Goal: Task Accomplishment & Management: Use online tool/utility

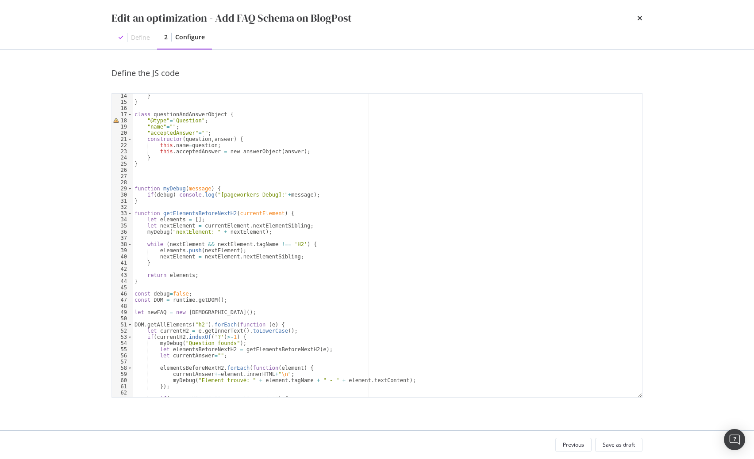
scroll to position [81, 0]
click at [284, 109] on div "} } class questionAndAnswerObject { "@type" = "Question" ; "name" = "" ; "accep…" at bounding box center [387, 251] width 509 height 316
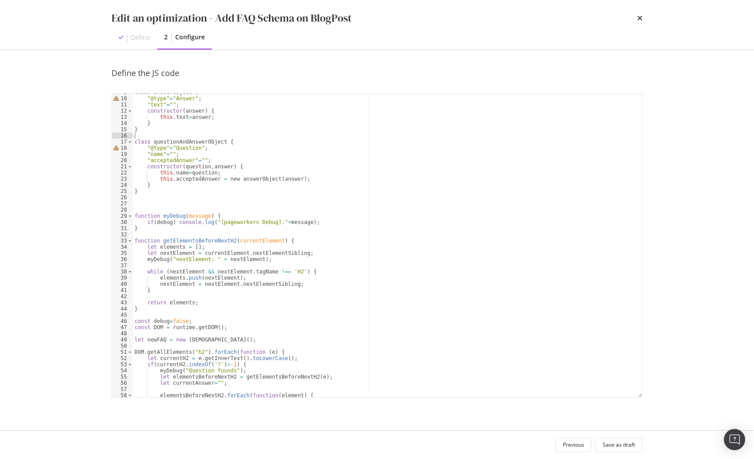
scroll to position [0, 0]
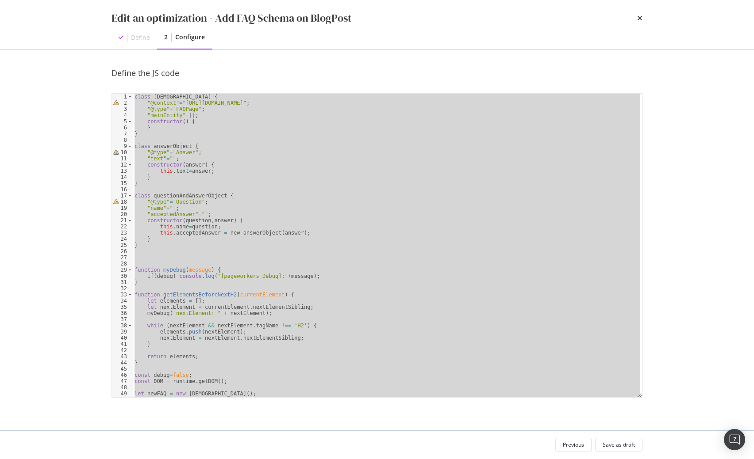
paste textarea "Cursor at row 75"
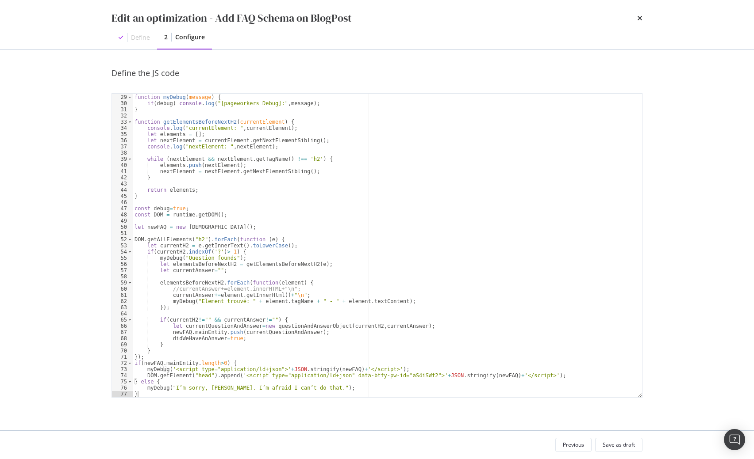
scroll to position [173, 0]
click at [262, 217] on div "function myDebug ( message ) { if ( debug ) console . log ( "[pageworkers Debug…" at bounding box center [387, 246] width 509 height 316
click at [172, 210] on div "function myDebug ( message ) { if ( debug ) console . log ( "[pageworkers Debug…" at bounding box center [387, 246] width 509 height 316
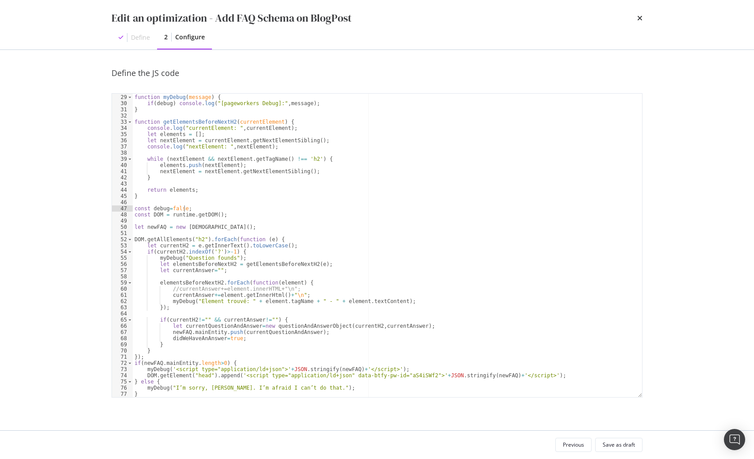
type textarea "const DOM = runtime.getDOM();"
type textarea "let newFAQ = new faqListObject();"
type textarea "let currentAnswer="";"
type textarea "});"
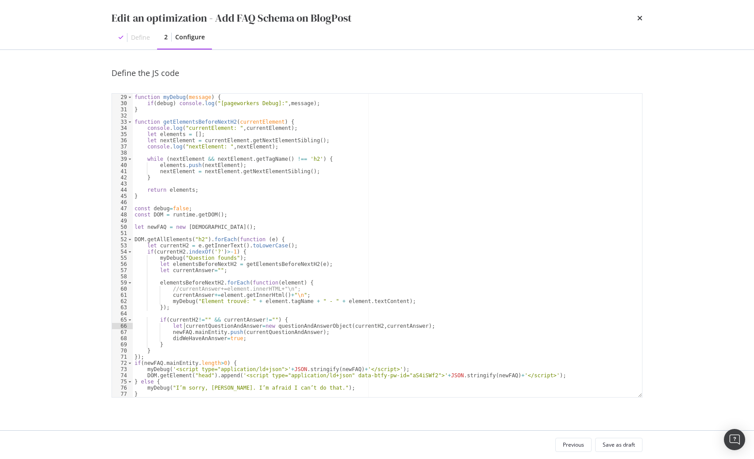
type textarea "if(currentH2!="" && currentAnswer!="") {"
type textarea "elementsBeforeNextH2.forEach(function(element) {"
type textarea "DOM.getAllElements("h2").forEach(function (e) {"
type textarea "let newFAQ = new faqListObject();"
type textarea "const debug=false;"
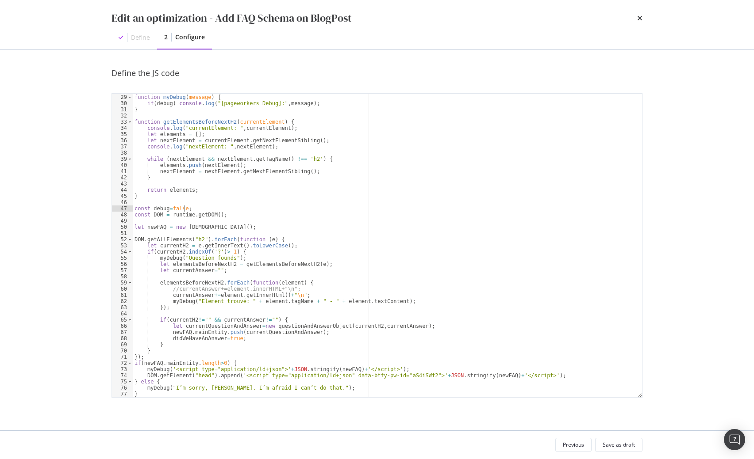
type textarea "return elements;"
type textarea "while (nextElement && nextElement.getTagName() !== 'h2') {"
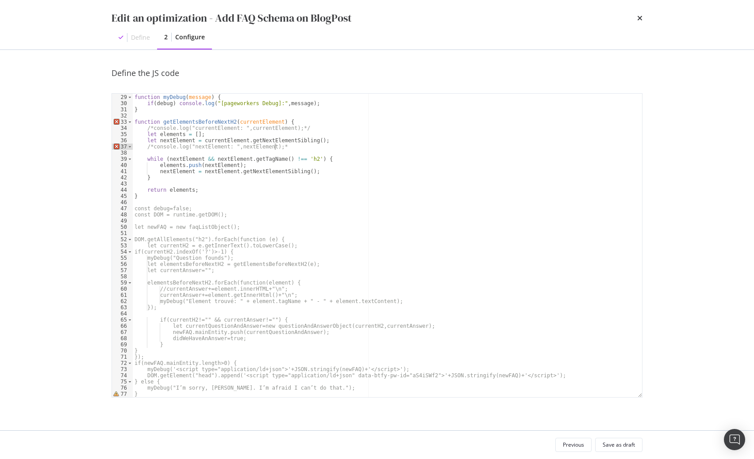
scroll to position [0, 11]
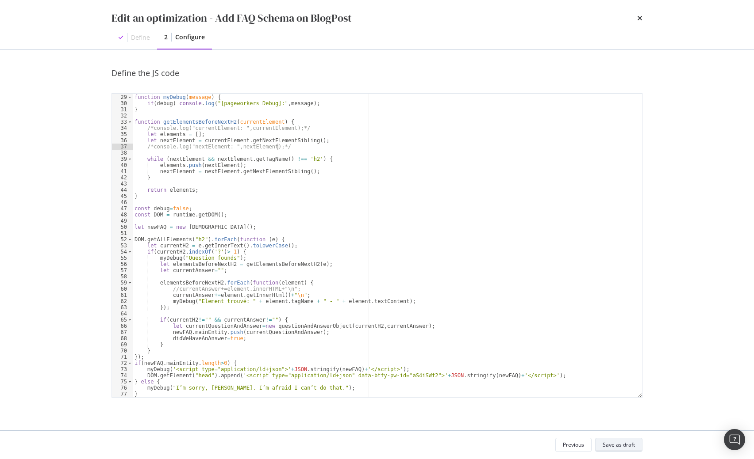
type textarea "/*console.log("nextElement: ",nextElement);*/"
click at [618, 447] on div "Save as draft" at bounding box center [618, 445] width 32 height 8
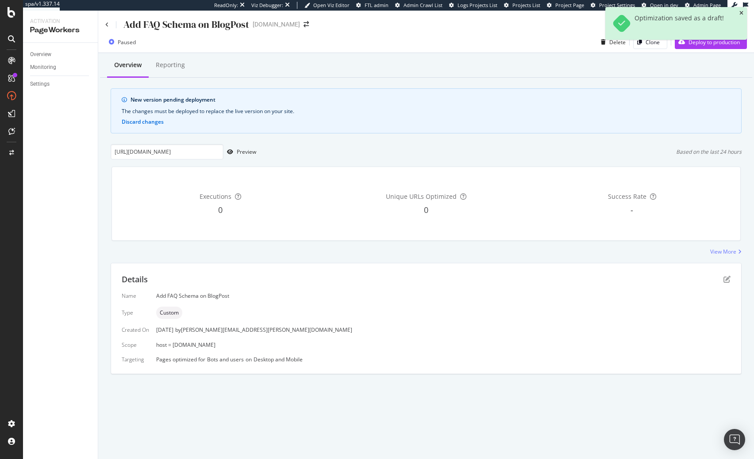
click at [742, 12] on icon "close toast" at bounding box center [741, 13] width 4 height 5
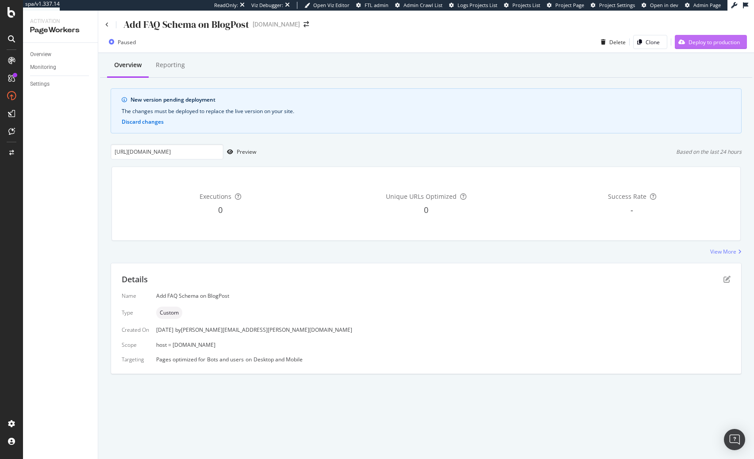
click at [721, 41] on div "Deploy to production" at bounding box center [713, 42] width 51 height 8
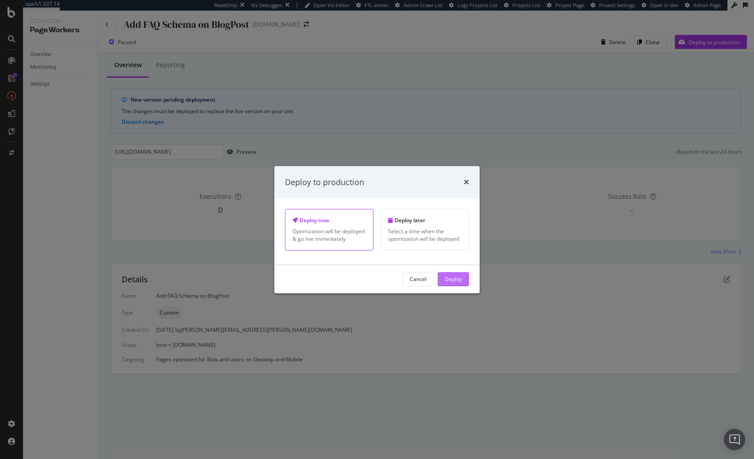
click at [461, 283] on div "Deploy" at bounding box center [452, 280] width 17 height 8
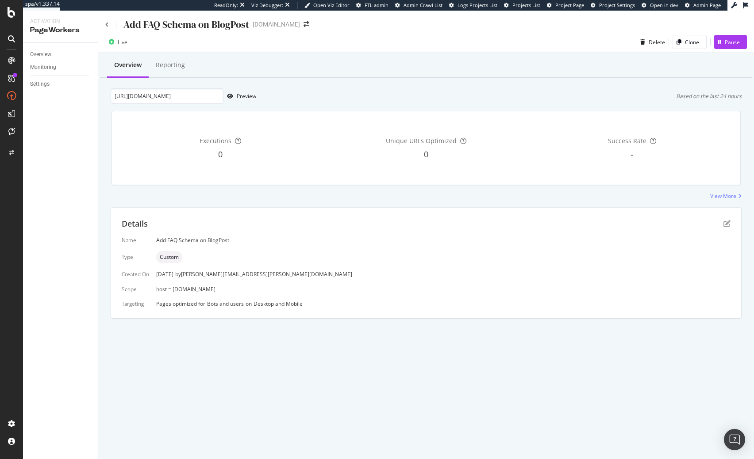
click at [726, 229] on div "Details" at bounding box center [426, 223] width 609 height 11
click at [727, 223] on icon "pen-to-square" at bounding box center [726, 223] width 7 height 7
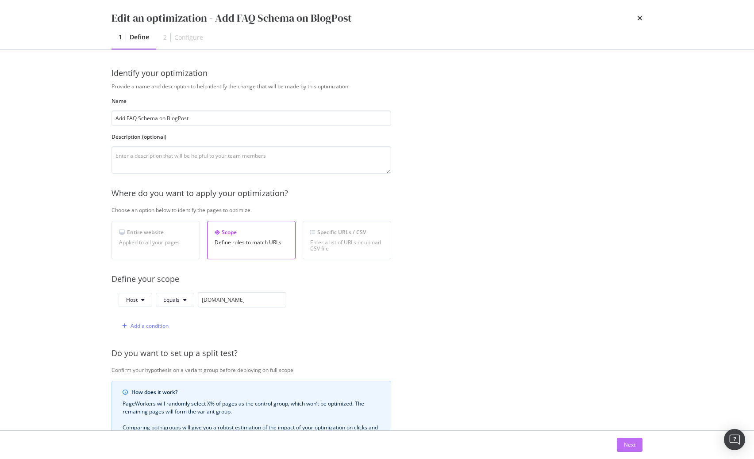
click at [623, 448] on button "Next" at bounding box center [629, 445] width 26 height 14
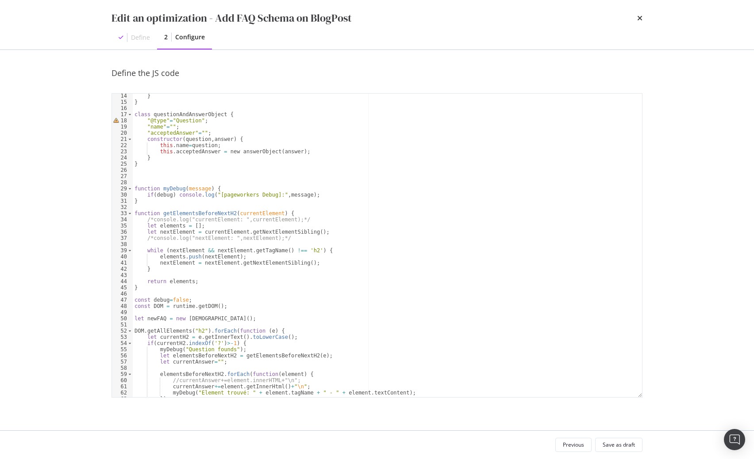
scroll to position [173, 0]
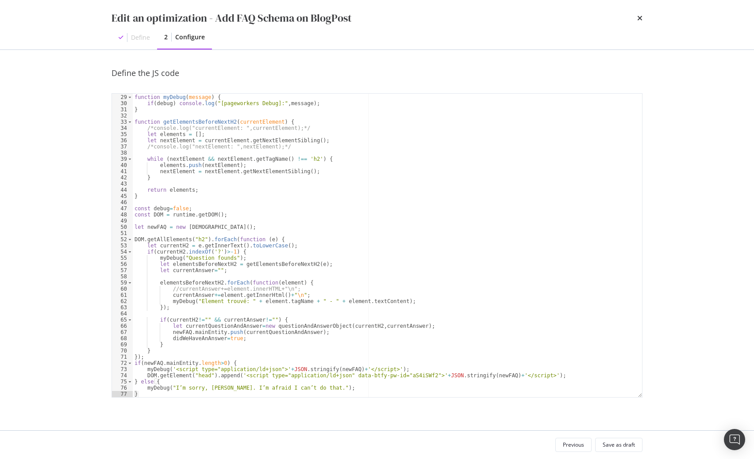
type textarea "didWeHaveAnAnswer=true;"
click at [266, 336] on div "function myDebug ( message ) { if ( debug ) console . log ( "[pageworkers Debug…" at bounding box center [387, 246] width 509 height 316
type textarea "newFAQ.mainEntity.push(currentQuestionAndAnswer);"
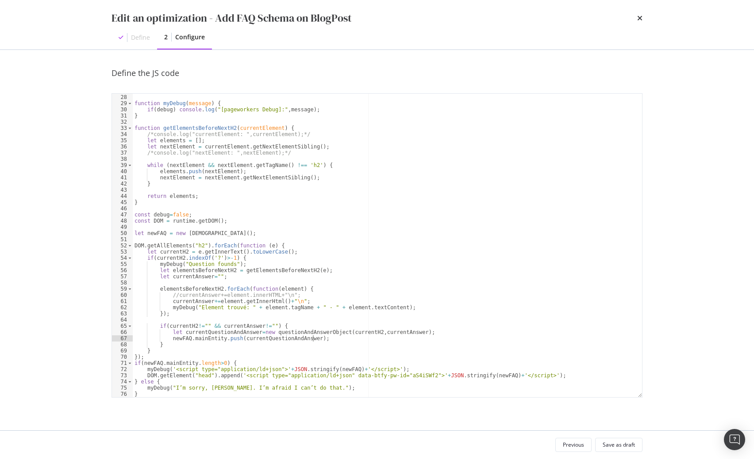
scroll to position [167, 0]
click at [623, 446] on div "Save as draft" at bounding box center [618, 445] width 32 height 8
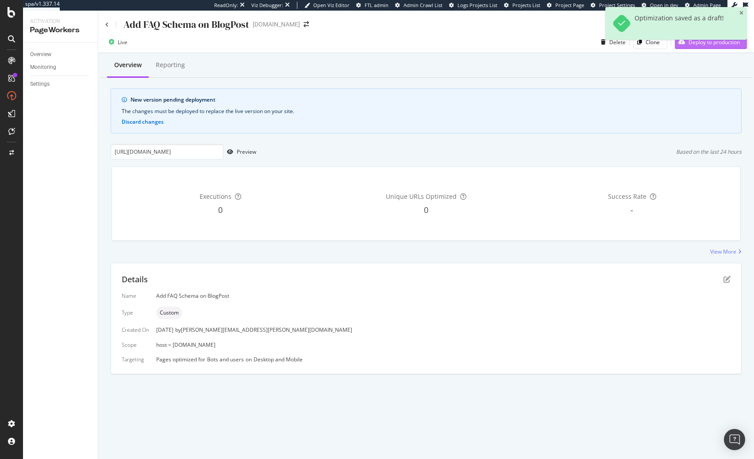
click at [716, 49] on div "Deploy to production" at bounding box center [706, 41] width 65 height 13
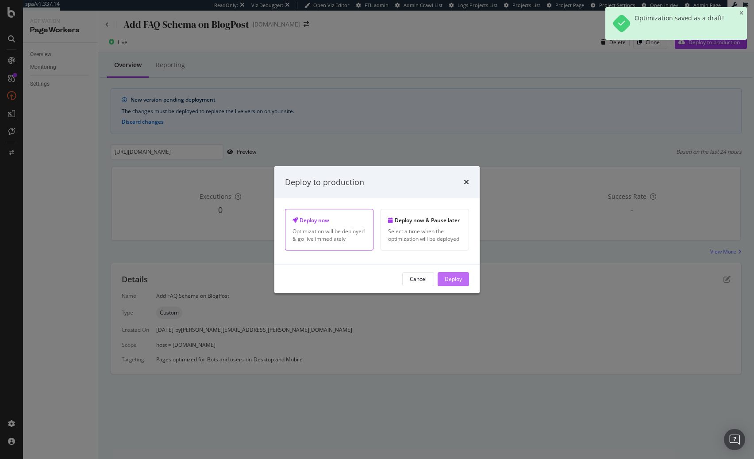
click at [452, 283] on div "Deploy" at bounding box center [452, 280] width 17 height 8
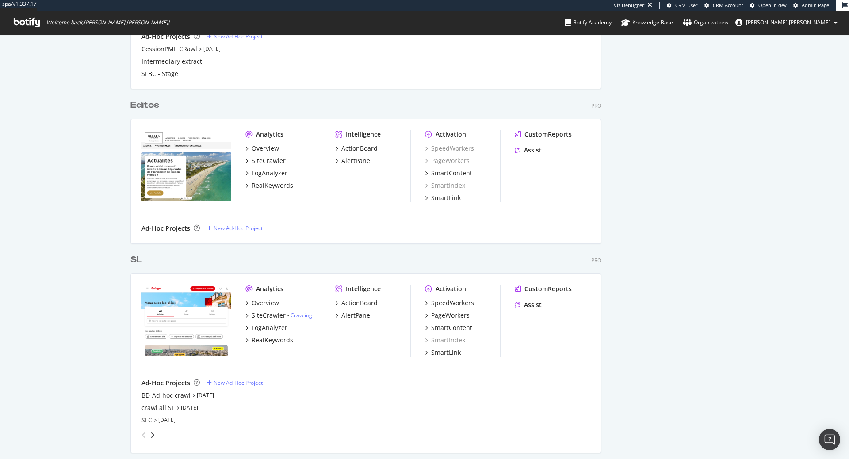
scroll to position [586, 0]
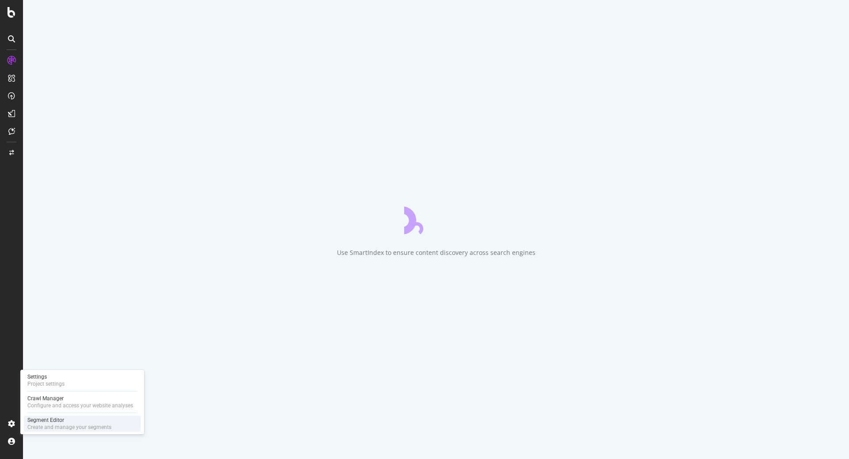
click at [51, 420] on div "Segment Editor" at bounding box center [69, 420] width 84 height 7
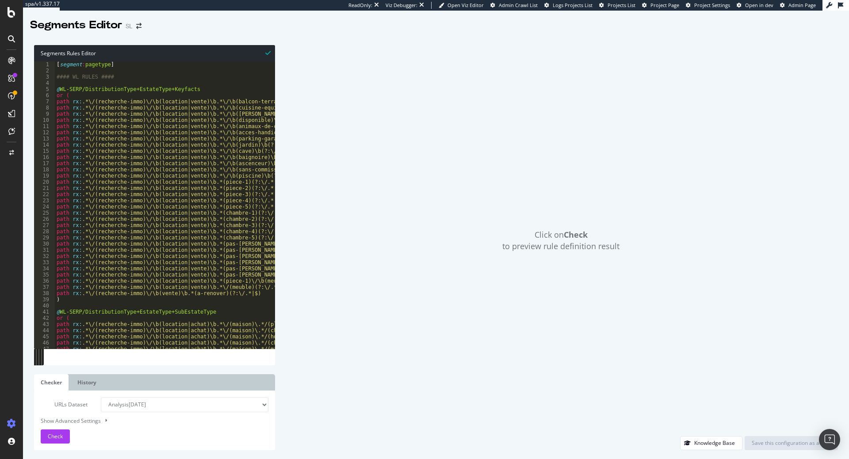
click at [174, 76] on div "[ segment : pagetype ] #### WL RULES #### @ WL-SERP/DistributionType+EstateType…" at bounding box center [560, 211] width 1011 height 300
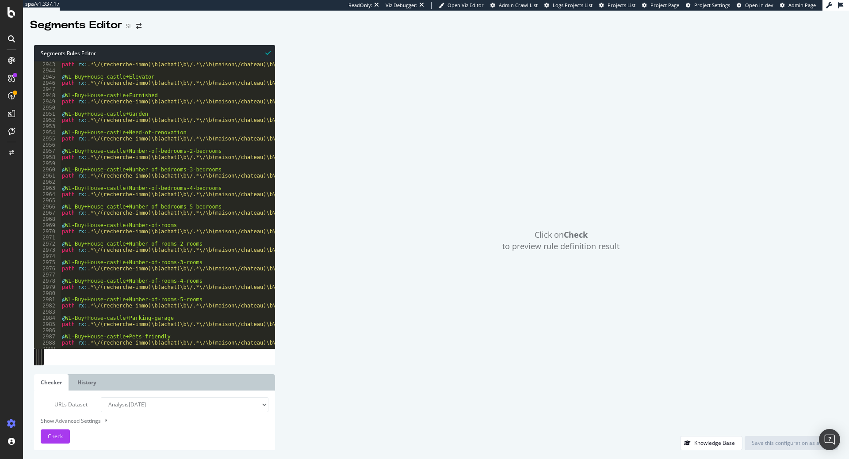
scroll to position [2220, 0]
click at [237, 176] on div "@ WL-Buy+House-castle+Commission-free path rx : .*\/(recherche-immo)\b(achat)\b…" at bounding box center [565, 205] width 1011 height 300
type textarea "path rx:.*\/(recherche-immo)\b(achat)\b\/.*\/\b(maison\/chateau)\b\/.*\/\b(cham…"
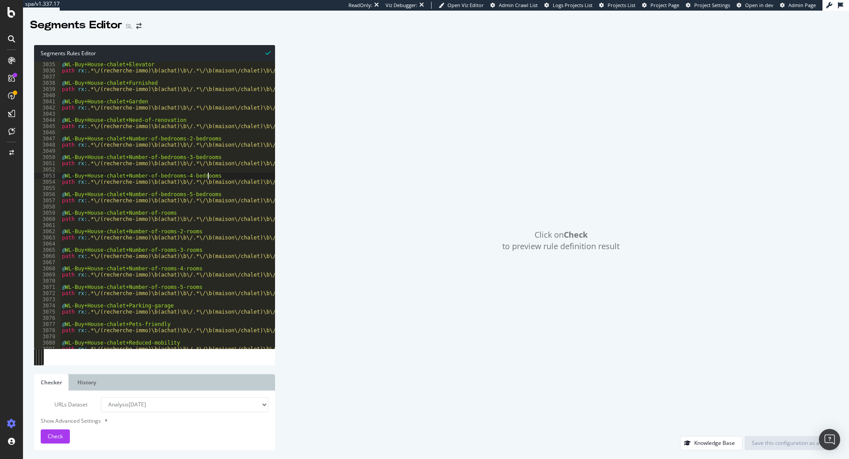
type textarea "path rx:.*\/(recherche-immo)\b(achat)\b\/.*\/\b(maison\/ferme)\b\/\b(cuisine-eq…"
type textarea "path rx:.*\/(recherche-immo)\b(achat)\b\/.*\/\b(maison\/hotel-particulier)\b\/.…"
type textarea "path rx:.*\/(recherche-immo)\b(achat)\b\/.*\/\b(maison\/maison-de-ville)\b\/\b(…"
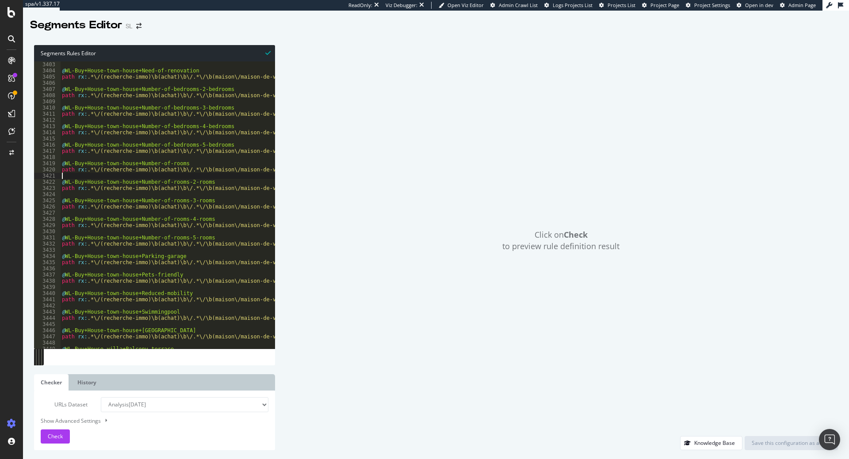
type textarea "path rx:.*\/(recherche-immo)\b(achat)\b\/.*\/\b(maison\/villa)\b\/.*\/\b(piece-…"
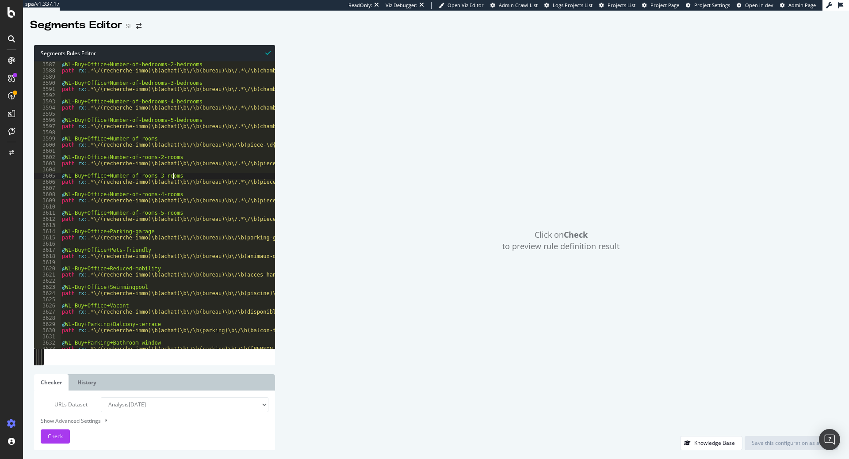
type textarea "path rx:.*\/(recherche-immo)\b(achat)\b\/\b(parking)\b\/.*\/\b(pas-cher)\/\b(pi…"
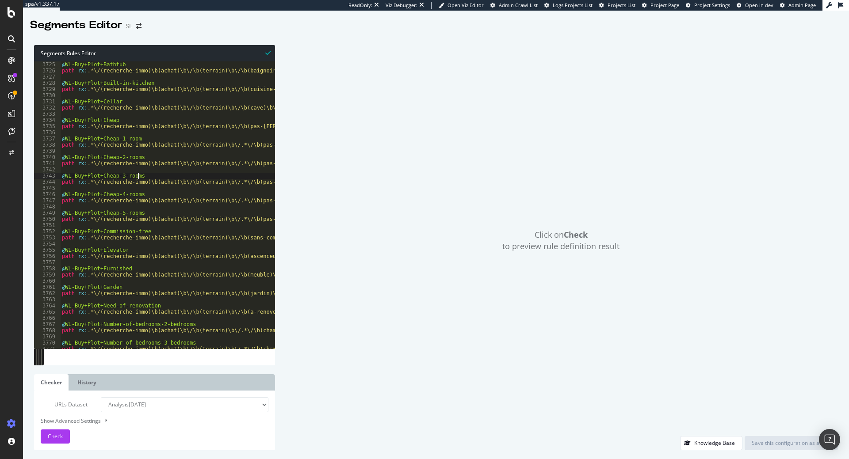
type textarea "path rx:.*\/(recherche-immo)\b(achat)\b\/\b(terrain)\b\/.*\/\b(piece-4)\b\/.*"
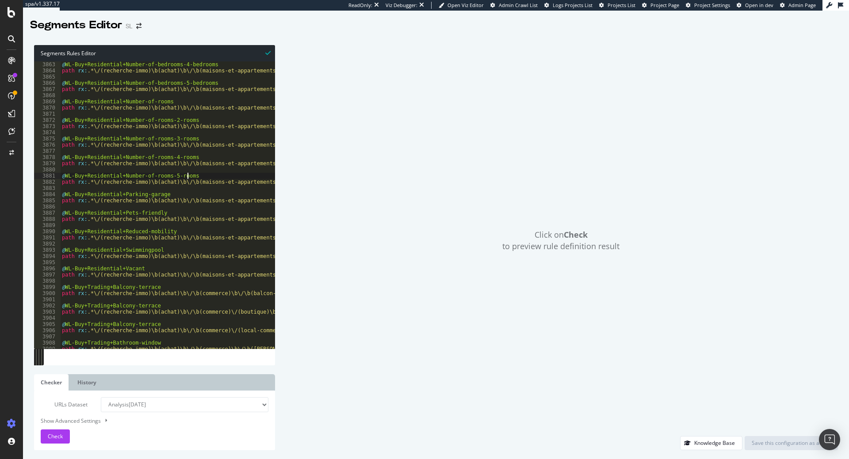
type textarea "path rx:.*\/(recherche-immo)\b(achat)\b\/\b(commerce)\b\/\b(cuisine-equipee)\b\…"
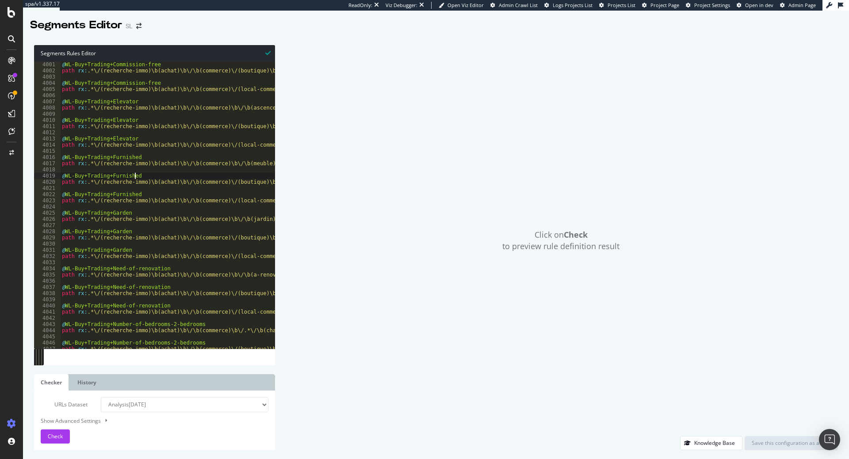
type textarea "path rx:.*\/(recherche-immo)\b(achat)\b\/\b(commerce)\/(boutique)\b\/.*\/\b(cha…"
type textarea "path rx:.*\/(recherche-immo).*\/\b(achat\/ancien)\b\/\b(appartement)\b\/\b(sans…"
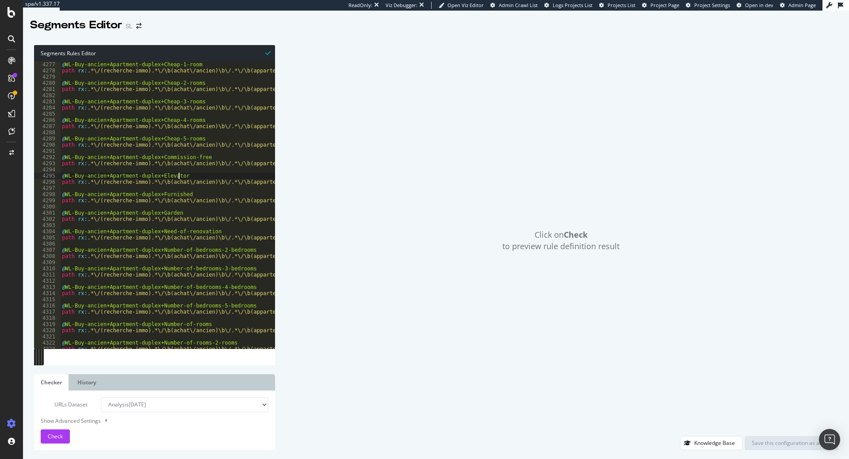
type textarea "path rx:.*\/(recherche-immo).*\/\b(achat\/ancien)\b\/.*\/\b(appartement\/duplex…"
type textarea "path rx:.*\/(recherche-immo).*\/\b(achat\/ancien)\b\/.*\/\b(appartement\/pentho…"
type textarea "path rx:.*\/(recherche-immo).*\/\b(achat\/ancien)\b\/.*\/\b(appartement\/piece-…"
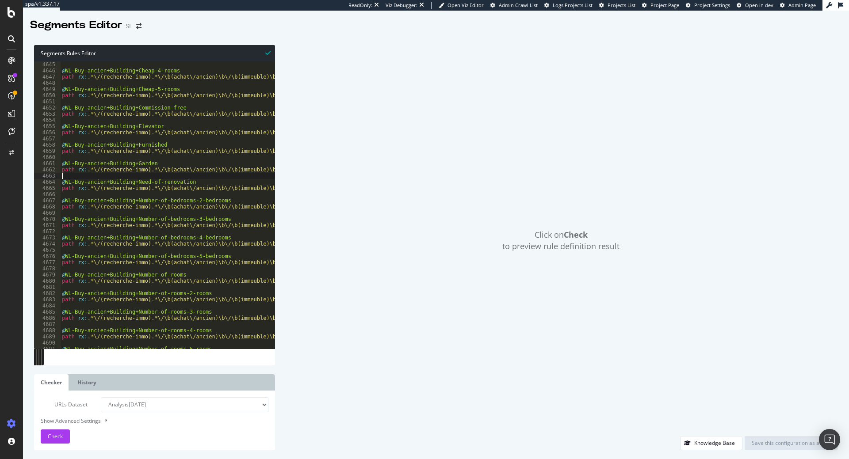
type textarea "path rx:.*\/(recherche-immo).*\/\b(achat\/ancien)\b\/\b(immobilier)\b\/\b(a-ren…"
type textarea "path rx:.*\/(recherche-immo).*\/\b(achat\/ancien)\b\/.*\/\b(maison\/plain-pied)…"
type textarea "path rx:.*\/(recherche-immo).*\/\b(achat\/ancien)\b\/.*\/\b(maison\/chateau)\b\…"
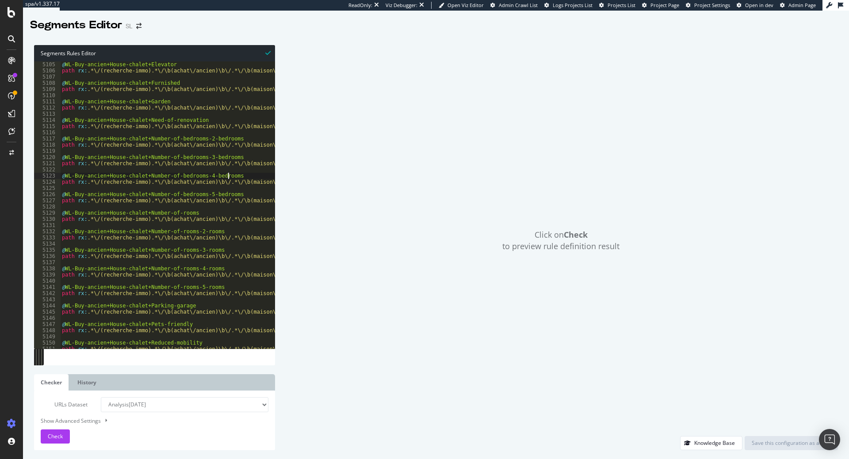
type textarea "path rx:.*\/(recherche-immo).*\/\b(achat\/ancien)\b\/.*\/\b(maison\/ferme)\b\/\…"
type textarea "path rx:.*\/(recherche-immo).*\/\b(achat\/ancien)\b\/.*\/\b(maison\/hotel-parti…"
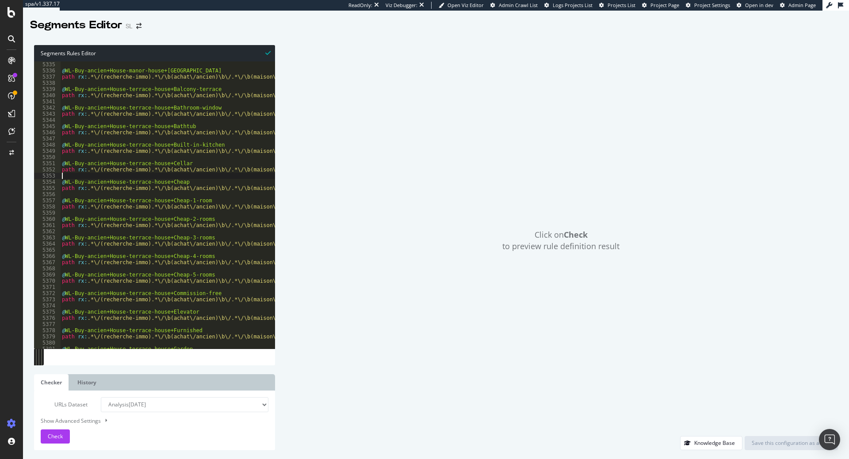
type textarea "path rx:.*\/(recherche-immo).*\/\b(achat\/ancien)\b\/.*\/\b(maison\/maison-de-v…"
type textarea "path rx:.*\/(recherche-immo).*\/\b(achat\/ancien)\b\/.*\/\b(maison\/villa)\b\/.…"
type textarea "path rx:.*\/(recherche-immo).*\/\b(achat\/ancien)\b\/\b(parking)\b\/.*\/\b(pas-…"
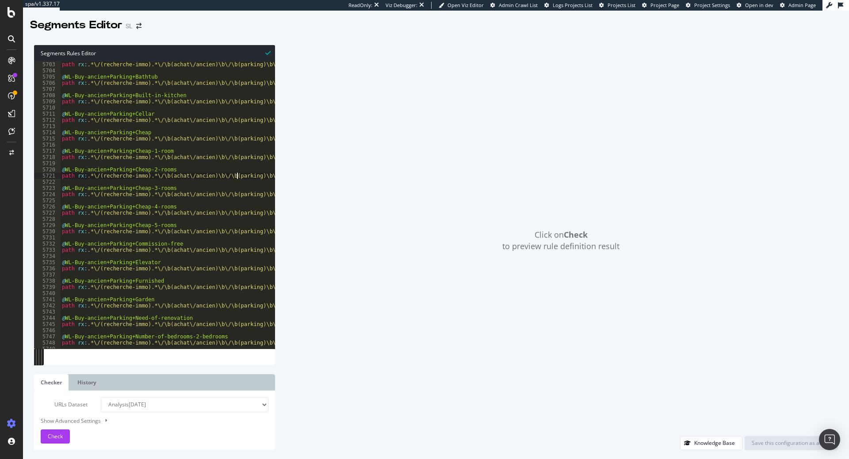
type textarea "path rx:.*\/(recherche-immo).*\/\b(achat\/ancien)\b\/\b(terrain)\b\/.*\/\b(piec…"
type textarea "path rx:.*\/(recherche-immo).*\/\b(achat\/ancien)\b\/\b(commerce)\b\/\b(cuisine…"
type textarea "path rx:.*\/(recherche-immo).*\/\b(achat\/ancien)\b\/\b(commerce)\/(boutique)\b…"
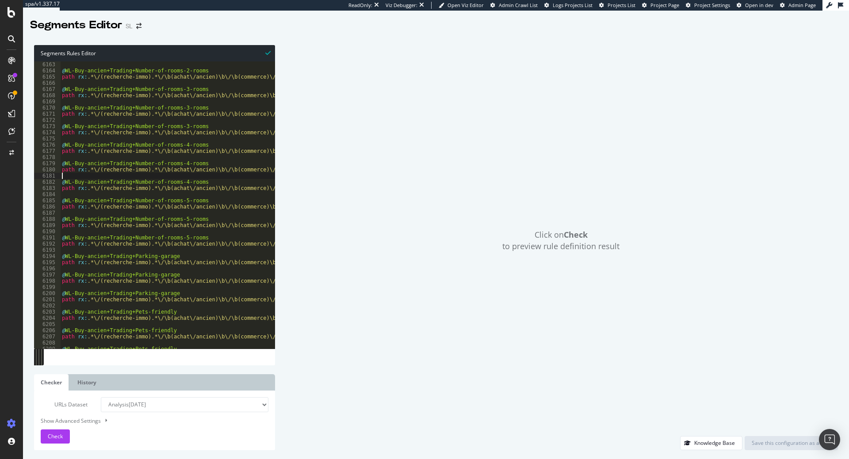
type textarea "path rx:.*\/(recherche-immo).*\/\b(achat\/construction)\b\/\b(appartement)\b\/\…"
type textarea "path rx:.*\/(recherche-immo).*\/\b(achat\/construction)\b\/.*\/\b(appartement\/…"
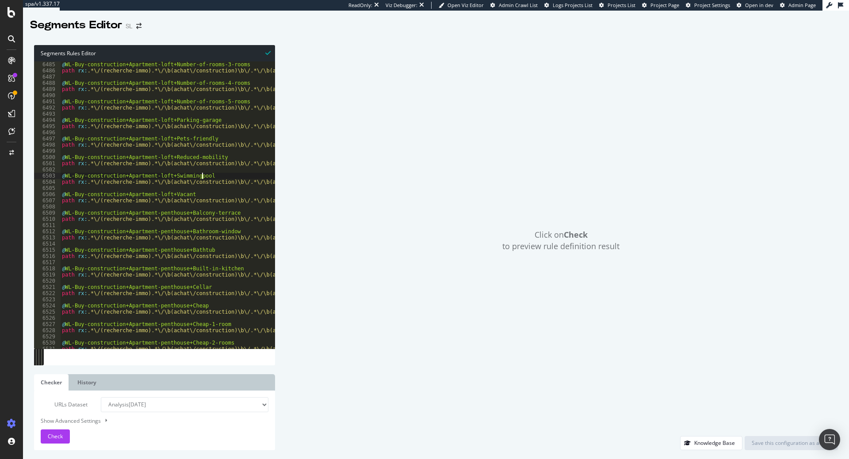
type textarea "path rx:.*\/(recherche-immo).*\/\b(achat\/construction)\b\/.*\/\b(appartement\/…"
type textarea "path rx:.*\/(recherche-immo).*\/\b(achat\/construction)\b\/\b(immobilier)\b\/\b…"
type textarea "path rx:.*\/(recherche-immo).*\/\b(achat\/construction)\b\/.*\/\b(maison\/plain…"
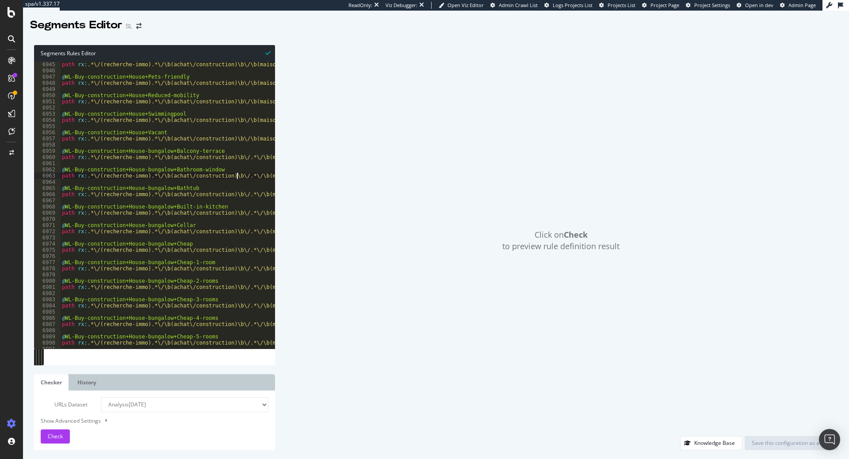
type textarea "path rx:.*\/(recherche-immo).*\/\b(achat\/construction)\b\/.*\/\b(maison\/chate…"
type textarea "path rx:.*\/(recherche-immo).*\/\b(achat\/construction)\b\/.*\/\b(maison\/ferme…"
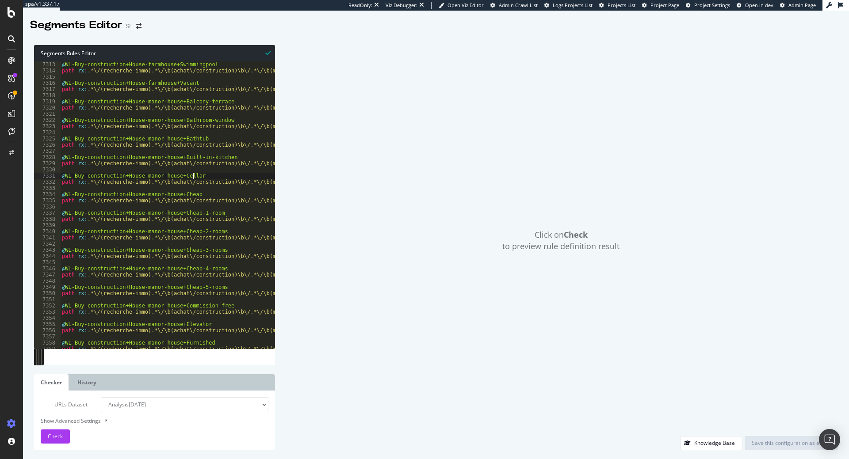
type textarea "path rx:.*\/(recherche-immo).*\/\b(achat\/construction)\b\/.*\/\b(maison\/hotel…"
type textarea "path rx:.*\/(recherche-immo).*\/\b(achat\/construction)\b\/.*\/\b(maison\/maiso…"
type textarea "path rx:.*\/(recherche-immo).*\/\b(achat\/construction)\b\/.*\/\b(maison\/villa…"
type textarea "path rx:.*\/(recherche-immo).*\/\b(achat\/construction)\b\/\b(parking)\b\/.*\/\…"
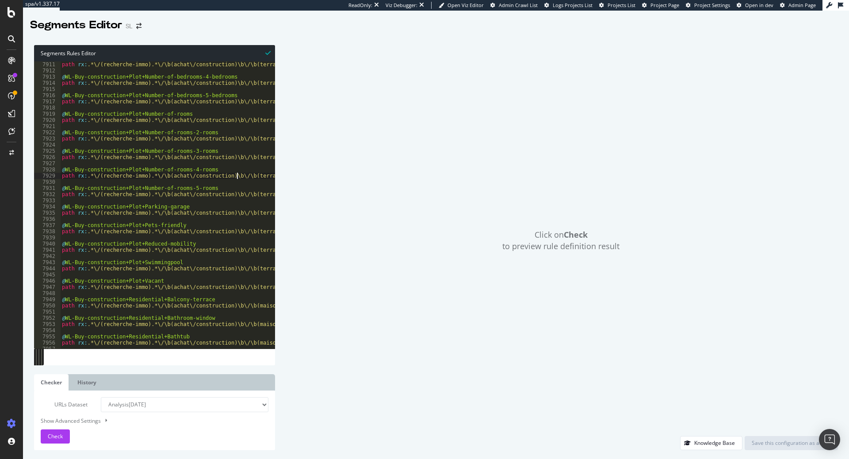
type textarea "path rx:.*\/(recherche-immo).*\/\b(achat\/construction)\b\/\b(terrain)\b\/.*\/\…"
type textarea "path rx:.*\/(recherche-immo).*\/\b(achat\/construction)\b\/\b(commerce)\b\/\b(c…"
type textarea "path rx:.*\/(recherche-immo).*\/\b(achat\/construction)\b\/\b(commerce)\/(bouti…"
type textarea "path rx:.*\/(recherche-immo).*\/\b(achat\/neuf)\b\/\b(appartement)\b\/\b(sans-c…"
type textarea "path rx:.*\/(recherche-immo).*\/\b(achat\/neuf)\b\/.*\/\b(appartement\/duplex)\…"
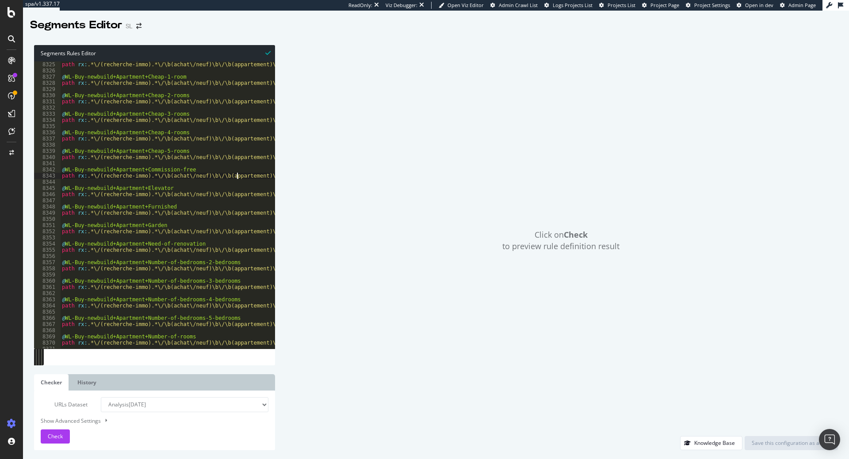
type textarea "path rx:.*\/(recherche-immo).*\/\b(achat\/neuf)\b\/.*\/\b(appartement\/penthous…"
type textarea "path rx:.*\/(recherche-immo).*\/\b(achat\/neuf)\b\/.*\/\b(appartement\/piece-1)…"
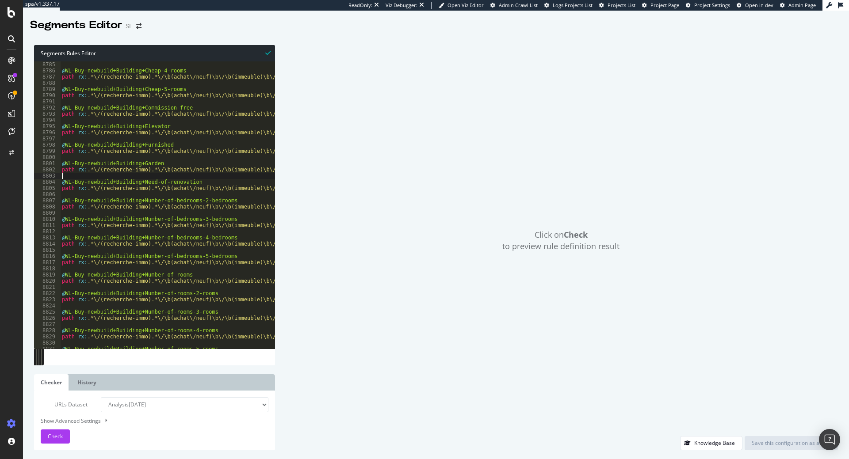
type textarea "path rx:.*\/(recherche-immo).*\/\b(achat\/neuf)\b\/\b(immobilier)\b\/\b(a-renov…"
type textarea "path rx:.*\/(recherche-immo).*\/\b(achat\/neuf)\b\/.*\/\b(maison\/plain-pied)\b…"
type textarea "path rx:.*\/(recherche-immo).*\/\b(achat\/neuf)\b\/.*\/\b(maison\/chateau)\b\/.…"
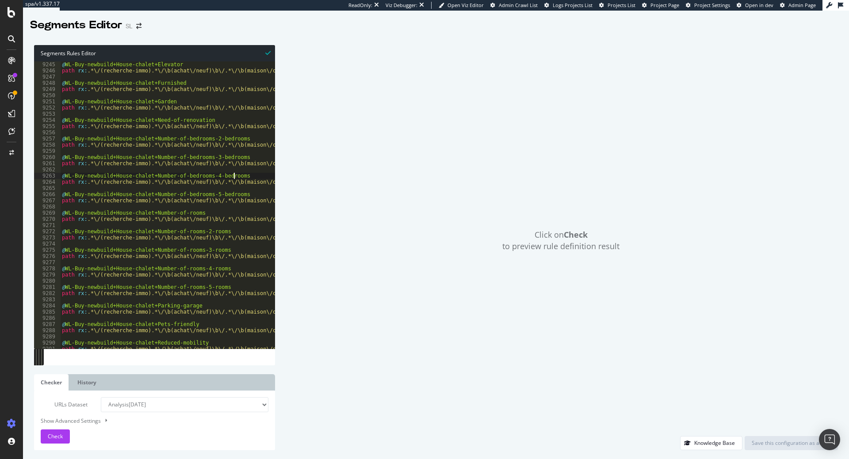
type textarea "path rx:.*\/(recherche-immo).*\/\b(achat\/neuf)\b\/.*\/\b(maison\/ferme)\b\/\b(…"
type textarea "path rx:.*\/(recherche-immo).*\/\b(achat\/neuf)\b\/.*\/\b(maison\/hotel-particu…"
type textarea "path rx:.*\/(recherche-immo).*\/\b(achat\/neuf)\b\/.*\/\b(maison\/maison-de-vil…"
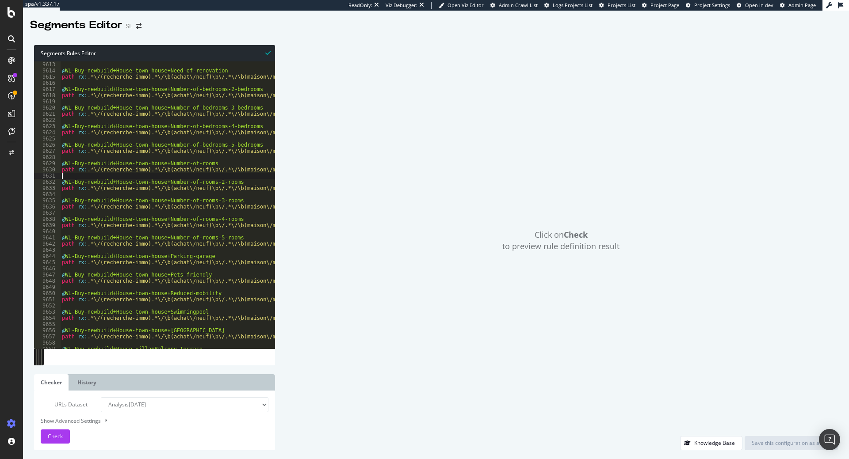
type textarea "path rx:.*\/(recherche-immo).*\/\b(achat\/neuf)\b\/.*\/\b(maison\/villa)\b\/.*\…"
type textarea "path rx:.*\/(recherche-immo).*\/\b(achat\/neuf)\b\/\b(parking)\b\/.*\/\b(pas-ch…"
type textarea "path rx:.*\/(recherche-immo).*\/\b(achat\/neuf)\b\/\b(terrain)\b\/.*\/\b(piece-…"
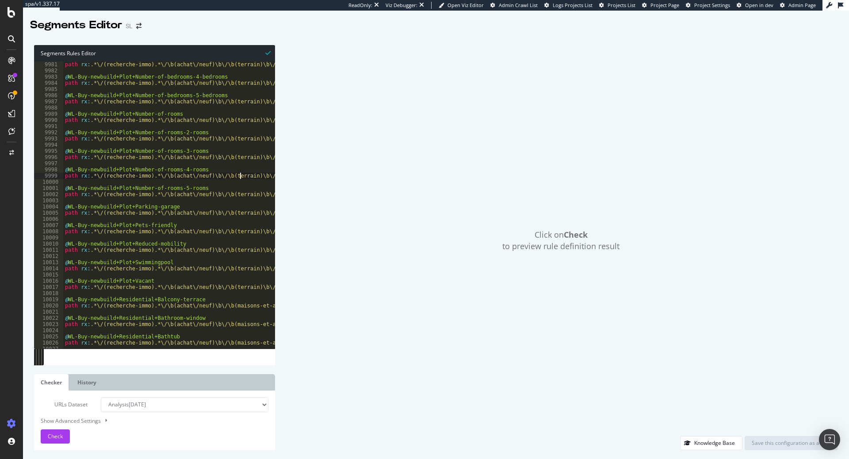
type textarea "path rx:.*\/(recherche-immo).*\/\b(achat\/neuf)\b\/\b(commerce)\b\/\b(cuisine-e…"
type textarea "path rx:.*\/(recherche-immo).*\/\b(achat\/neuf)\b\/\b(commerce)\/(boutique)\b\/…"
type textarea "path rx:.*\/(recherche-immo).*\/\b(achat\/viager)\b\/\b(appartement)\b\/\b(sans…"
type textarea "path rx:.*\/(recherche-immo).*\/\b(achat\/viager)\b\/.*\/\b(appartement\/duplex…"
type textarea "path rx:.*\/(recherche-immo).*\/\b(achat\/viager)\b\/.*\/\b(appartement\/pentho…"
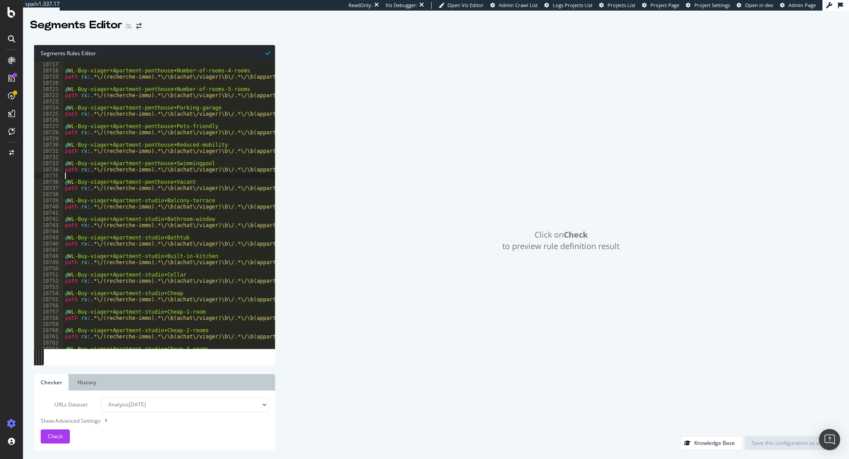
type textarea "path rx:.*\/(recherche-immo).*\/\b(achat\/viager)\b\/.*\/\b(appartement\/piece-…"
type textarea "path rx:.*\/(recherche-immo).*\/\b(achat\/viager)\b\/\b(immobilier)\b\/\b(a-ren…"
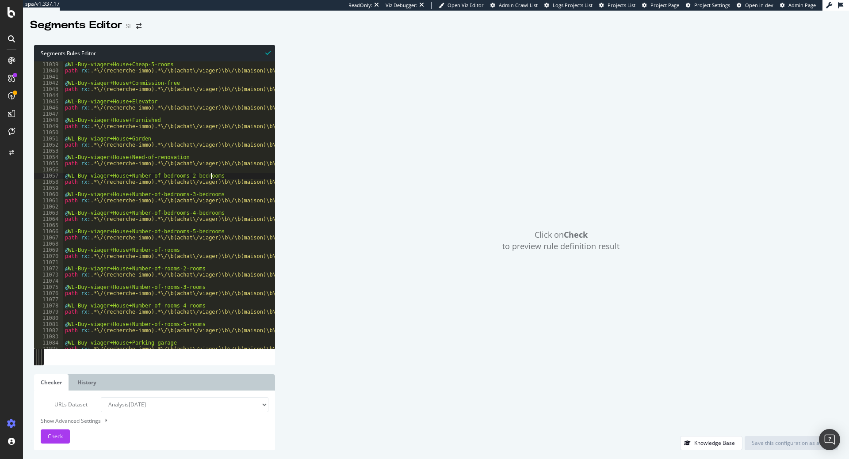
type textarea "path rx:.*\/(recherche-immo).*\/\b(achat\/viager)\b\/.*\/\b(maison\/plain-pied)…"
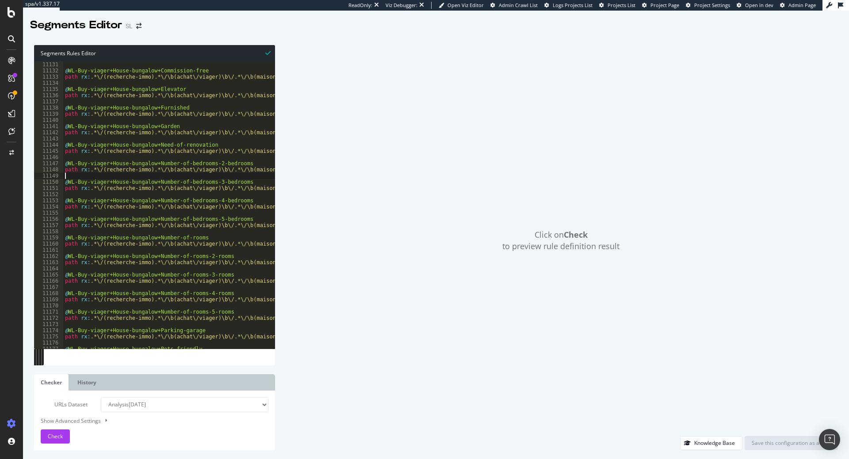
type textarea "path rx:.*\/(recherche-immo).*\/\b(achat\/viager)\b\/.*\/\b(maison\/chateau)\b\…"
type textarea "path rx:.*\/(recherche-immo).*\/\b(achat\/viager)\b\/.*\/\b(maison\/ferme)\b\/\…"
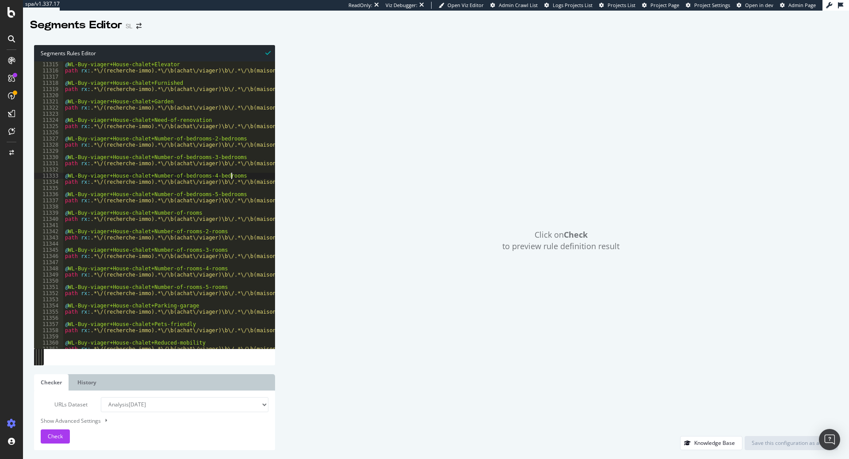
type textarea "path rx:.*\/(recherche-immo).*\/\b(achat\/viager)\b\/.*\/\b(maison\/hotel-parti…"
type textarea "path rx:.*\/(recherche-immo).*\/\b(achat\/viager)\b\/.*\/\b(maison\/maison-de-v…"
type textarea "path rx:.*\/(recherche-immo).*\/\b(achat\/viager)\b\/.*\/\b(maison\/villa)\b\/.…"
type textarea "path rx:.*\/(recherche-immo).*\/\b(achat\/viager)\b\/\b(parking)\b\/.*\/\b(pas-…"
type textarea "path rx:.*\/(recherche-immo).*\/\b(achat\/viager)\b\/\b(terrain)\b\/.*\/\b(piec…"
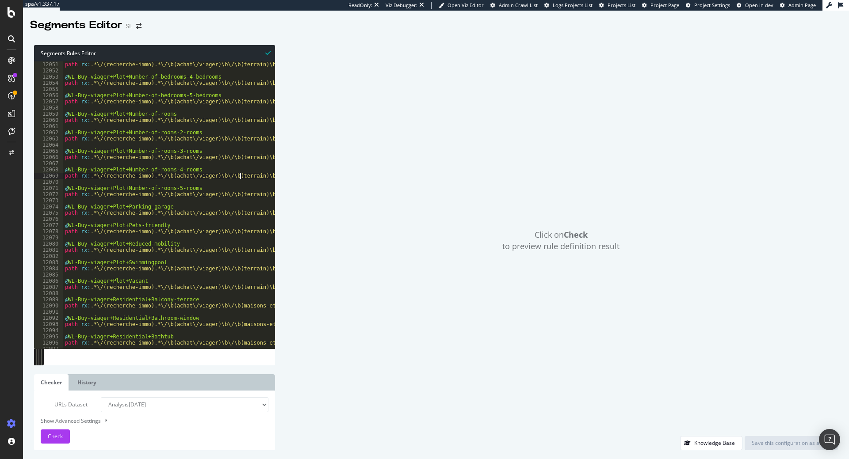
type textarea "path rx:.*\/(recherche-immo).*\/\b(achat\/viager)\b\/\b(commerce)\b\/\b(cuisine…"
type textarea "path rx:.*\/(recherche-immo).*\/\b(achat\/viager)\b\/\b(commerce)\/(boutique)\b…"
type textarea "path rx:.*\/(recherche-immo).*\/\b(achat\/investissement)\b\/\b(appartement)\b\…"
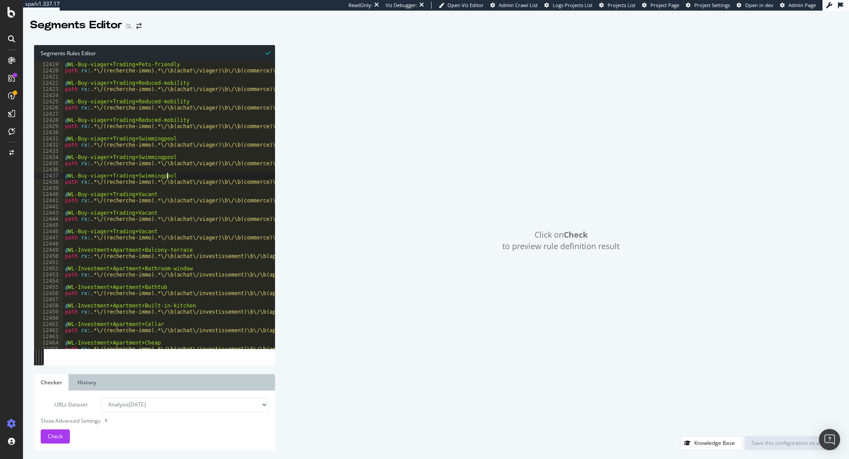
type textarea "path rx:.*\/(recherche-immo).*\/\b(achat\/investissement)\b\/.*\/\b(appartement…"
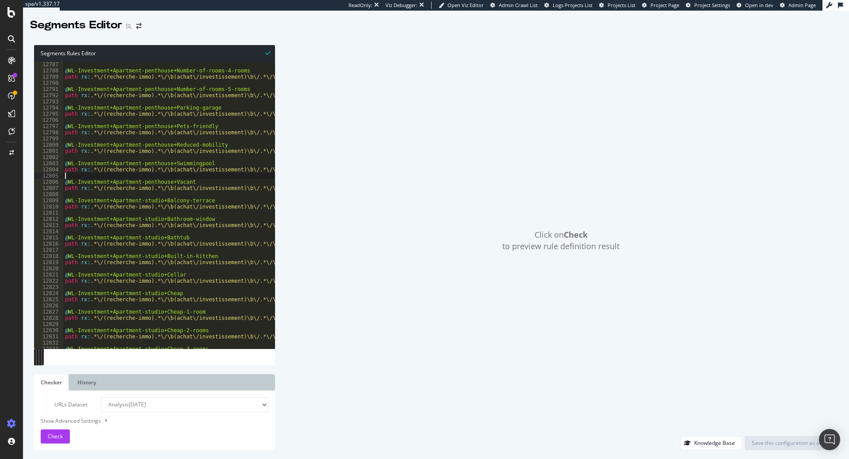
type textarea "path rx:.*\/(recherche-immo).*\/\b(achat\/investissement)\b\/.*\/\b(appartement…"
type textarea "path rx:.*\/(recherche-immo).*\/\b(achat\/investissement)\b\/\b(immobilier)\b\/…"
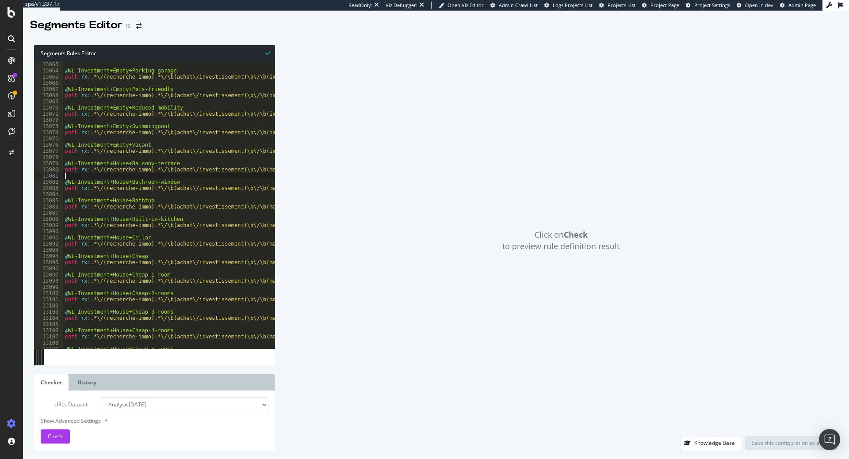
type textarea "path rx:.*\/(recherche-immo).*\/\b(achat\/investissement)\b\/.*\/\b(maison\/pla…"
type textarea "path rx:.*\/(recherche-immo).*\/\b(achat\/investissement)\b\/.*\/\b(maison\/cha…"
type textarea "path rx:.*\/(recherche-immo).*\/\b(achat\/investissement)\b\/.*\/\b(maison\/fer…"
type textarea "path rx:.*\/(recherche-immo).*\/\b(achat\/investissement)\b\/.*\/\b(maison\/hot…"
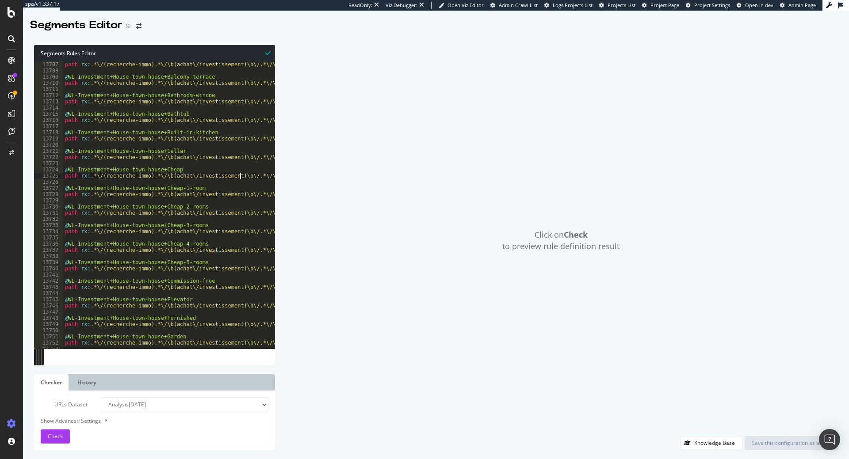
type textarea "path rx:.*\/(recherche-immo).*\/\b(achat\/investissement)\b\/.*\/\b(maison\/mai…"
type textarea "path rx:.*\/(recherche-immo).*\/\b(achat\/investissement)\b\/.*\/\b(maison\/vil…"
type textarea "path rx:.*\/(recherche-immo).*\/\b(achat\/investissement)\b\/\b(parking)\b\/.*\…"
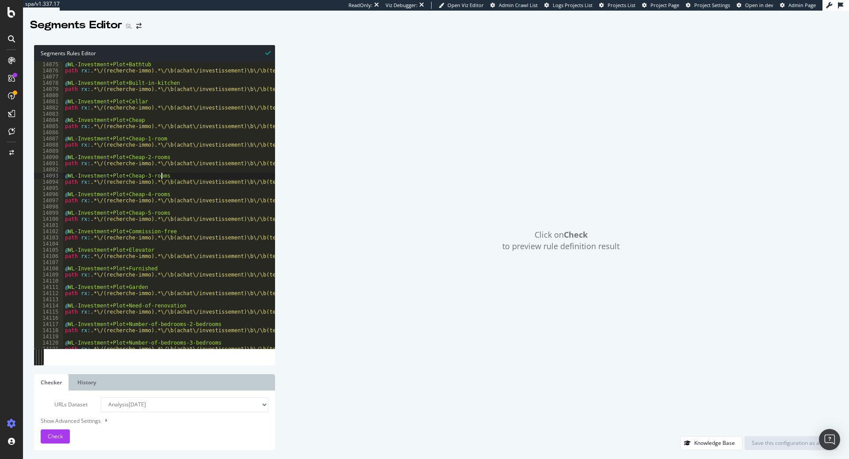
type textarea "path rx:.*\/(recherche-immo).*\/\b(achat\/investissement)\b\/\b(terrain)\b\/.*\…"
type textarea "path rx:.*\/(recherche-immo).*\/\b(achat\/investissement)\b\/\b(commerce)\b\/\b…"
type textarea "path rx:.*\/(recherche-immo).*\/\b(achat\/investissement)\b\/\b(commerce)\/(bou…"
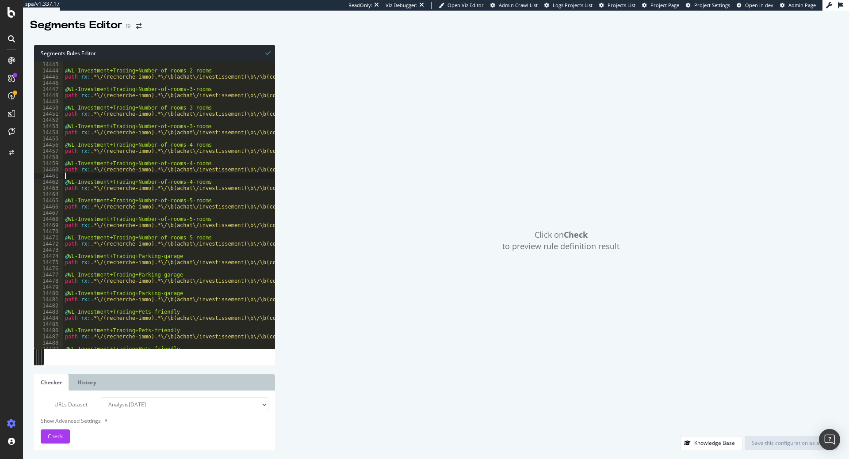
type textarea "path rx:.*\/(recherche-immo)\b(location)\b\/\b(appartement)\b\/\b(sans-commissi…"
type textarea "path rx:.*\/(recherche-immo)\b(location)\b\/.*\/\b(appartement\/duplex)\b\/\b(a…"
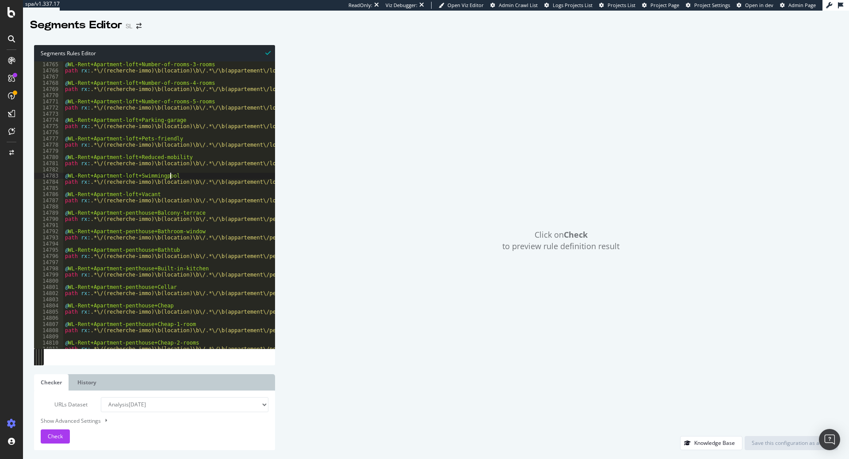
type textarea "path rx:.*\/(recherche-immo)\b(location)\b\/.*\/\b(appartement\/penthouse)\b\/\…"
type textarea "path rx:.*\/(recherche-immo)\b(location)\b\/.*\/\b(appartement\/piece-1)\b\/\b(…"
type textarea "path rx:.*\/(recherche-immo)\b(location)\b\/\b(immobilier)\b\/\b(a-renover)\b\/…"
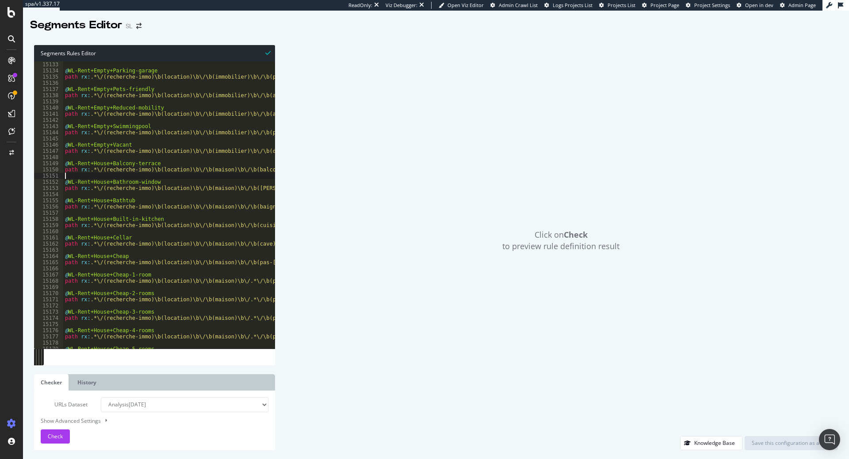
type textarea "path rx:.*\/(recherche-immo)\b(location)\b\/.*\/\b(maison\/plain-pied)\b\/\b(sa…"
type textarea "path rx:.*\/(recherche-immo)\b(location)\b\/.*\/\b(maison\/chateau)\b\/.*\/\b(c…"
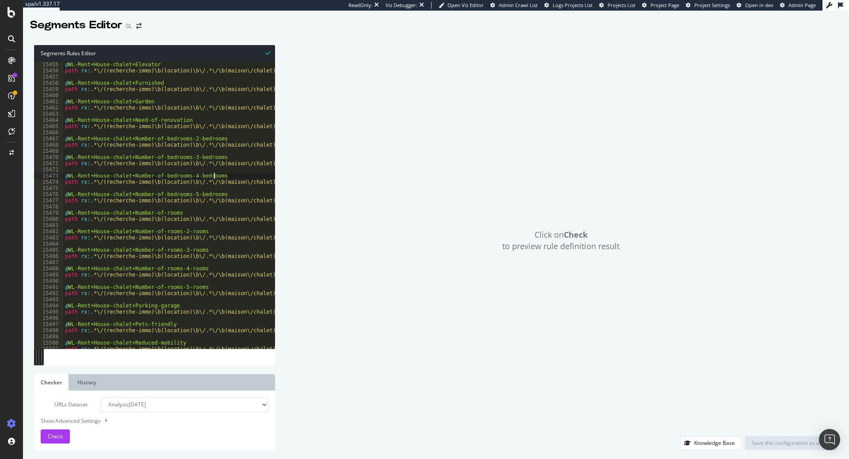
type textarea "path rx:.*\/(recherche-immo)\b(location)\b\/.*\/\b(maison\/ferme)\b\/\b(cuisine…"
type textarea "path rx:.*\/(recherche-immo)\b(location)\b\/.*\/\b(maison\/hotel-particulier)\b…"
type textarea "path rx:.*\/(recherche-immo)\b(location)\b\/.*\/\b(maison\/maison-de-ville)\b\/…"
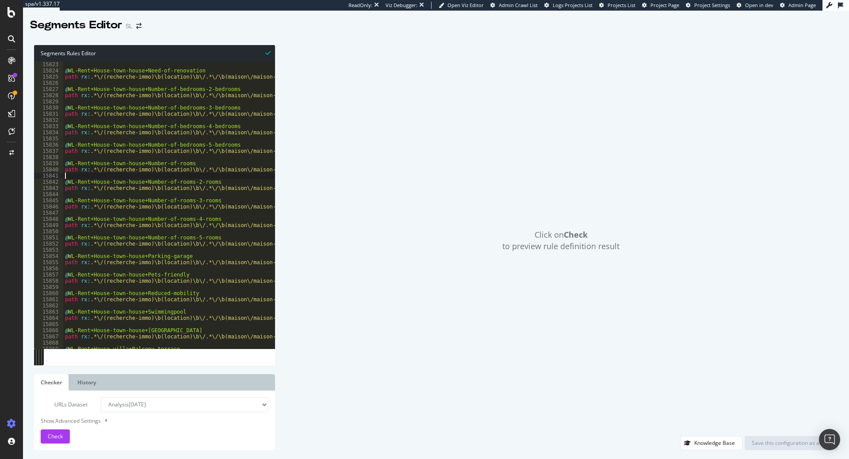
type textarea "path rx:.*\/(recherche-immo)\b(location)\b\/.*\/\b(maison\/villa)\b\/.*\/\b(pie…"
type textarea "path rx:.*\/(recherche-immo)\b(location)\b\/\b(parking)\b\/.*\/\b(pas-cher)\/\b…"
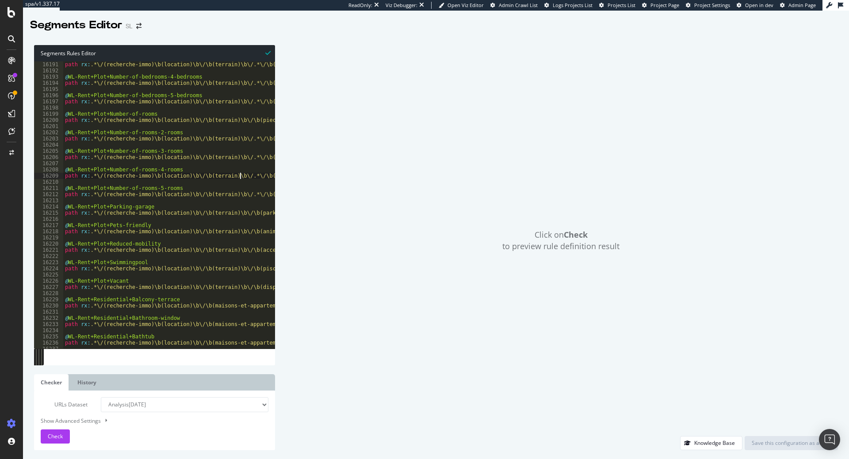
type textarea "path rx:.*\/(recherche-immo)\b(location)\b\/\b(terrain)\b\/.*\/\b(piece-4)\b\/.*"
type textarea "path rx:.*\/(recherche-immo)\b(location)\b\/\b(commerce)\b\/\b(cuisine-equipee)…"
type textarea "path rx:.*\/(recherche-immo)\b(location)\b\/\b(commerce)\/(boutique)\b\/.*\/\b(…"
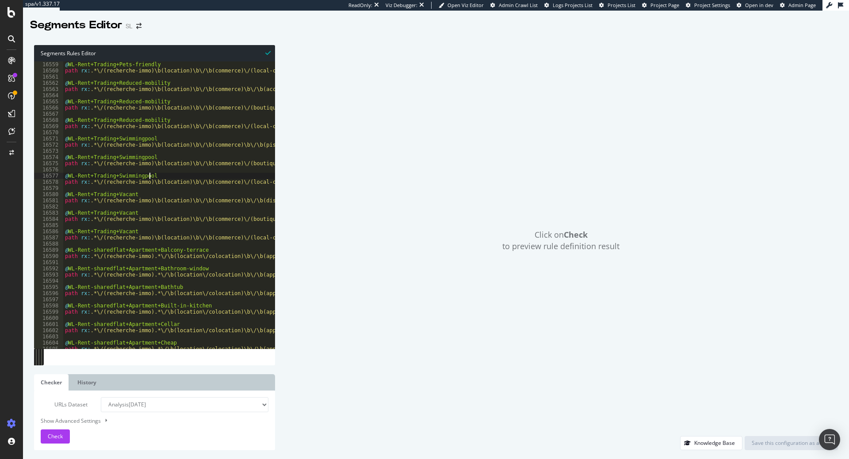
type textarea "path rx:.*\/(recherche-immo).*\/\b(location\/colocation)\b\/\b(appartement)\b\/…"
type textarea "path rx:.*\/(recherche-immo).*\/\b(location\/colocation)\b\/.*\/\b(appartement\…"
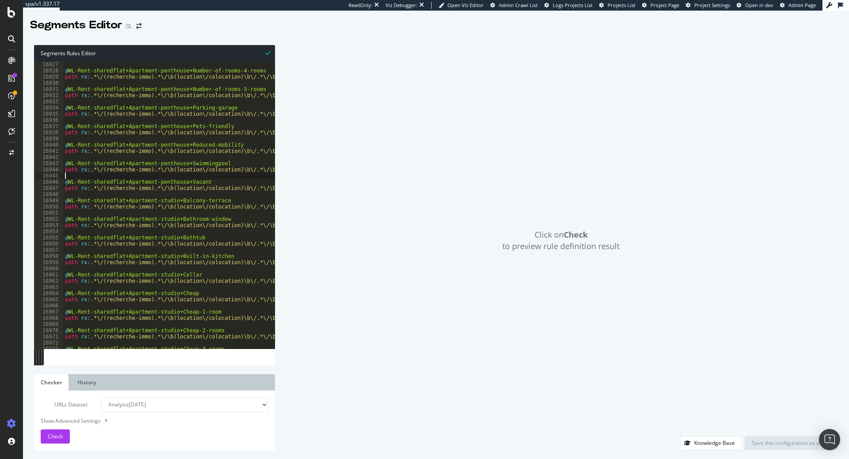
type textarea "path rx:.*\/(recherche-immo).*\/\b(location\/colocation)\b\/.*\/\b(appartement\…"
type textarea "path rx:.*\/(recherche-immo).*\/\b(location\/colocation)\b\/\b(immobilier)\b\/\…"
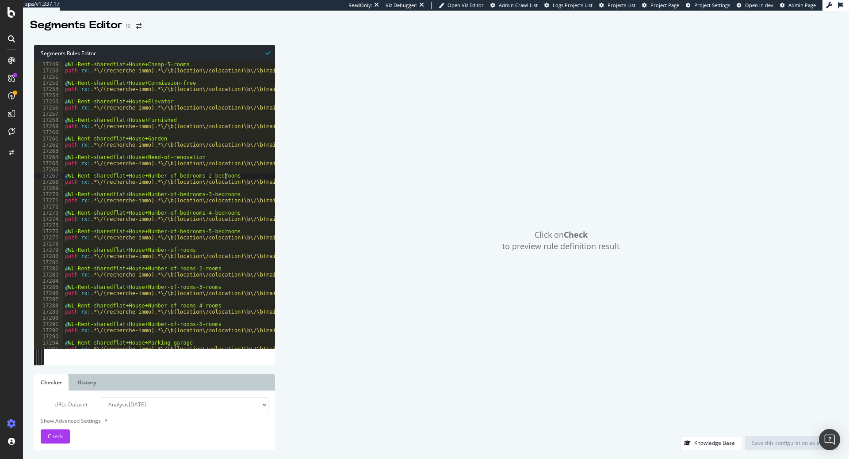
type textarea "path rx:.*\/(recherche-immo).*\/\b(location\/colocation)\b\/.*\/\b(maison\/plai…"
type textarea "path rx:.*\/(recherche-immo).*\/\b(location\/colocation)\b\/.*\/\b(maison\/chat…"
type textarea "path rx:.*\/(recherche-immo).*\/\b(location\/colocation)\b\/.*\/\b(maison\/ferm…"
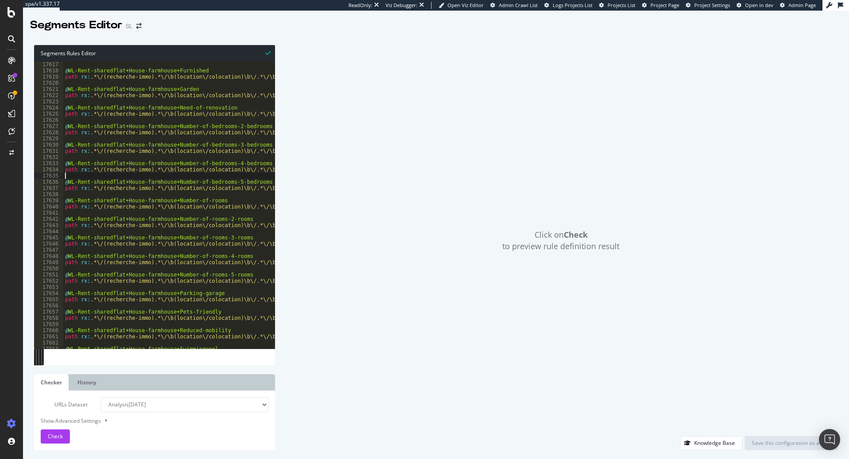
type textarea "path rx:.*\/(recherche-immo).*\/\b(location\/colocation)\b\/.*\/\b(maison\/hote…"
type textarea "path rx:.*\/(recherche-immo).*\/\b(location\/colocation)\b\/.*\/\b(maison\/mais…"
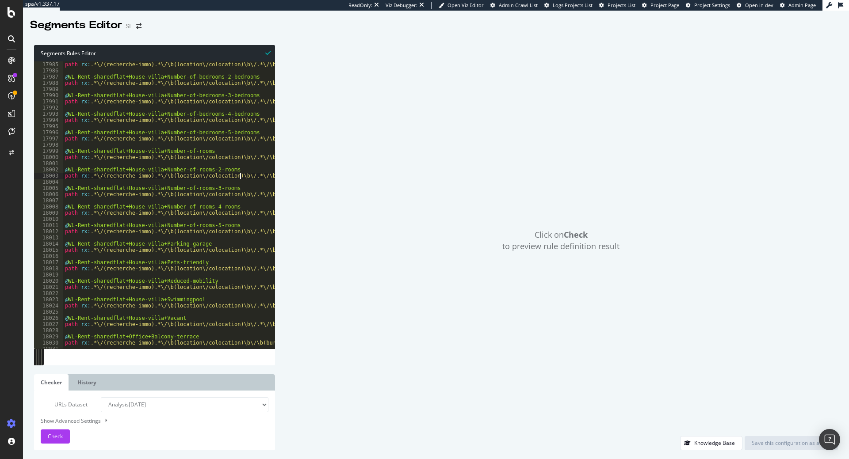
type textarea "path rx:.*\/(recherche-immo).*\/\b(location\/colocation)\b\/.*\/\b(maison\/vill…"
type textarea "path rx:.*\/(recherche-immo).*\/\b(location\/colocation)\b\/\b(parking)\b\/.*\/…"
type textarea "path rx:.*\/(recherche-immo).*\/\b(location\/colocation)\b\/\b(terrain)\b\/.*\/…"
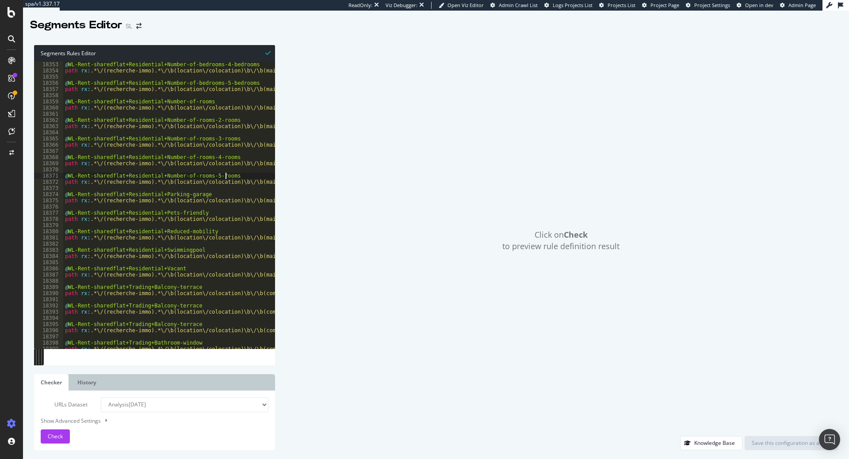
type textarea "path rx:.*\/(recherche-immo).*\/\b(location\/colocation)\b\/\b(commerce)\b\/\b(…"
type textarea "path rx:.*\/(recherche-immo).*\/\b(location\/colocation)\b\/\b(commerce)\/(bout…"
type textarea "path rx:.*\/(recherche-immo)\b(achat)\b\/.*\/\b(maison\/ferme)\b\/.*"
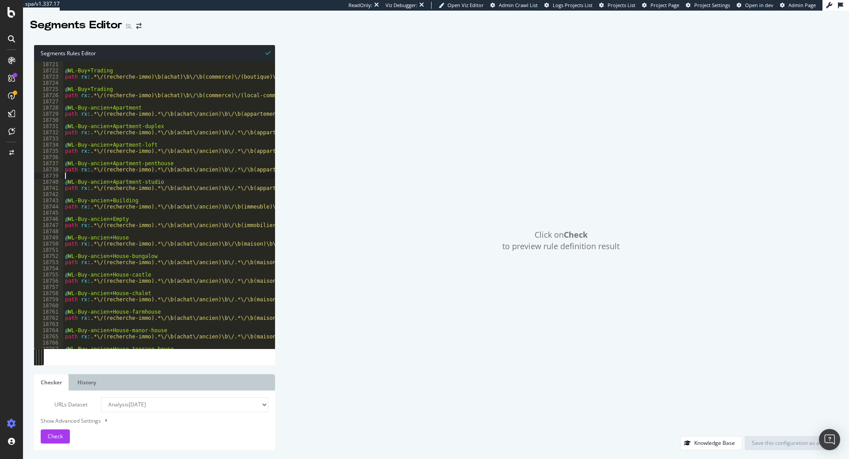
type textarea "path rx:.*\/(recherche-immo).*\/\b(achat\/construction)\b\/.*\/\b(maison\/ferme…"
type textarea "path rx:.*\/(recherche-immo).*\/\b(achat\/viager)\b\/.*\/\b(maison\/ferme)\b\/.*"
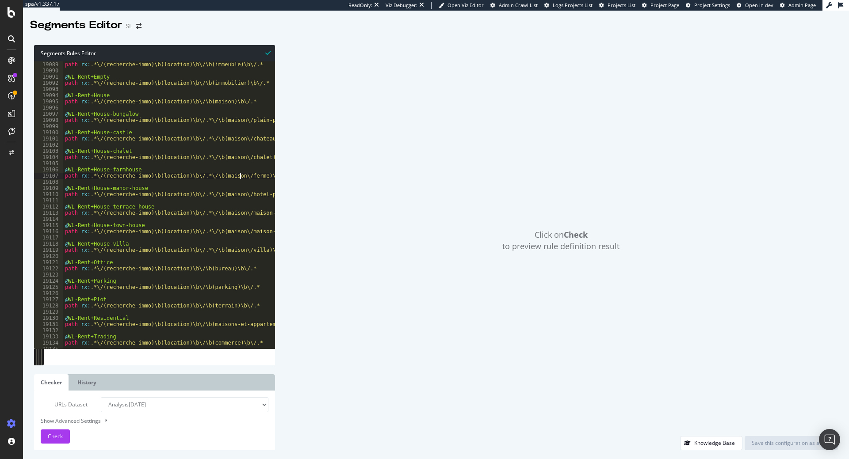
type textarea "path rx:.*\/(recherche-immo)\b(location)\b\/.*\/\b(maison\/ferme)\b\/.*"
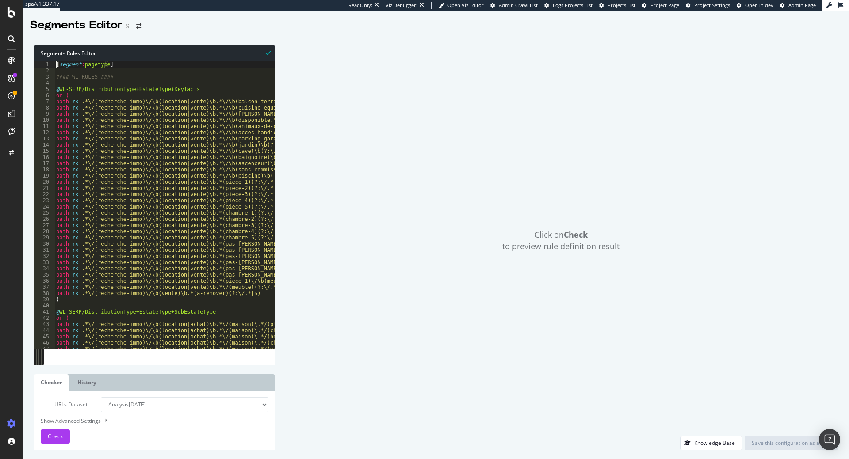
scroll to position [0, 0]
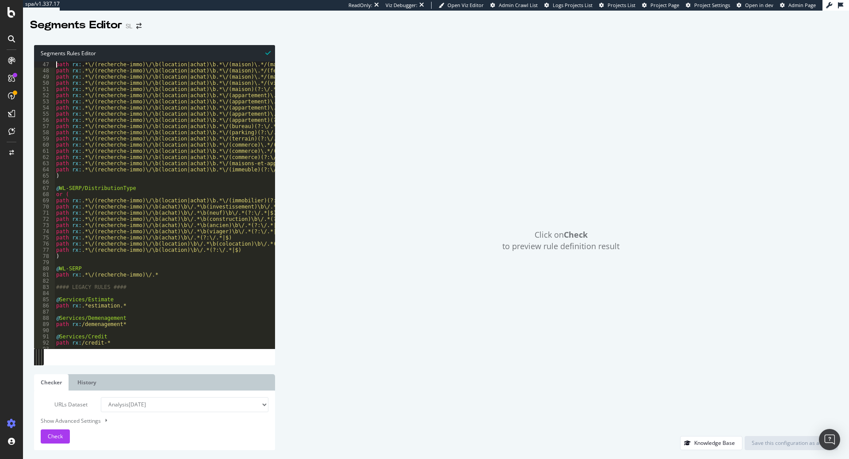
type textarea "path rx:.*\/(recherche-immo)\/\b(location|achat)\b.*\/(maison)\.*/(maison-mitoy…"
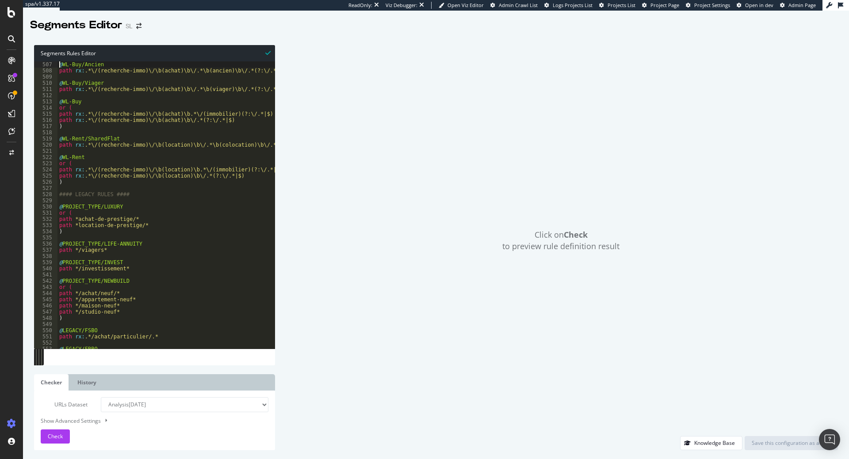
type textarea "path */vente-fonds-de-commerce*"
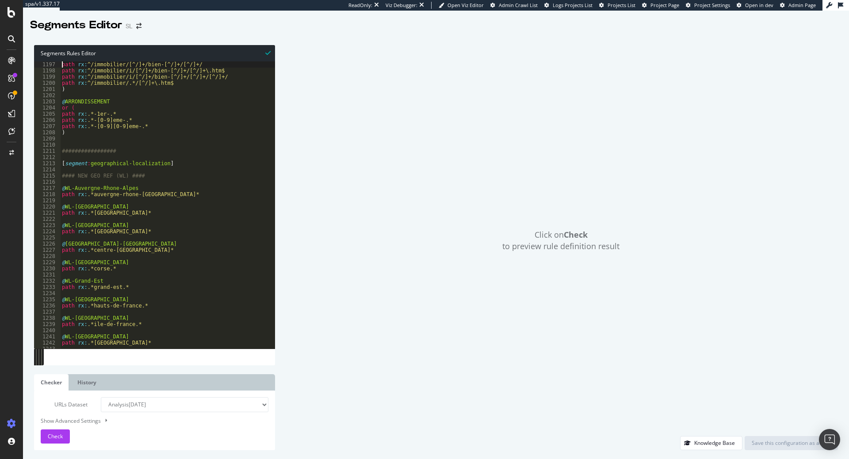
type textarea "path rx:^/immobilier/[^/]+/bien-[^/]+/[^/]+/"
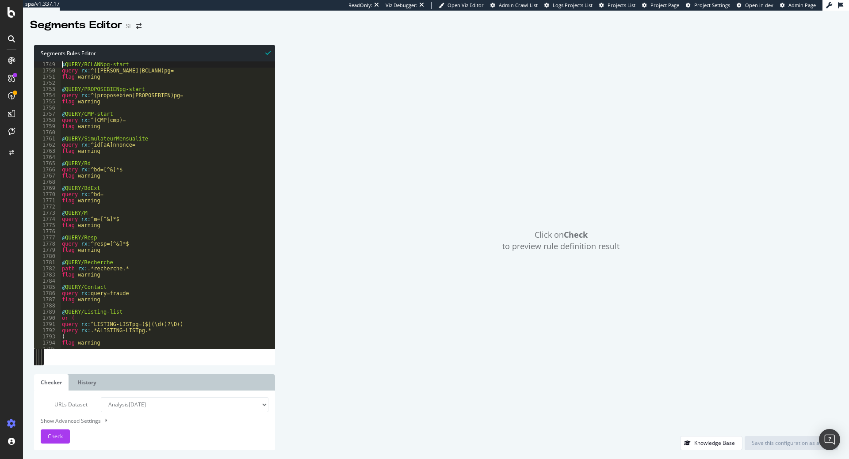
type textarea "@QUERY/BCLANNpg-start"
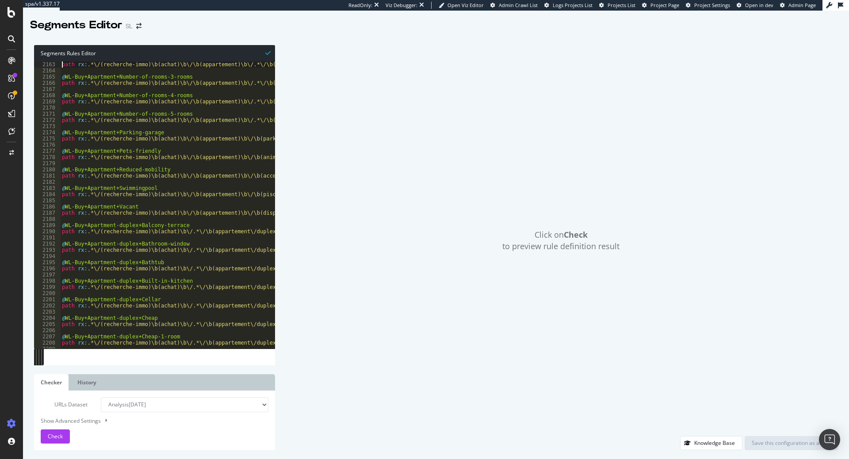
type textarea "path rx:.*\/(recherche-immo)\b(achat)\b\/\b(appartement)\b\/.*\/\b(piece-2)\b\/…"
type textarea "path rx:.*\/(recherche-immo)\b(achat)\b\/.*\/\b(appartement\/loft)\b\/.*\/\b(pa…"
type textarea "@WL-Buy+Apartment-duplex+Number-of-rooms-3-rooms"
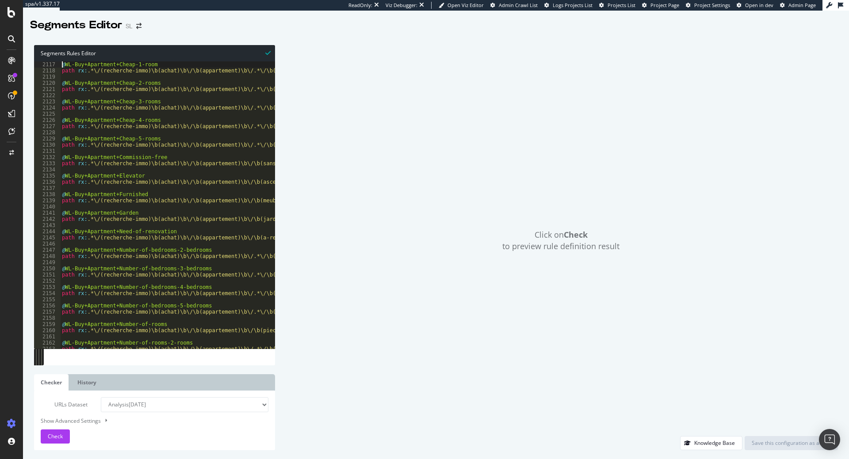
scroll to position [1562, 0]
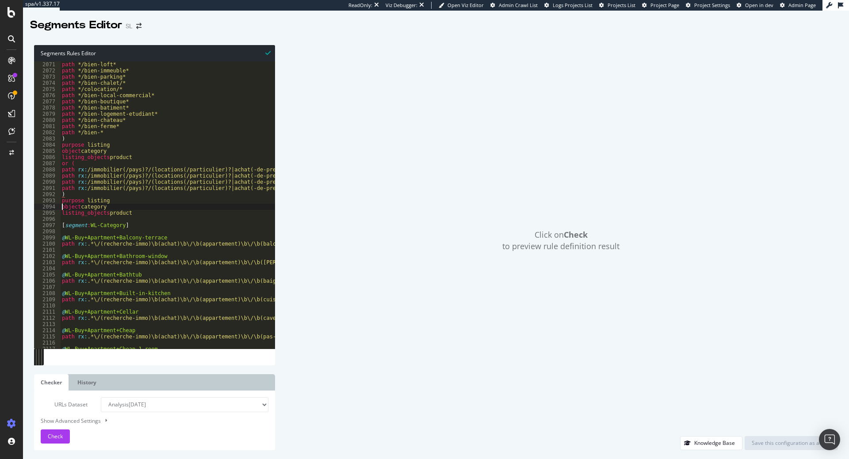
type textarea "listing_objects product"
type textarea "[segment:WL-Category]"
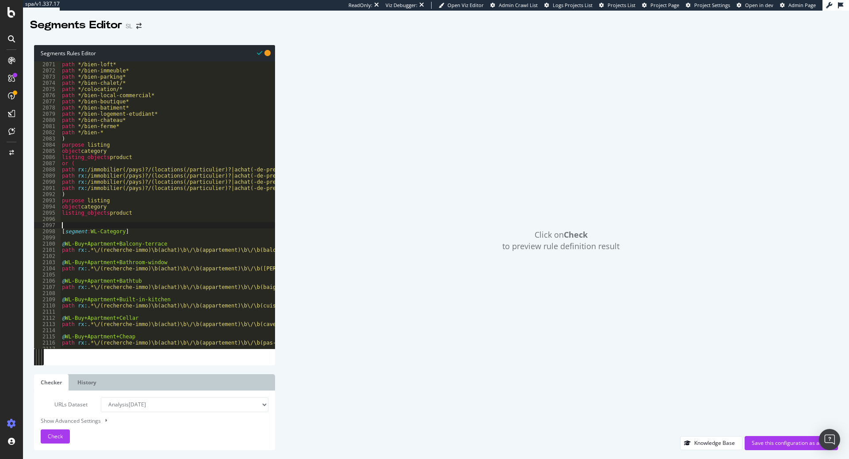
paste textarea "[segment:WL-Category]"
type textarea "[segment:WL-Category]"
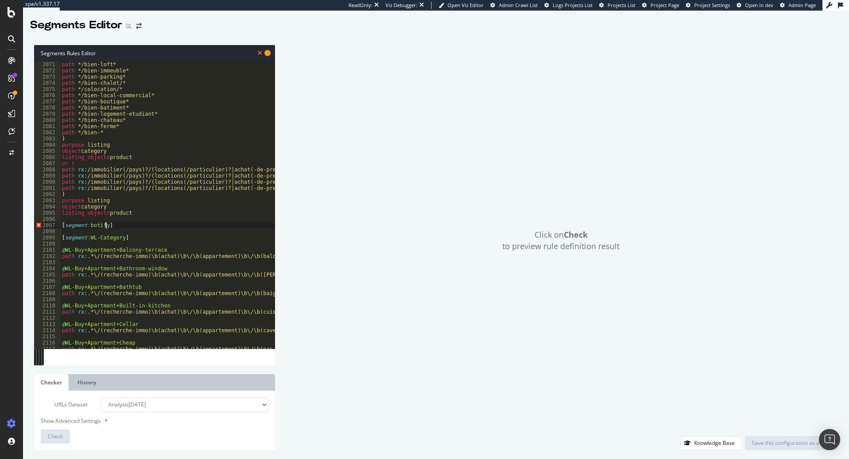
scroll to position [0, 4]
type textarea "[segment:botify-dash]"
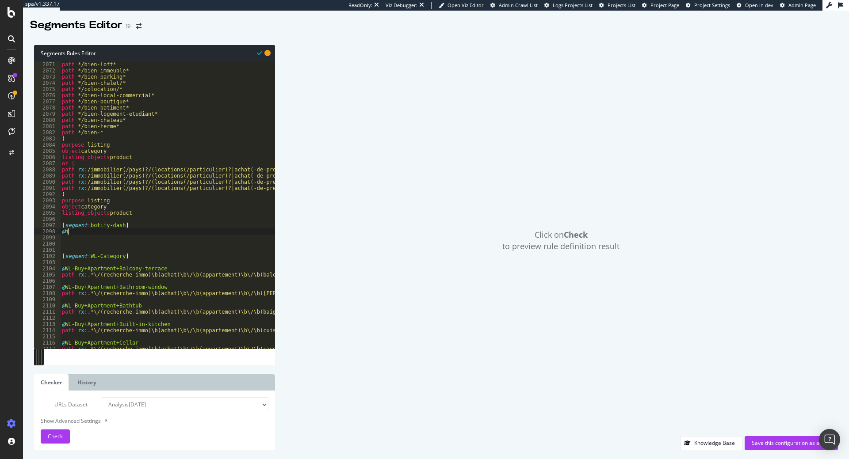
scroll to position [0, 0]
type textarea "@home"
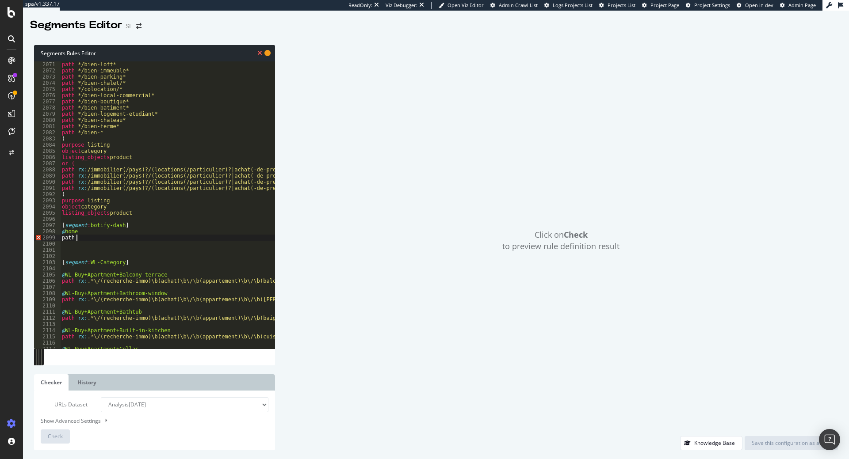
scroll to position [0, 1]
type textarea "path /"
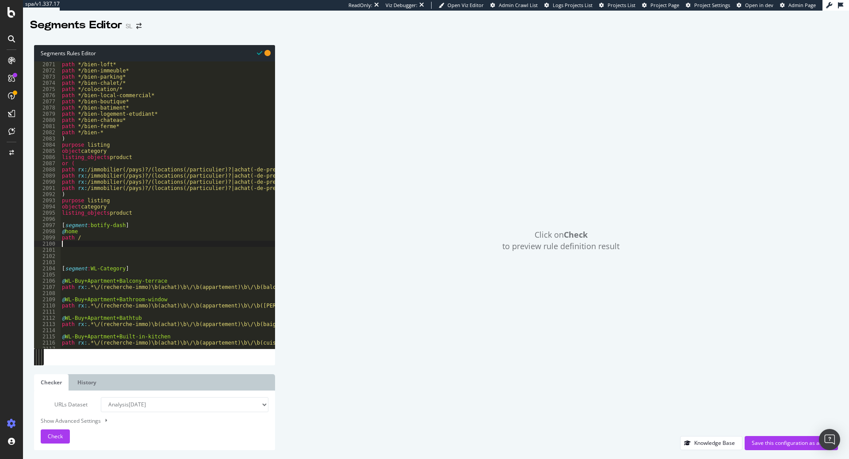
scroll to position [0, 0]
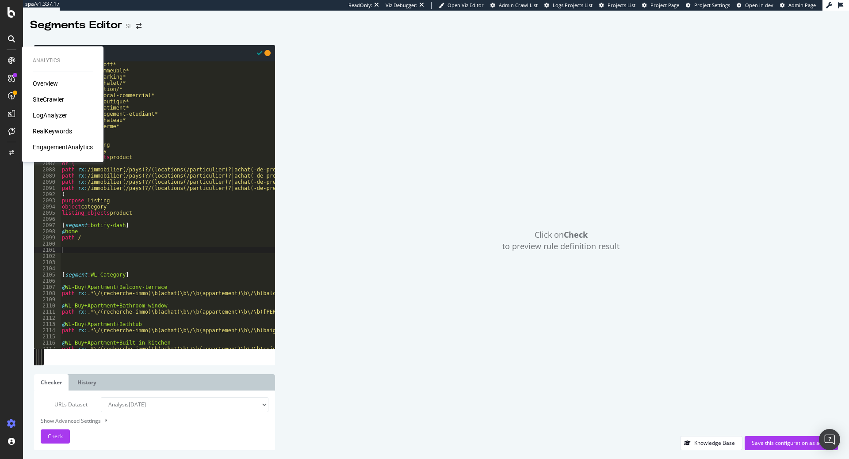
click at [40, 98] on div "SiteCrawler" at bounding box center [48, 99] width 31 height 9
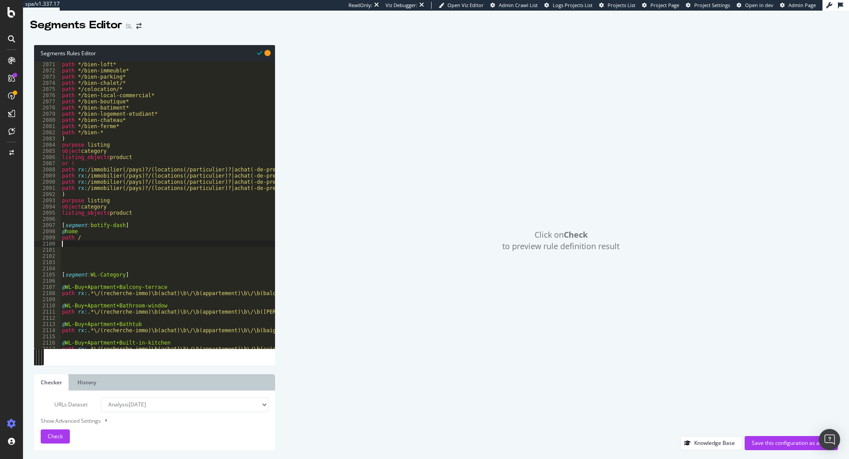
click at [110, 245] on div "path */bien-loft* path */bien-immeuble* path */bien-parking* path */bien-chalet…" at bounding box center [565, 211] width 1011 height 300
click at [163, 250] on div "path */bien-loft* path */bien-immeuble* path */bien-parking* path */bien-chalet…" at bounding box center [565, 211] width 1011 height 300
type textarea "@RealEstateAds"
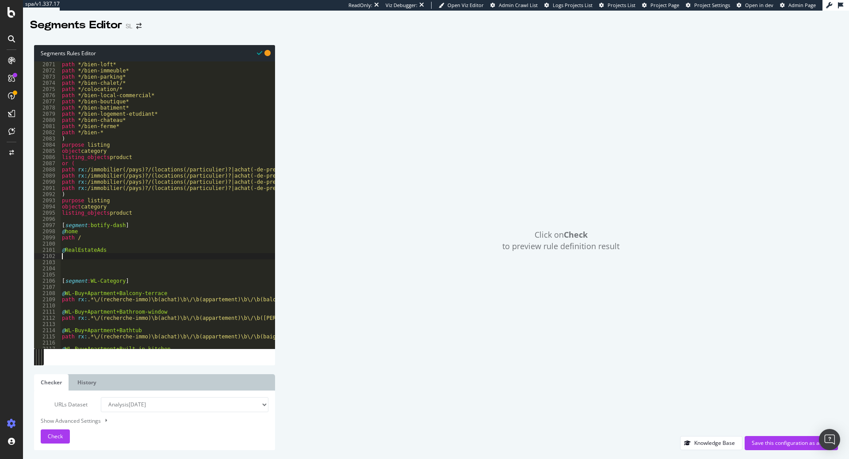
scroll to position [0, 0]
paste textarea "/annonces/"
type textarea "path /annonces/*"
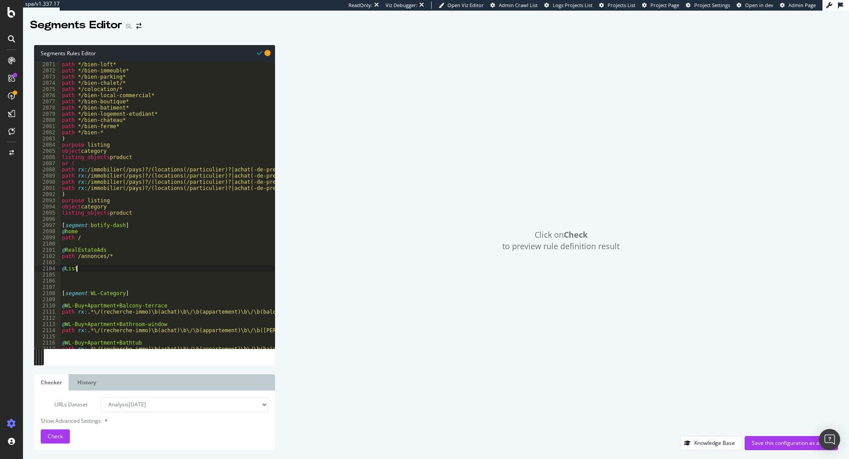
scroll to position [0, 1]
type textarea "@Listing"
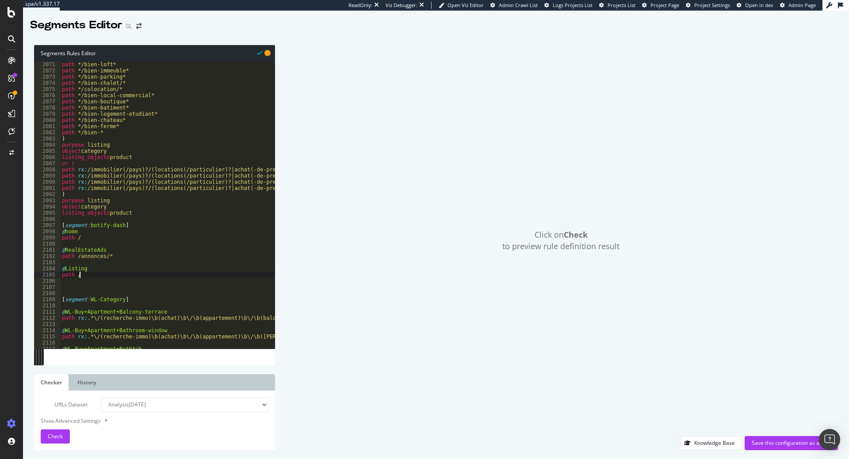
scroll to position [0, 1]
paste textarea "immobilier"
type textarea "path /immobilier/*"
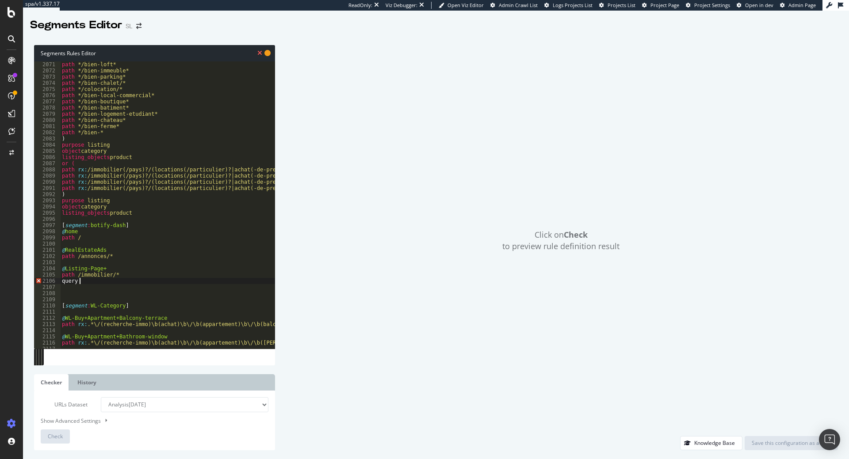
paste textarea "LISTING-LISTpg"
type textarea "query *LISTING-LISTpg*"
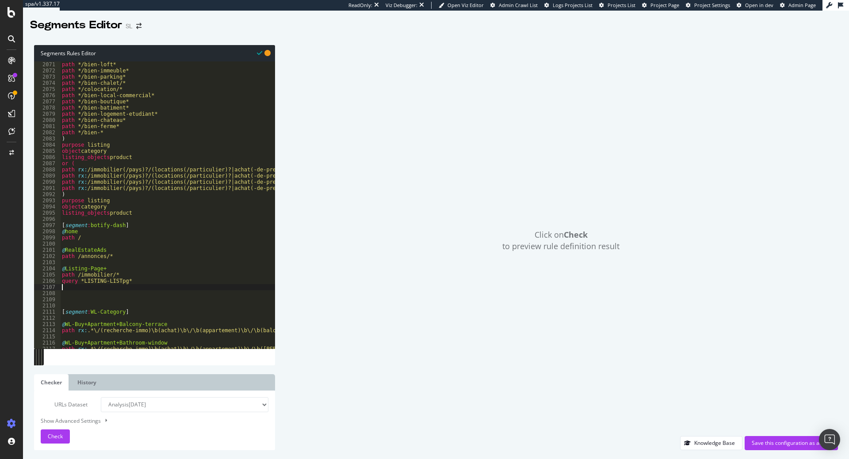
scroll to position [0, 0]
type textarea "@Listing-Page+ path /immobilier/*"
paste textarea "query *LISTING-LISTpg*"
type textarea "query *LISTING-LISTpg*"
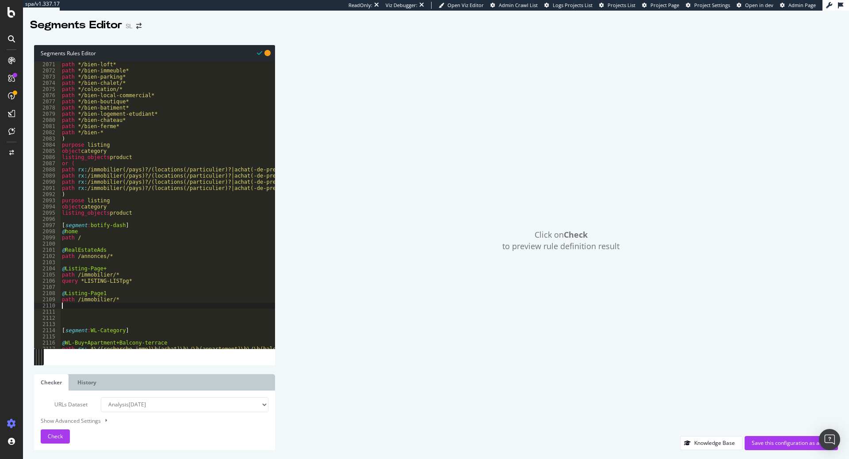
scroll to position [0, 0]
click at [61, 440] on span "Check" at bounding box center [55, 437] width 15 height 8
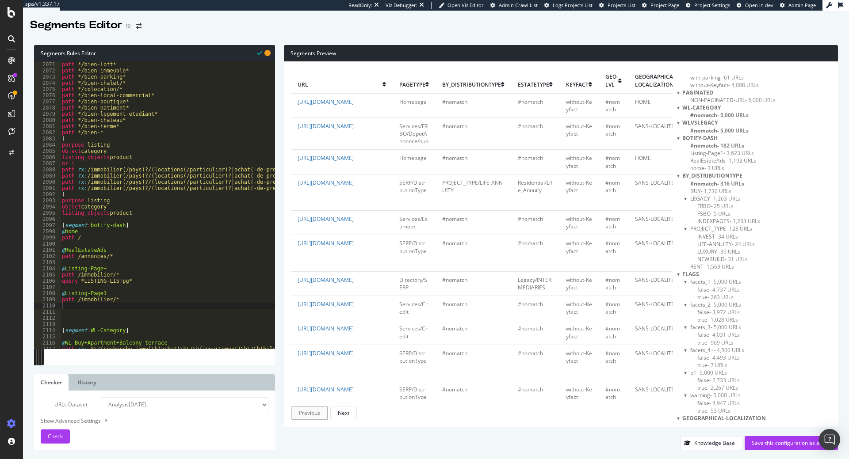
scroll to position [348, 0]
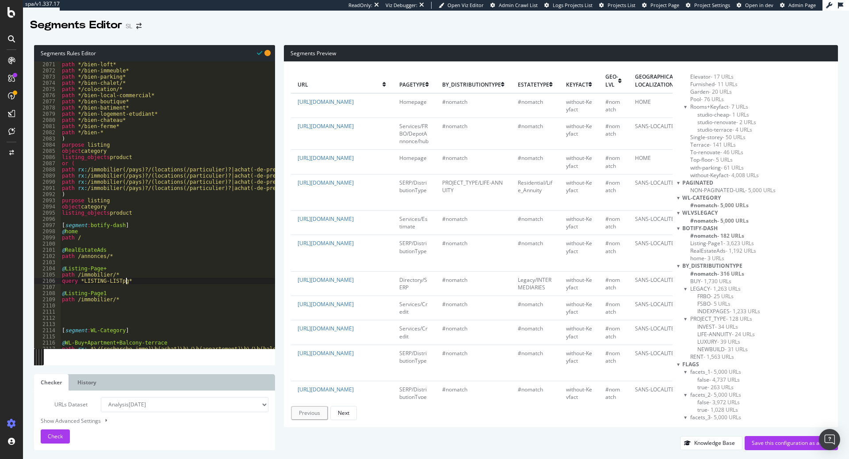
click at [129, 279] on div "path */bien-loft* path */bien-immeuble* path */bien-parking* path */bien-chalet…" at bounding box center [565, 211] width 1011 height 300
click at [80, 270] on div "path */bien-loft* path */bien-immeuble* path */bien-parking* path */bien-chalet…" at bounding box center [565, 211] width 1011 height 300
click at [85, 253] on div "path */bien-loft* path */bien-immeuble* path */bien-parking* path */bien-chalet…" at bounding box center [565, 211] width 1011 height 300
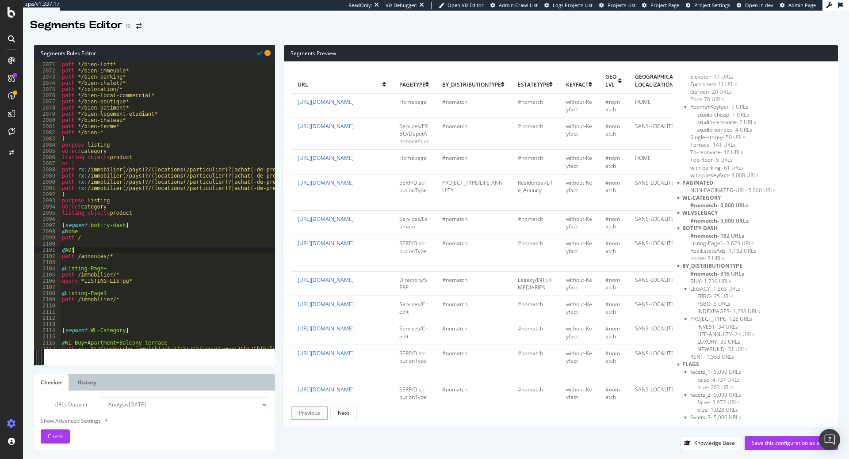
scroll to position [0, 0]
type textarea "path /annonces/*"
type textarea "query *LISTING-LISTpg*"
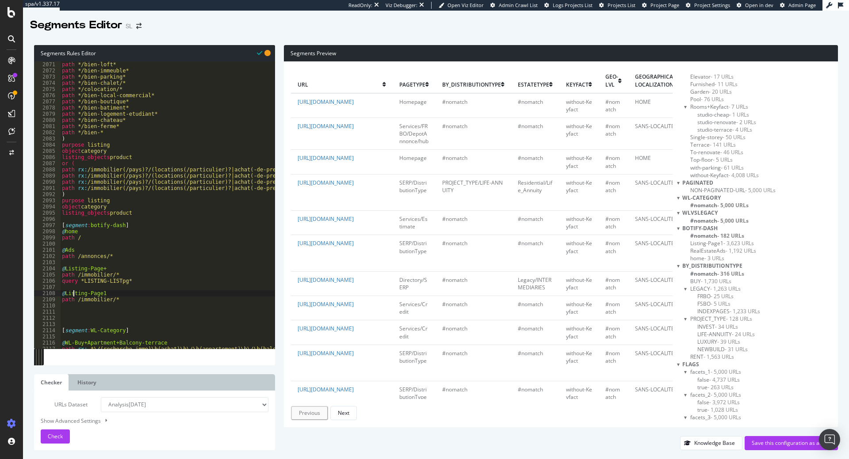
type textarea "path /immobilier/*"
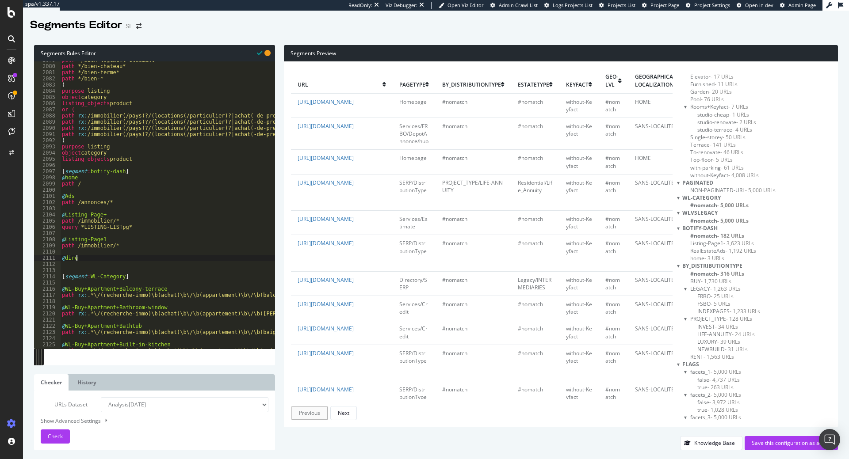
type textarea "@directory"
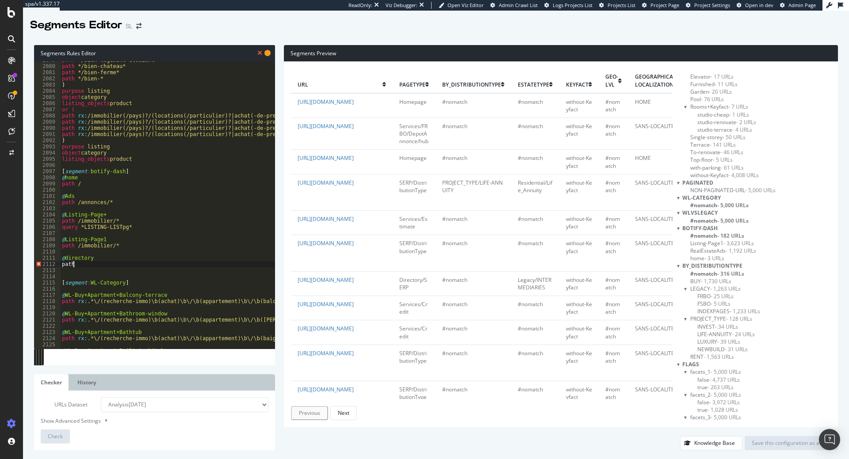
scroll to position [0, 1]
paste textarea "https://app.botify.com/aviv-group/sl/crawl/urls?analysisSlug=20250829&compariso…"
paste textarea "https://www.seloger.com/annuaire/strasbourg-67000/"
type textarea "path /annuaire/*"
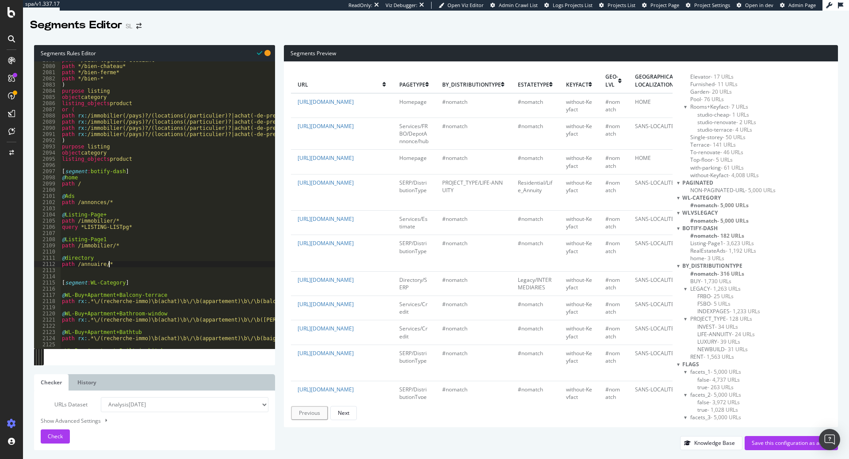
click at [191, 264] on div "path */bien-logement-etudiant* path */bien-chateau* path */bien-ferme* path */b…" at bounding box center [565, 207] width 1011 height 300
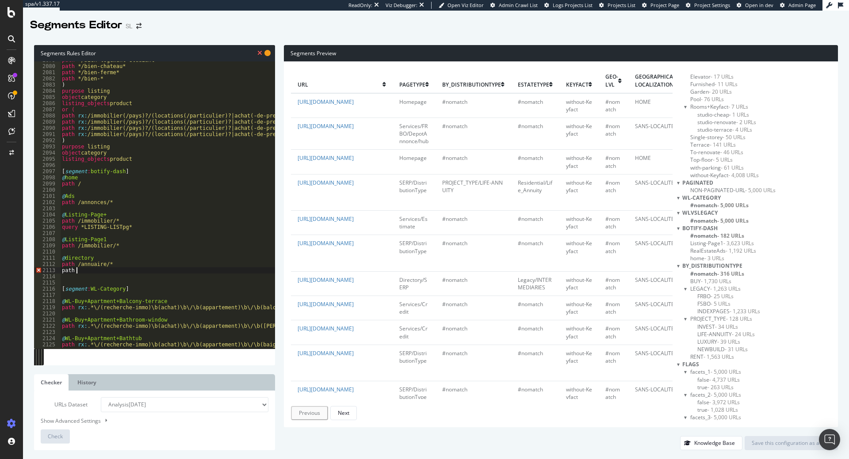
scroll to position [0, 1]
paste textarea "https://www.seloger.com/immobilier/tout/immo-paris-16eme-75/"
type textarea "@directory"
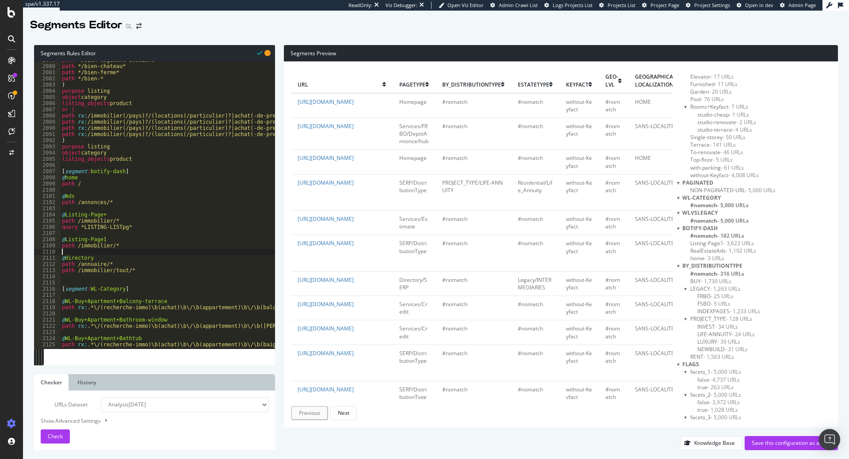
type textarea "path /immobilier/*"
type textarea "path /immobilier/tout/*"
type textarea "@Listing-Page1"
type textarea "@Listing-Page+"
paste textarea "Cursor at row 2106"
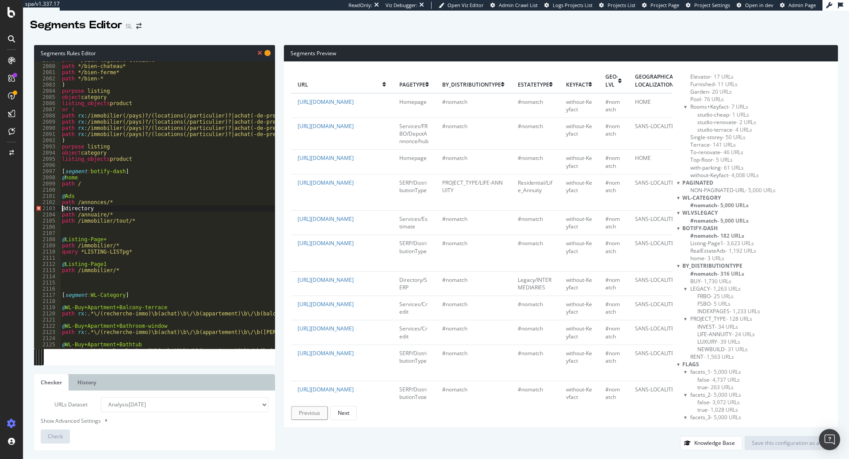
type textarea "@directory"
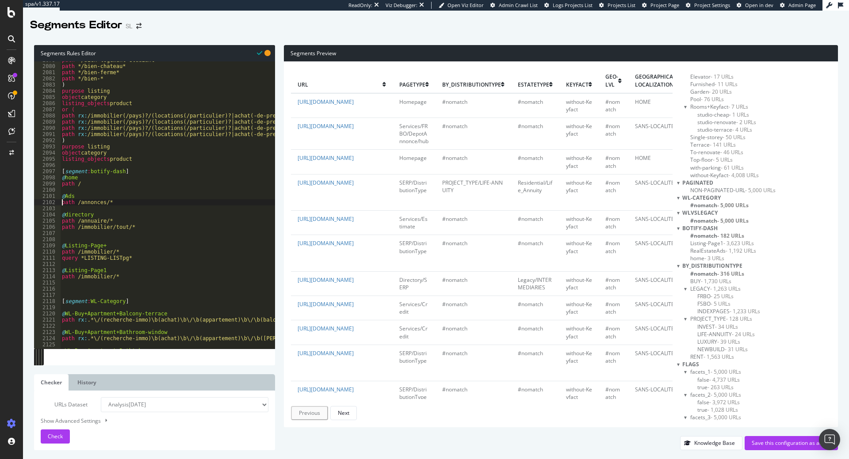
type textarea "@Ads"
click at [109, 290] on div "path */bien-logement-etudiant* path */bien-chateau* path */bien-ferme* path */b…" at bounding box center [565, 207] width 1011 height 300
click at [57, 439] on span "Check" at bounding box center [55, 437] width 15 height 8
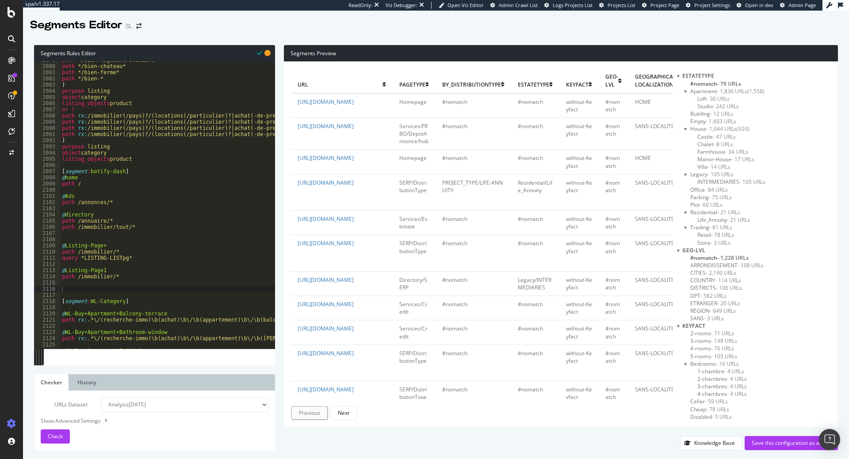
click at [157, 289] on div "path */bien-logement-etudiant* path */bien-chateau* path */bien-ferme* path */b…" at bounding box center [565, 207] width 1011 height 300
type textarea "@notSegmented"
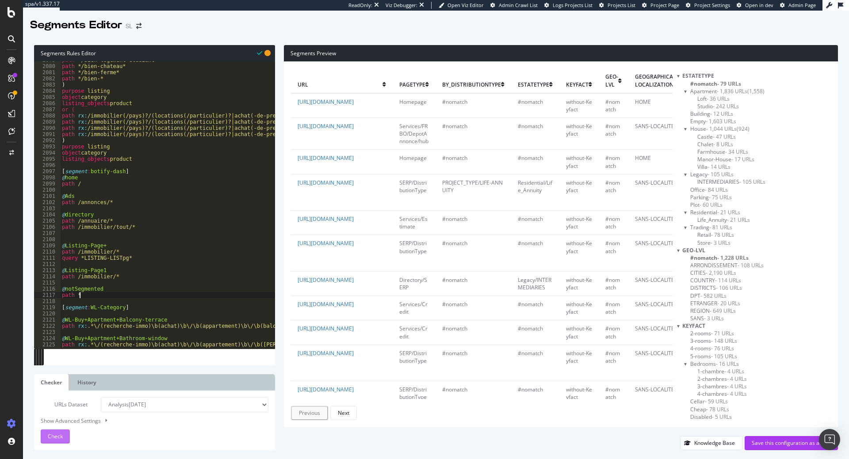
type textarea "path *"
click at [49, 432] on div "Check" at bounding box center [55, 436] width 15 height 13
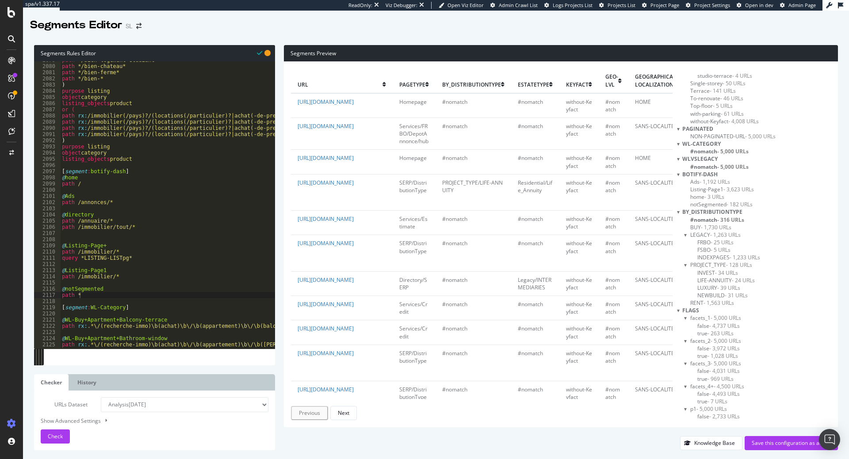
scroll to position [406, 0]
click at [710, 201] on span "notSegmented - 182 URLs" at bounding box center [721, 201] width 62 height 8
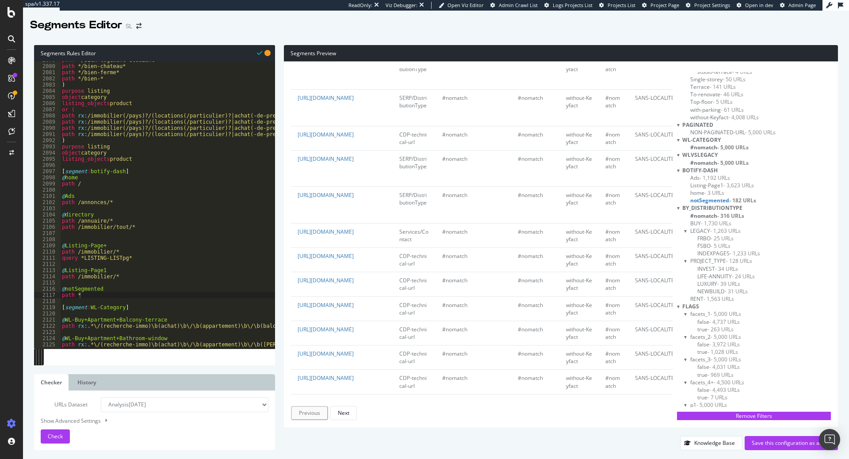
scroll to position [722, 0]
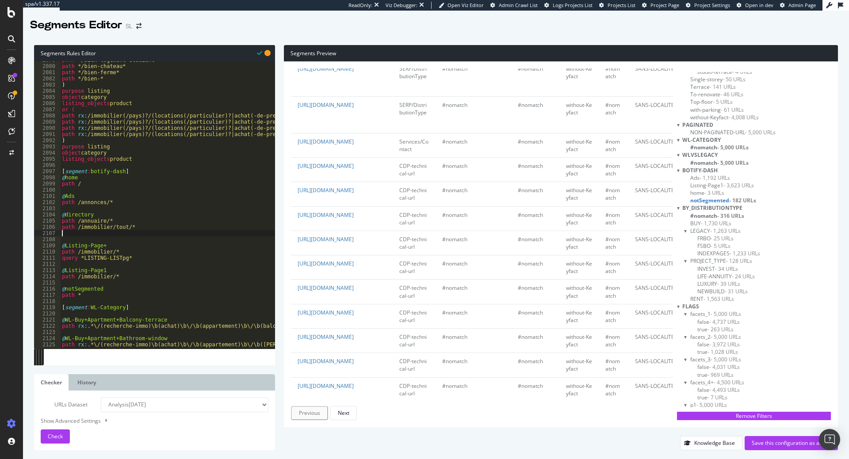
click at [162, 233] on div "path */bien-logement-etudiant* path */bien-chateau* path */bien-ferme* path */b…" at bounding box center [565, 207] width 1011 height 300
click at [781, 444] on div "Save this configuration as active" at bounding box center [791, 444] width 79 height 8
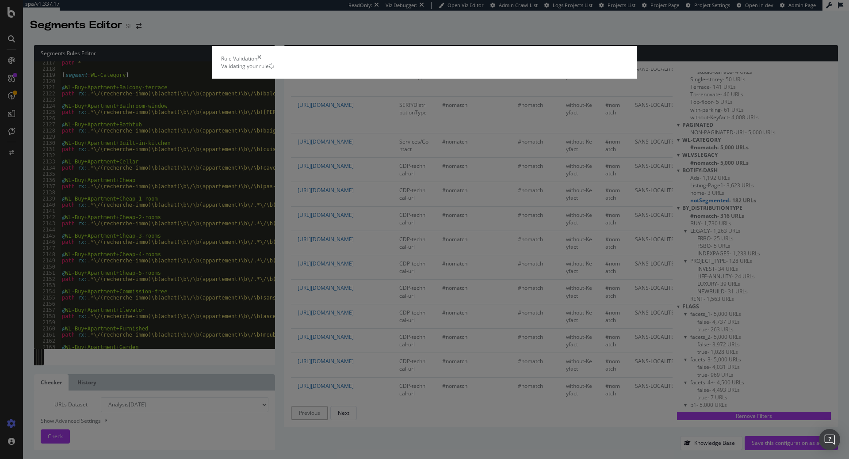
scroll to position [406, 0]
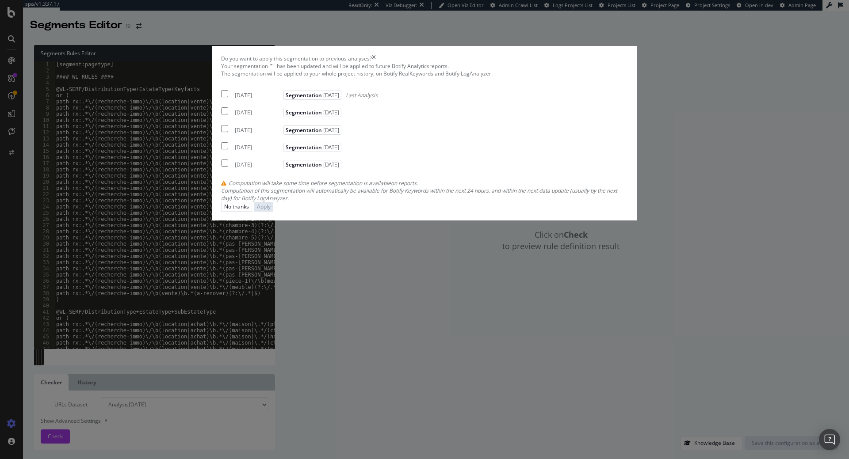
click at [286, 200] on div "Your segmentation " " has been updated and will be applied to future Botify Ana…" at bounding box center [424, 132] width 407 height 140
click at [290, 199] on div "Your segmentation " " has been updated and will be applied to future Botify Ana…" at bounding box center [424, 132] width 407 height 140
click at [228, 97] on input "modal" at bounding box center [224, 93] width 7 height 7
checkbox input "true"
click at [263, 202] on div "Your segmentation " " has been updated and will be applied to future Botify Ana…" at bounding box center [424, 132] width 407 height 140
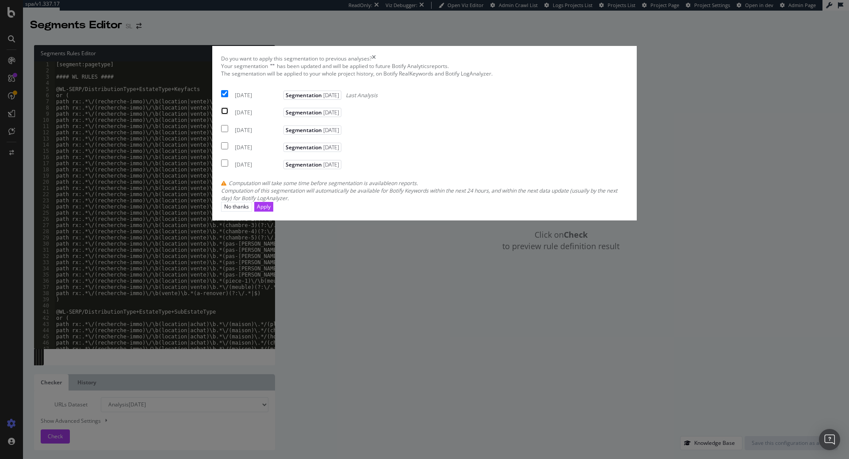
click at [228, 115] on input "modal" at bounding box center [224, 110] width 7 height 7
checkbox input "true"
click at [228, 132] on input "modal" at bounding box center [224, 128] width 7 height 7
checkbox input "true"
click at [271, 211] on div "Apply" at bounding box center [264, 207] width 14 height 8
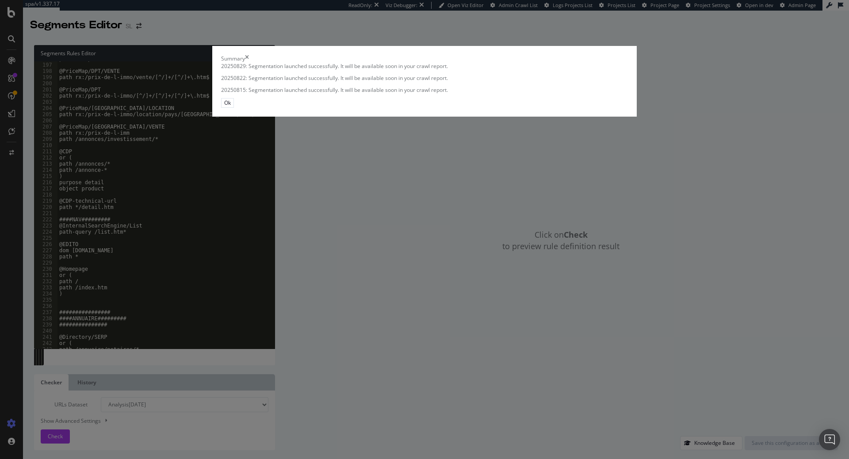
scroll to position [145, 0]
click at [234, 107] on button "Ok" at bounding box center [227, 102] width 13 height 9
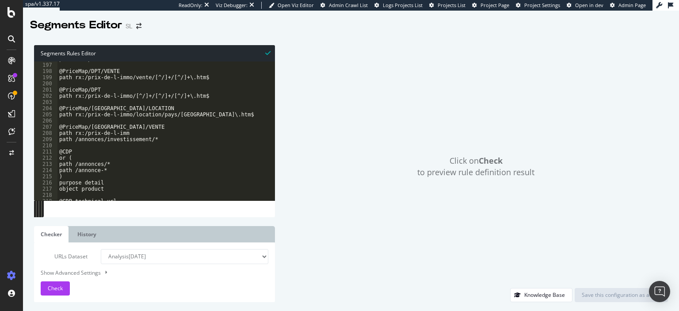
scroll to position [147, 0]
click at [218, 143] on div "path rx:/prix-de-l-immo/location/[^/]+/[^/]+\.htm$ @PriceMap/DPT/VENTE path rx:…" at bounding box center [562, 132] width 1011 height 152
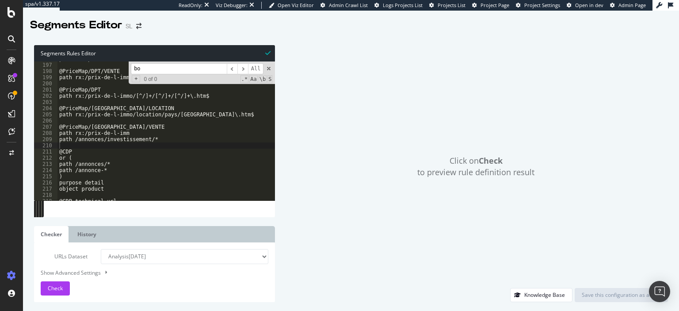
type input "bot"
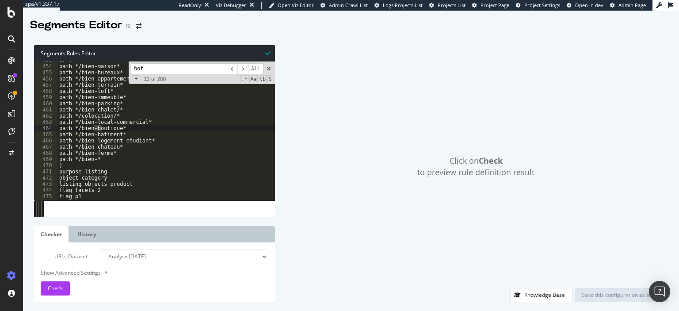
scroll to position [1571, 0]
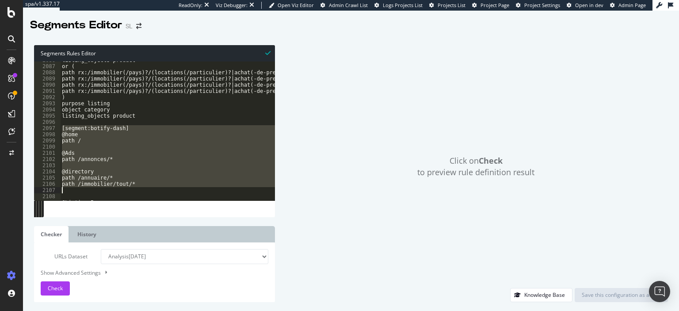
type textarea "path /immobilier/tout/*"
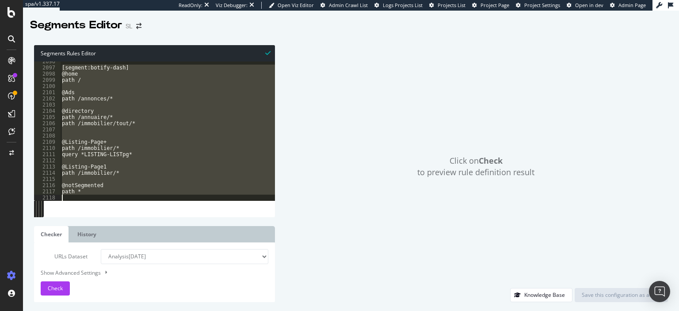
scroll to position [1579, 0]
type textarea "[segment:botify-dash]"
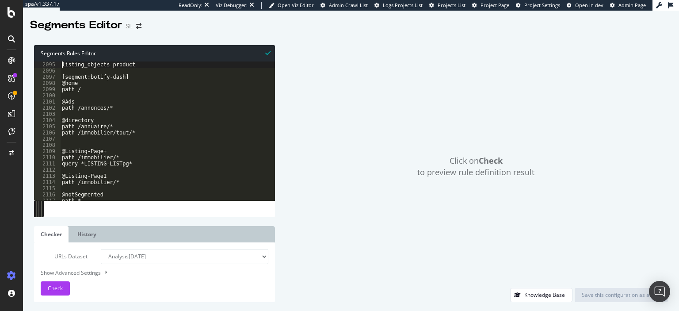
type textarea "listing_objects product"
type textarea "path /"
type textarea "@Ads"
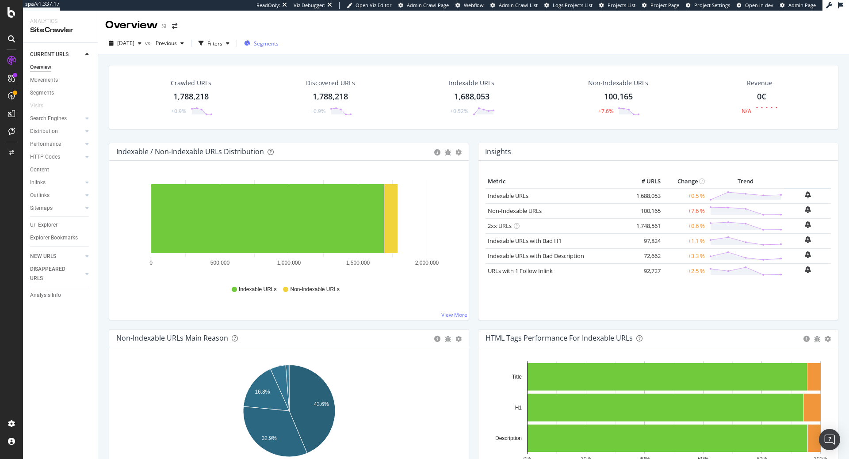
click at [279, 40] on span "Segments" at bounding box center [266, 44] width 25 height 8
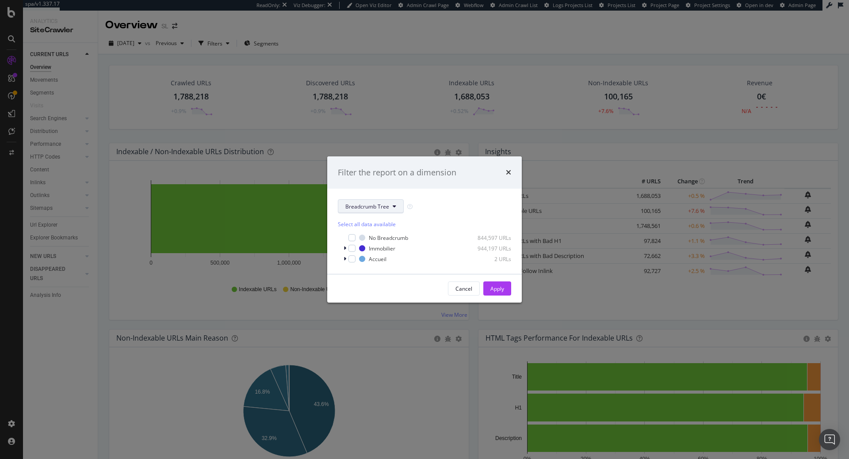
click at [394, 212] on button "Breadcrumb Tree" at bounding box center [371, 206] width 66 height 14
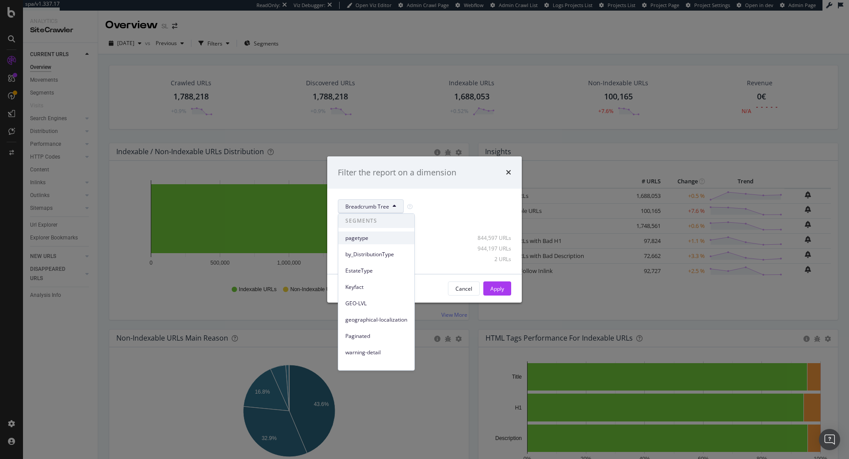
click at [383, 241] on span "pagetype" at bounding box center [376, 238] width 62 height 8
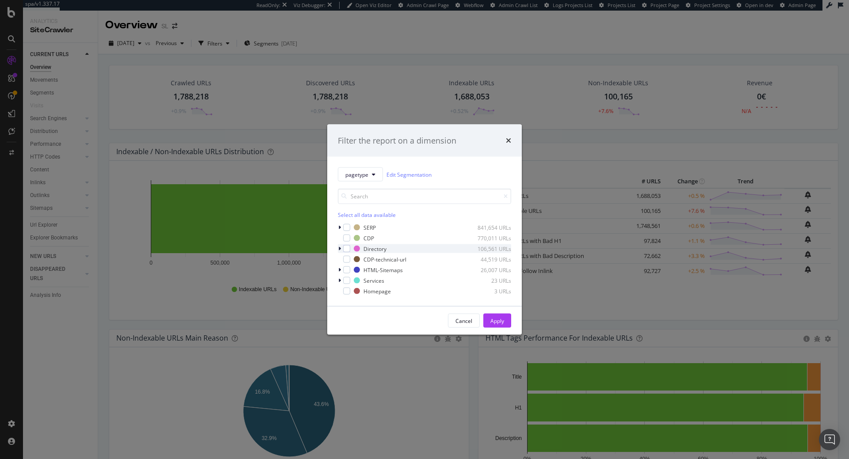
click at [342, 249] on div "modal" at bounding box center [340, 249] width 5 height 9
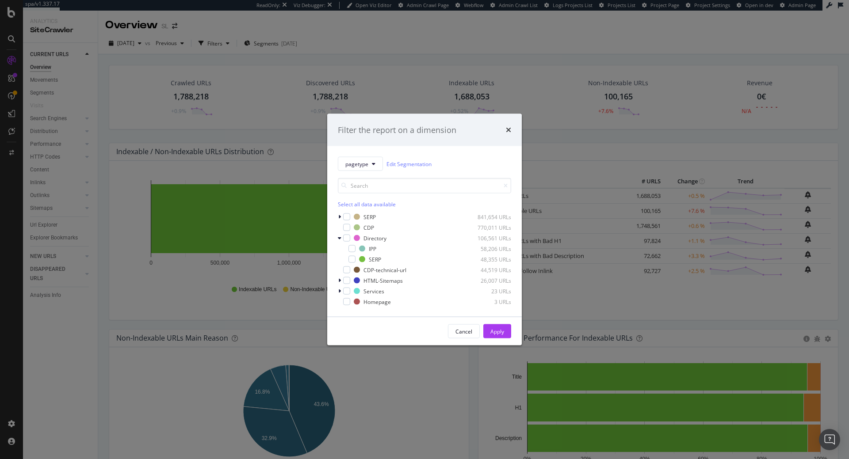
click at [337, 237] on div "pagetype Edit Segmentation Select all data available SERP 841,654 URLs CDP 770,…" at bounding box center [424, 231] width 195 height 171
click at [338, 238] on icon "modal" at bounding box center [340, 238] width 4 height 5
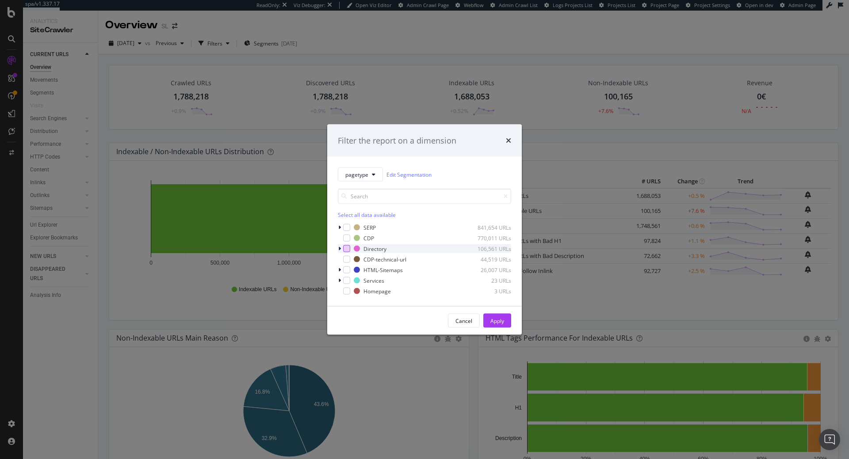
click at [349, 252] on div "modal" at bounding box center [346, 248] width 7 height 7
click at [491, 319] on div "Apply" at bounding box center [497, 321] width 14 height 8
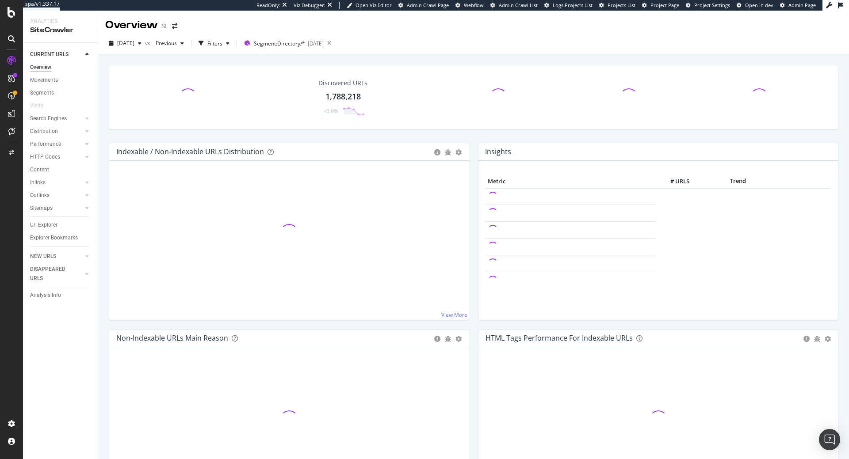
click at [41, 220] on div "Url Explorer" at bounding box center [64, 225] width 68 height 13
click at [41, 224] on div "Url Explorer" at bounding box center [43, 225] width 27 height 9
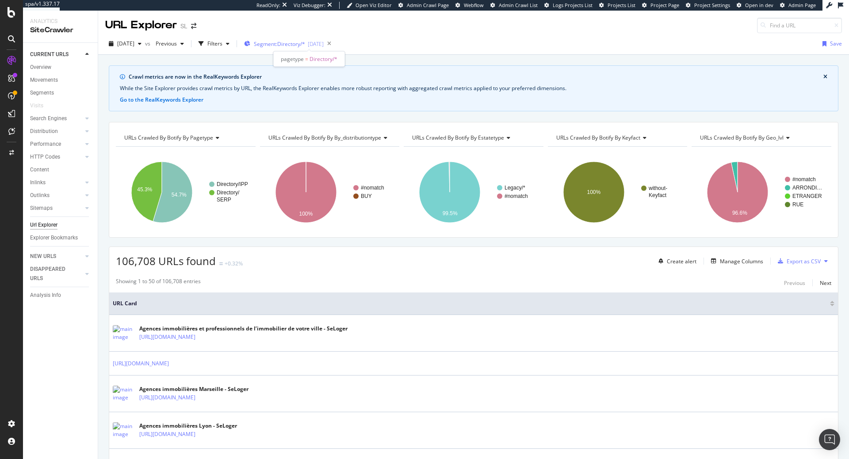
click at [305, 45] on span "Segment: Directory/*" at bounding box center [279, 44] width 51 height 8
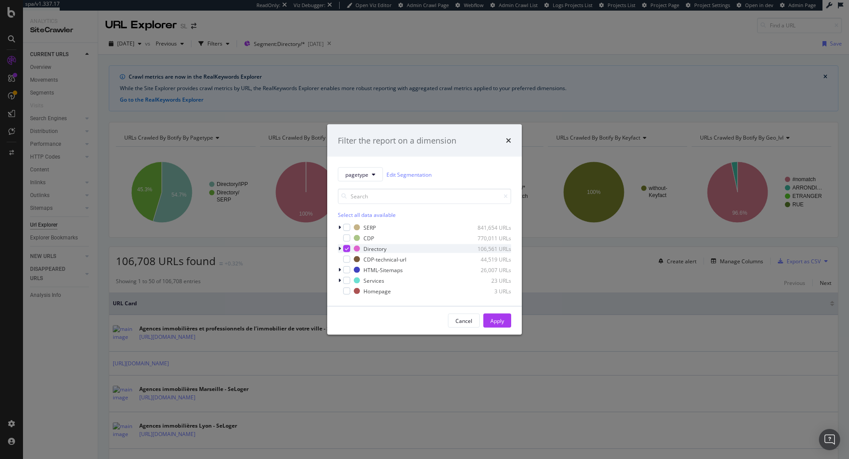
click at [345, 247] on icon "modal" at bounding box center [347, 249] width 4 height 4
click at [350, 267] on div "HTML-Sitemaps 26,007 URLs" at bounding box center [424, 270] width 173 height 9
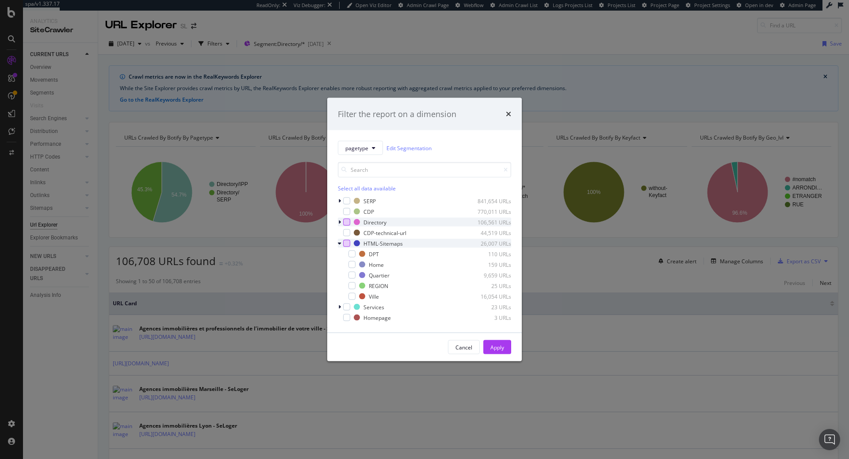
click at [348, 243] on div "modal" at bounding box center [346, 243] width 7 height 7
click at [493, 352] on div "Apply" at bounding box center [497, 347] width 14 height 13
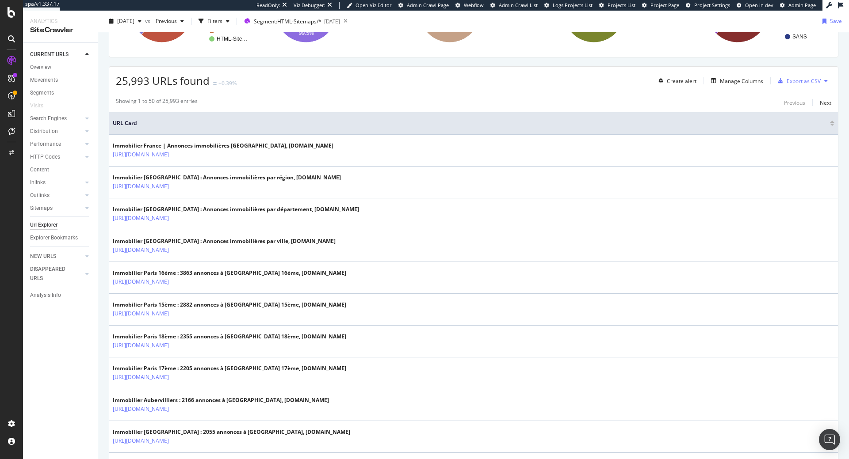
scroll to position [226, 0]
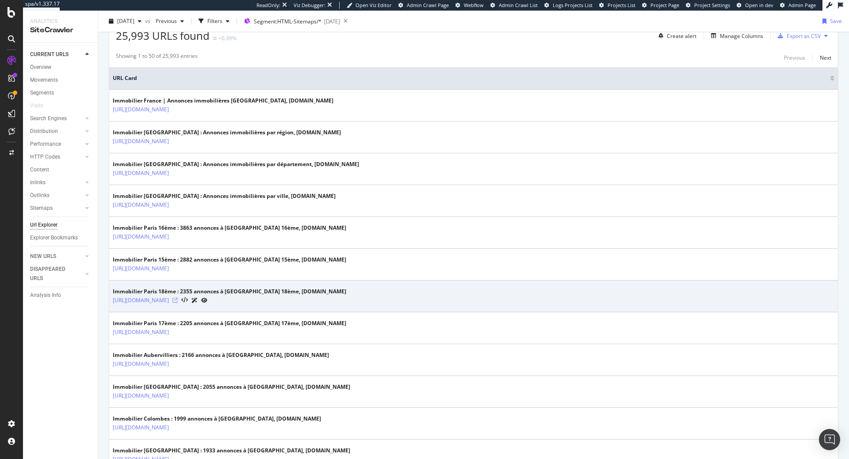
click at [178, 301] on icon at bounding box center [174, 300] width 5 height 5
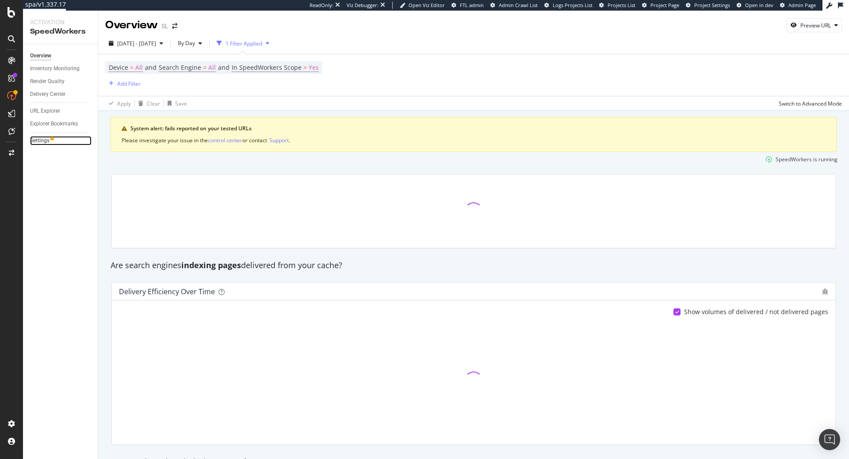
click at [50, 140] on link "Settings" at bounding box center [60, 140] width 61 height 9
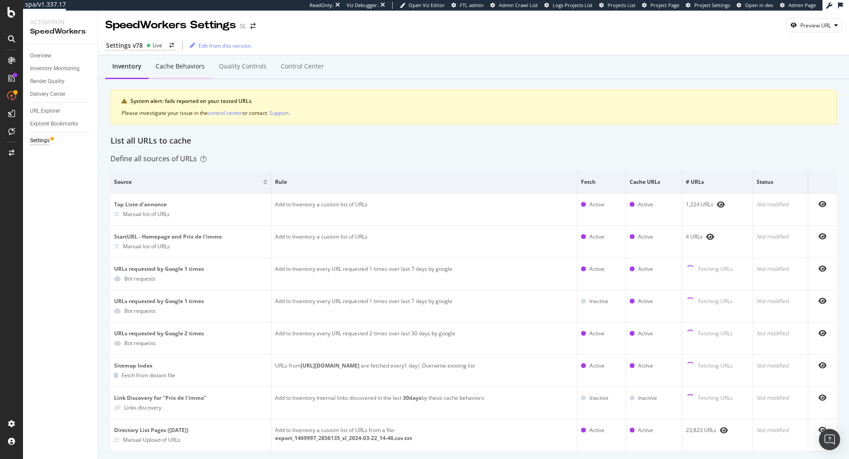
click at [196, 69] on div "Cache behaviors" at bounding box center [180, 66] width 49 height 9
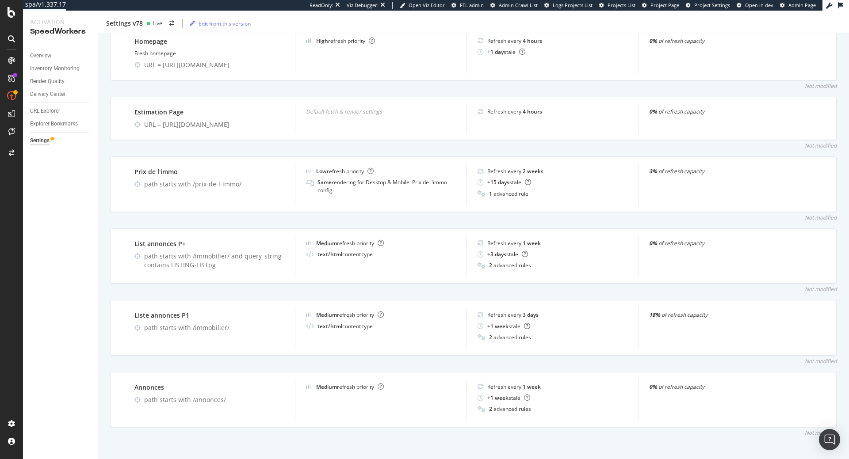
scroll to position [390, 0]
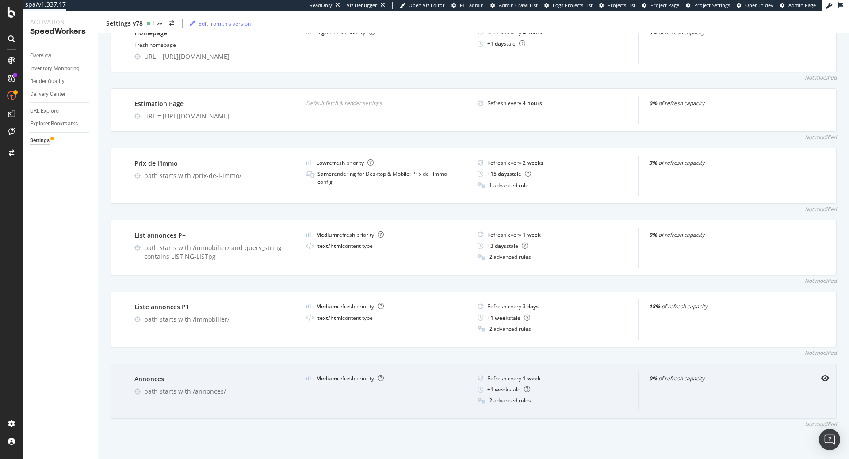
click at [207, 393] on div "path starts with /annonces/" at bounding box center [214, 391] width 140 height 9
click at [221, 392] on div "path starts with /annonces/" at bounding box center [214, 391] width 140 height 9
drag, startPoint x: 230, startPoint y: 390, endPoint x: 190, endPoint y: 394, distance: 40.8
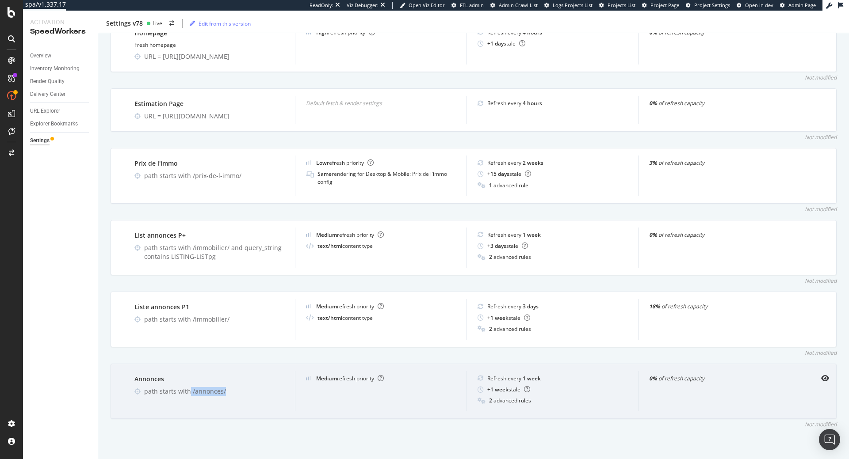
click at [190, 394] on div "path starts with /annonces/" at bounding box center [214, 391] width 140 height 9
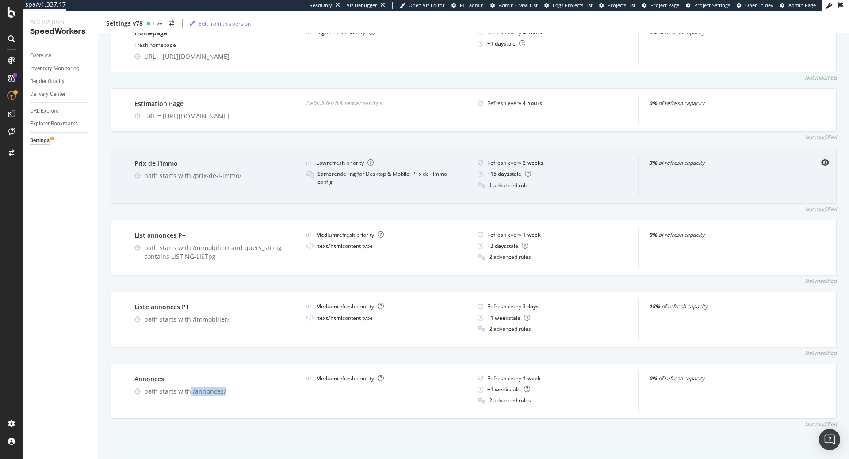
copy div "/annonces/"
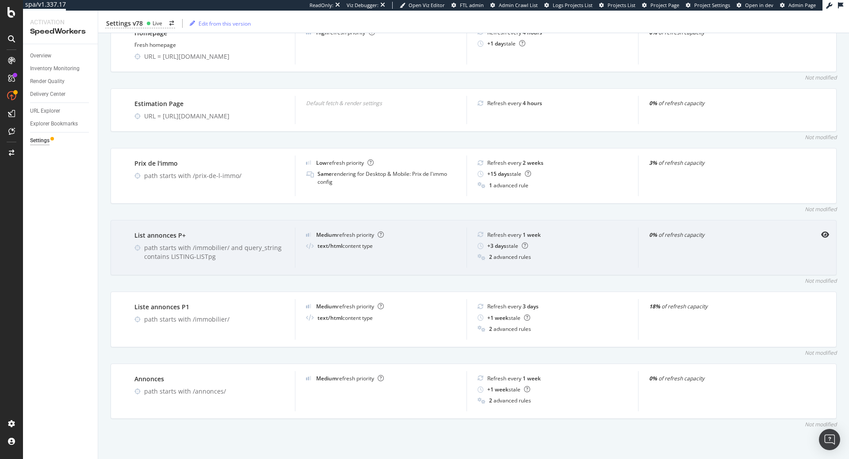
click at [207, 249] on div "path starts with /immobilier/ and query_string contains LISTING-LISTpg" at bounding box center [214, 253] width 140 height 18
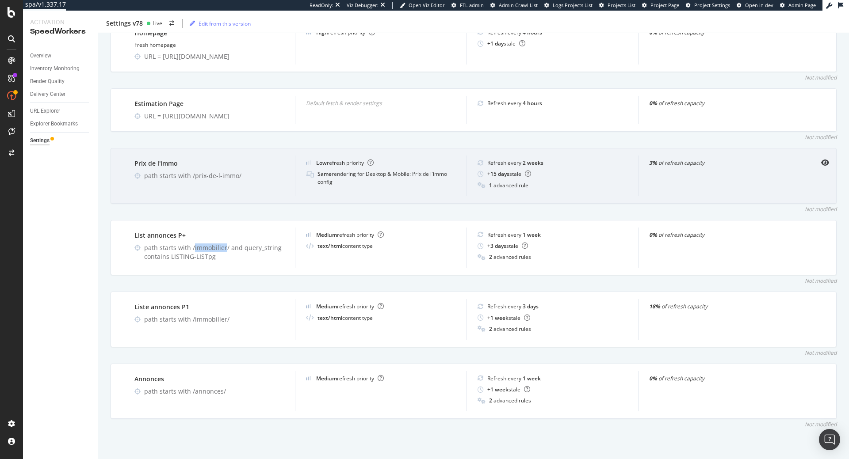
copy div "immobilier"
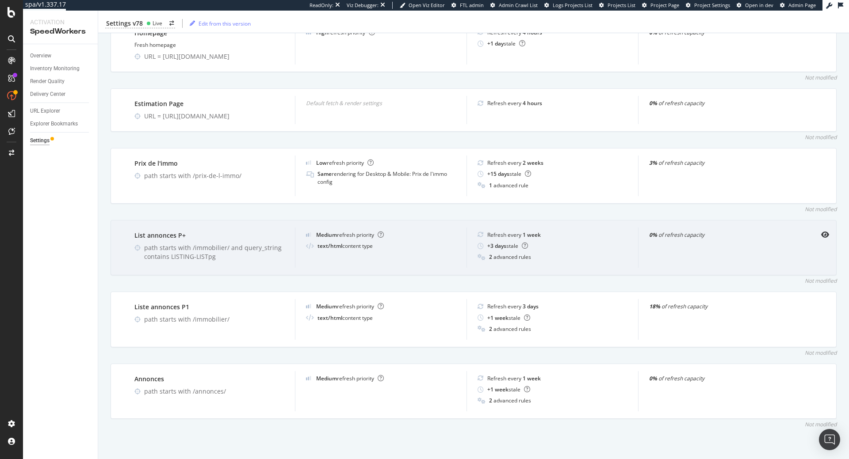
click at [194, 254] on div "path starts with /immobilier/ and query_string contains LISTING-LISTpg" at bounding box center [214, 253] width 140 height 18
click at [233, 256] on div "path starts with /immobilier/ and query_string contains LISTING-LISTpg" at bounding box center [214, 253] width 140 height 18
click at [172, 256] on div "path starts with /immobilier/ and query_string contains LISTING-LISTpg" at bounding box center [214, 253] width 140 height 18
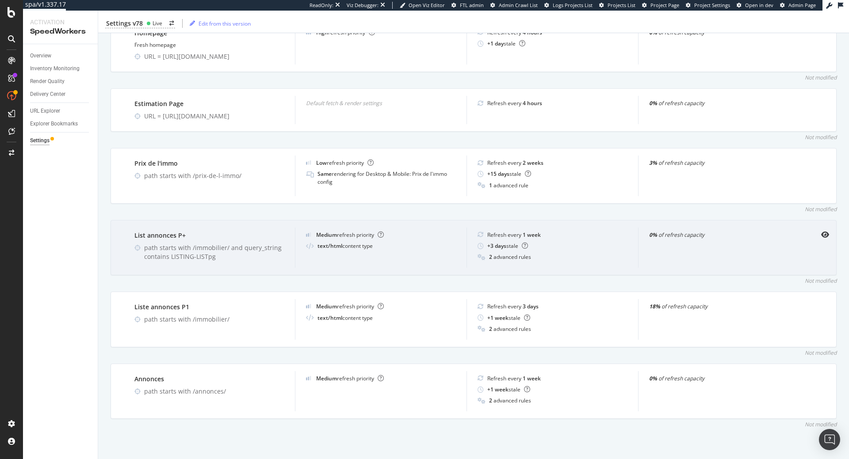
click at [229, 257] on div "path starts with /immobilier/ and query_string contains LISTING-LISTpg" at bounding box center [214, 253] width 140 height 18
click at [176, 260] on div "path starts with /immobilier/ and query_string contains LISTING-LISTpg" at bounding box center [214, 253] width 140 height 18
click at [174, 260] on div "path starts with /immobilier/ and query_string contains LISTING-LISTpg" at bounding box center [214, 253] width 140 height 18
drag, startPoint x: 210, startPoint y: 258, endPoint x: 168, endPoint y: 258, distance: 42.0
click at [168, 258] on div "path starts with /immobilier/ and query_string contains LISTING-LISTpg" at bounding box center [214, 253] width 140 height 18
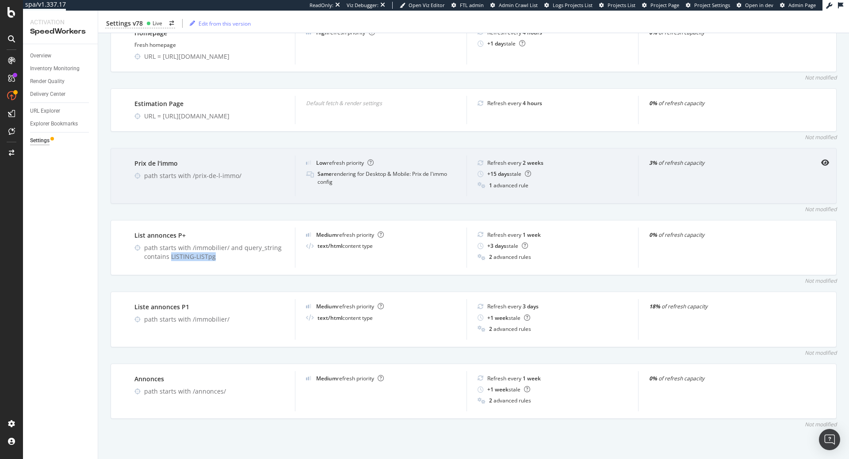
copy div "LISTING-LISTpg"
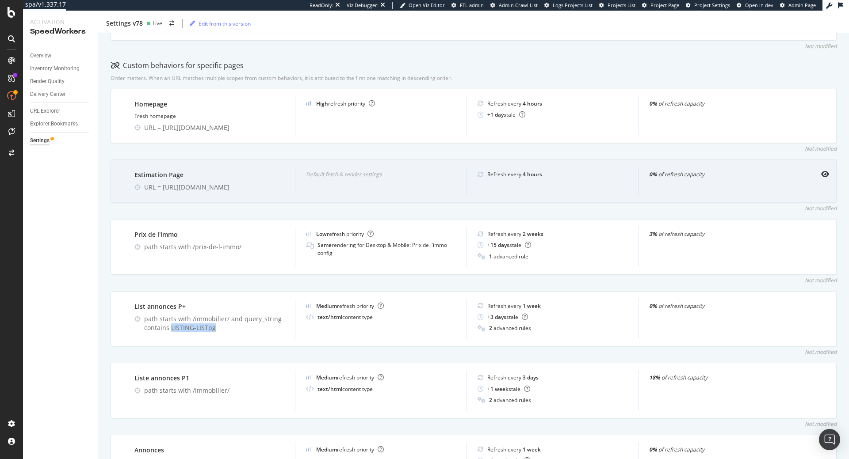
scroll to position [290, 0]
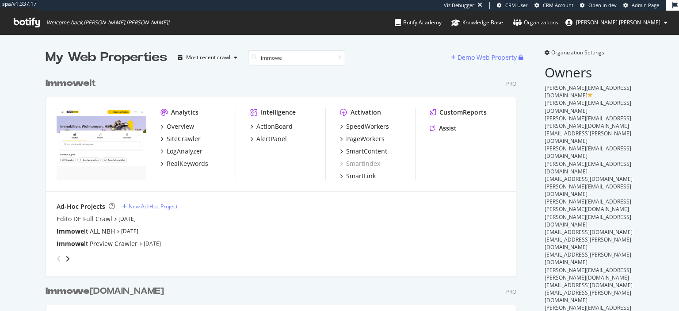
scroll to position [624, 478]
type input "immowe"
click at [188, 142] on div "SiteCrawler" at bounding box center [184, 138] width 34 height 9
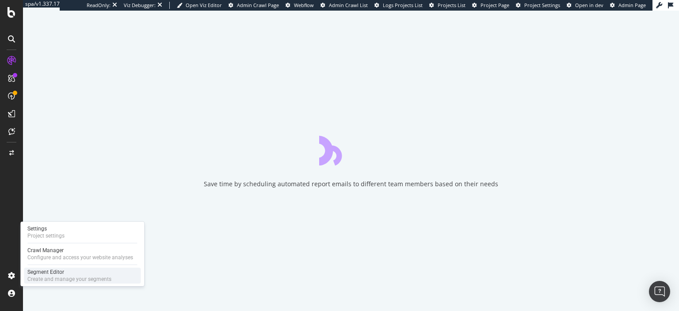
click at [65, 273] on div "Segment Editor" at bounding box center [69, 271] width 84 height 7
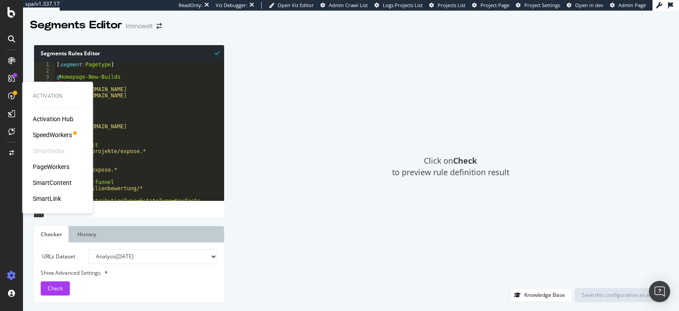
click at [60, 134] on div "SpeedWorkers" at bounding box center [52, 134] width 39 height 9
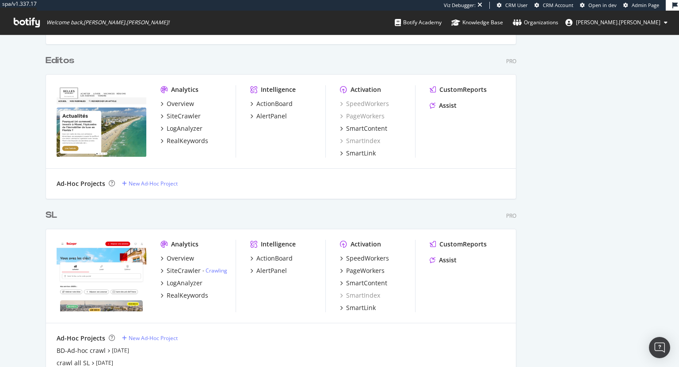
scroll to position [367, 679]
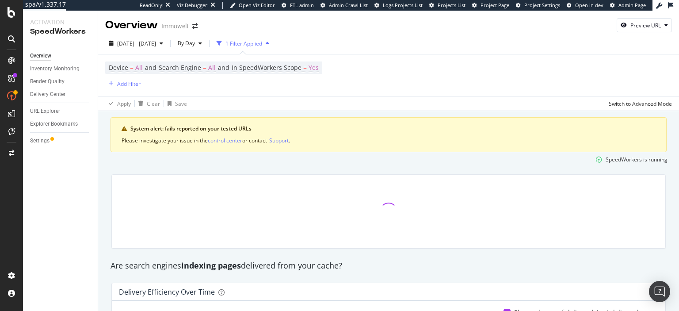
click at [38, 136] on div "Settings" at bounding box center [64, 140] width 68 height 13
click at [37, 139] on div "Settings" at bounding box center [39, 140] width 19 height 9
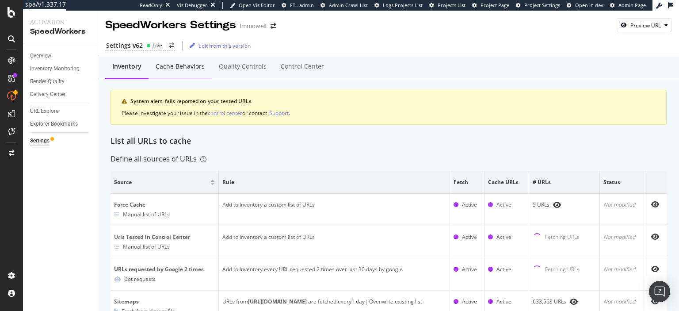
click at [167, 68] on div "Cache behaviors" at bounding box center [180, 66] width 49 height 9
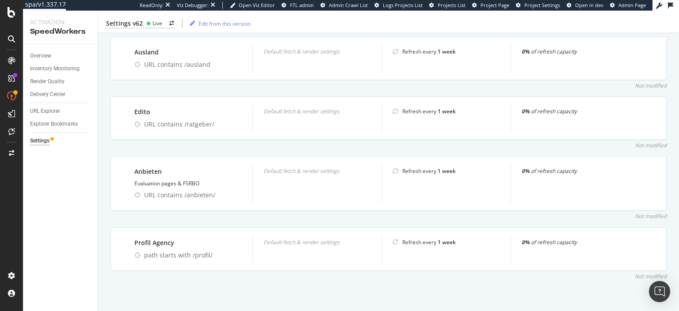
scroll to position [746, 0]
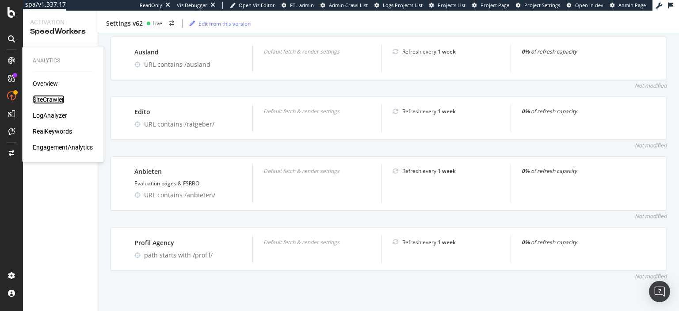
click at [53, 101] on div "SiteCrawler" at bounding box center [48, 99] width 31 height 9
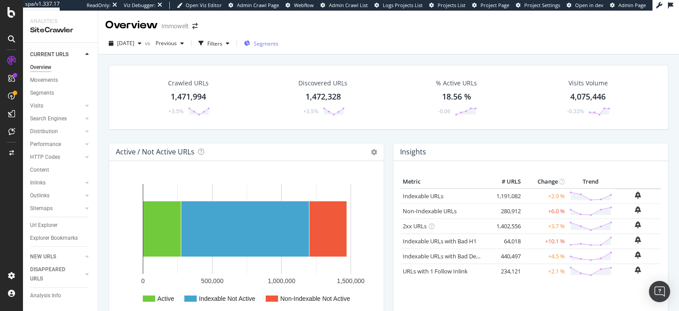
click at [270, 45] on span "Segments" at bounding box center [266, 44] width 25 height 8
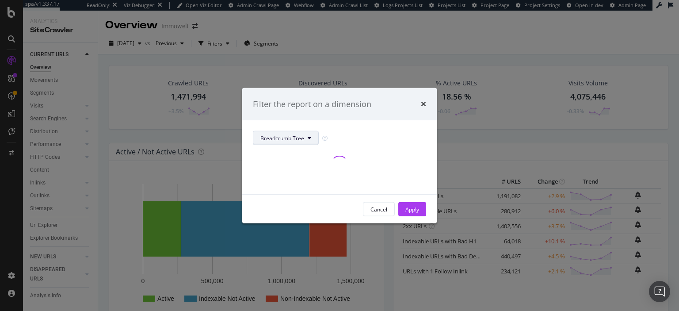
click at [287, 134] on span "Breadcrumb Tree" at bounding box center [282, 138] width 44 height 8
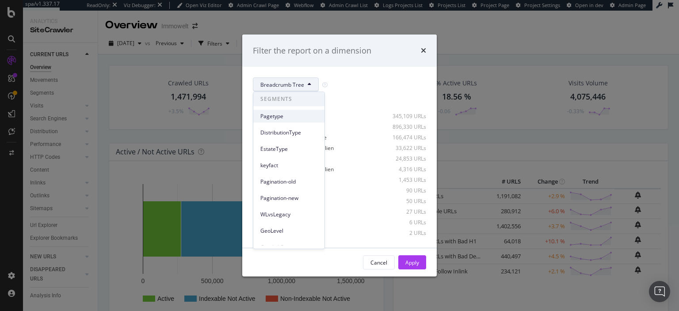
click at [277, 116] on span "Pagetype" at bounding box center [288, 116] width 57 height 8
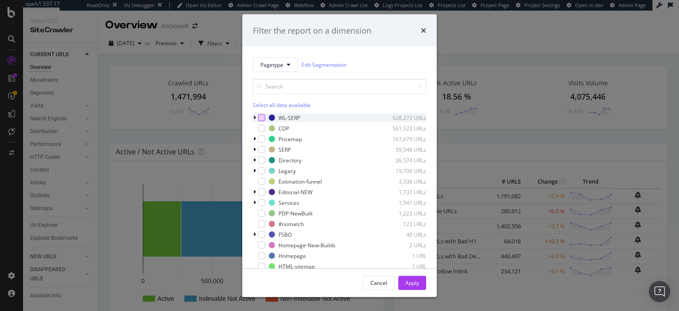
click at [261, 119] on div "modal" at bounding box center [261, 117] width 7 height 7
click at [405, 280] on button "Apply" at bounding box center [412, 283] width 28 height 14
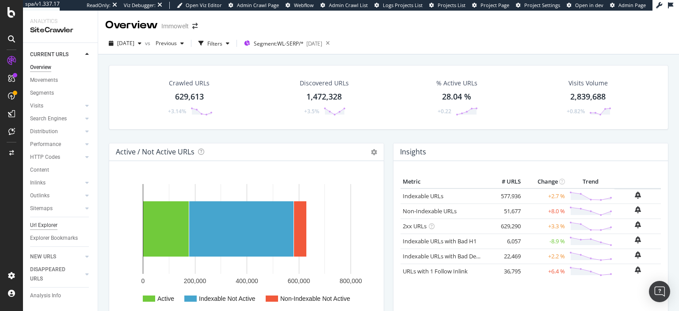
click at [42, 224] on div "Url Explorer" at bounding box center [43, 225] width 27 height 9
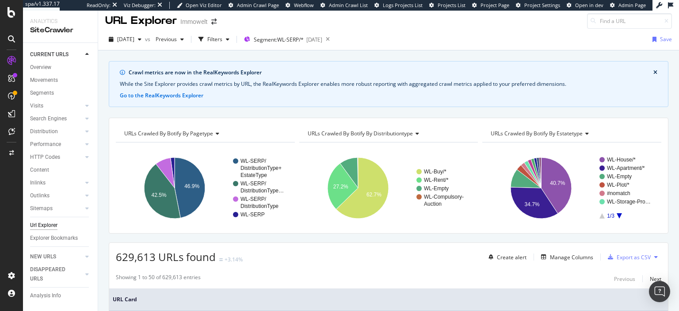
scroll to position [1, 0]
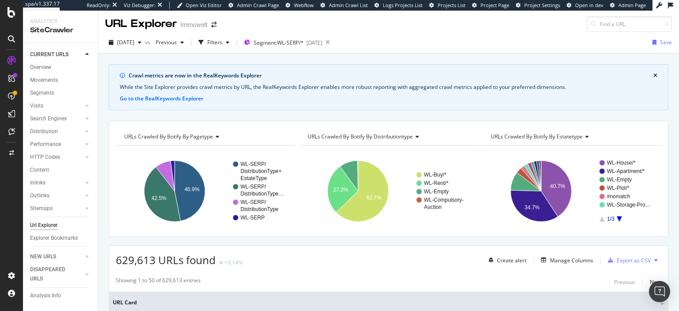
click at [215, 135] on icon at bounding box center [216, 136] width 6 height 5
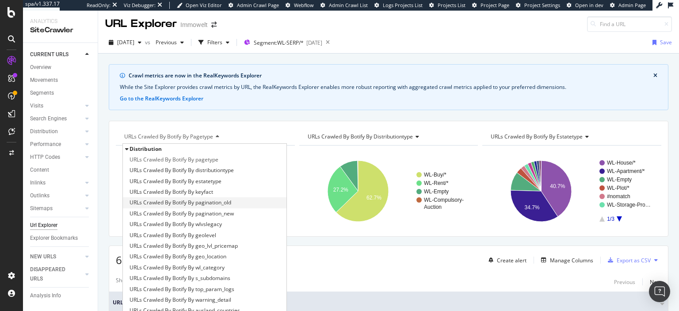
click at [234, 202] on div "URLs Crawled By Botify By pagination_old" at bounding box center [205, 202] width 164 height 11
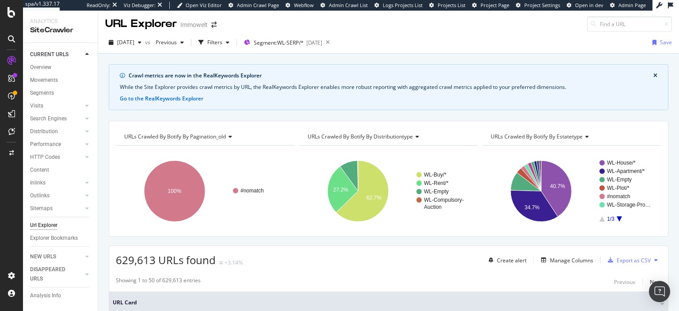
click at [213, 134] on span "URLs Crawled By Botify By pagination_old" at bounding box center [175, 137] width 102 height 8
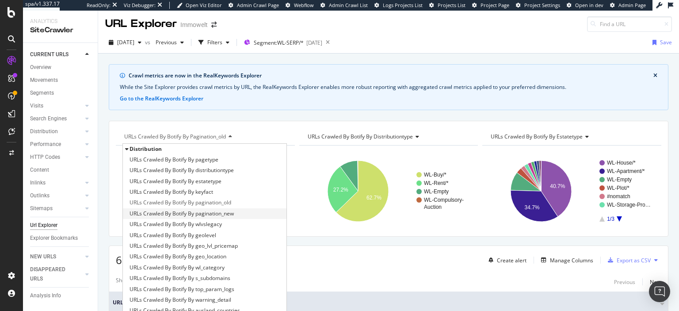
click at [215, 217] on span "URLs Crawled By Botify By pagination_new" at bounding box center [182, 213] width 104 height 9
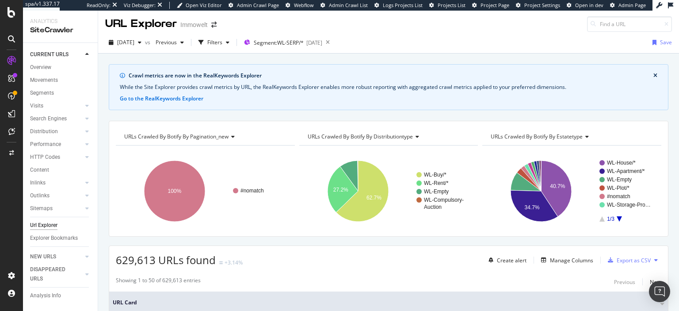
click at [212, 136] on span "URLs Crawled By Botify By pagination_new" at bounding box center [176, 137] width 104 height 8
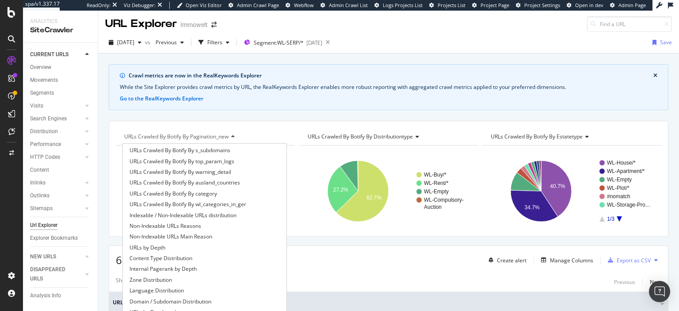
scroll to position [128, 0]
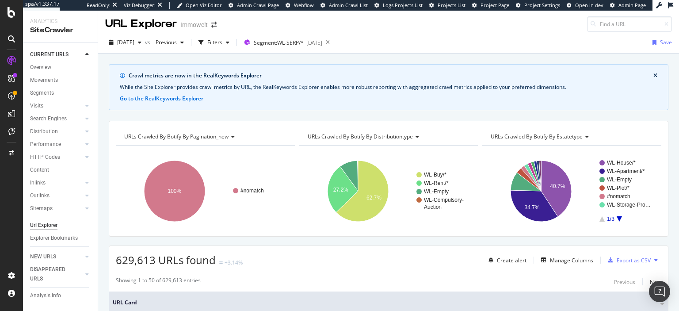
click at [279, 104] on div "Crawl metrics are now in the RealKeywords Explorer While the Site Explorer prov…" at bounding box center [389, 87] width 560 height 46
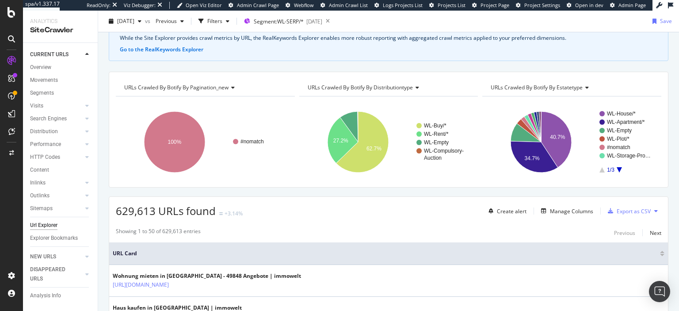
scroll to position [0, 0]
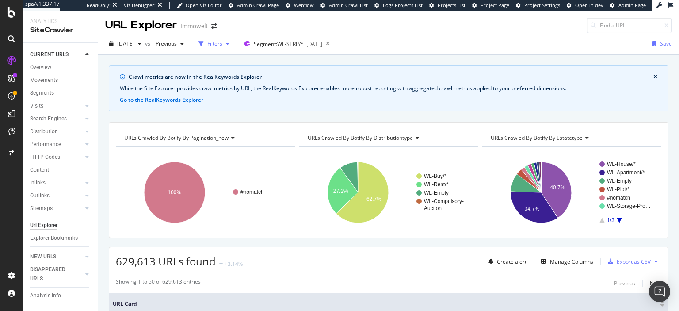
click at [222, 43] on div "Filters" at bounding box center [214, 44] width 15 height 8
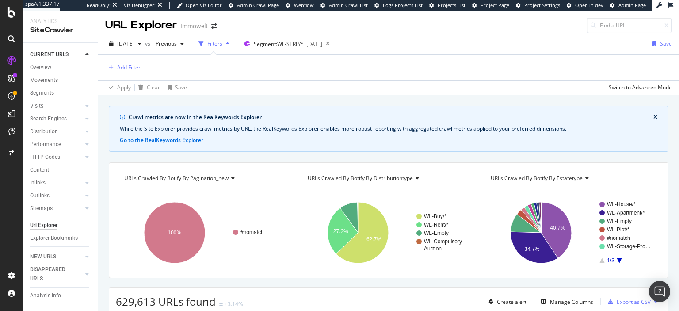
click at [124, 67] on div "Add Filter" at bounding box center [128, 68] width 23 height 8
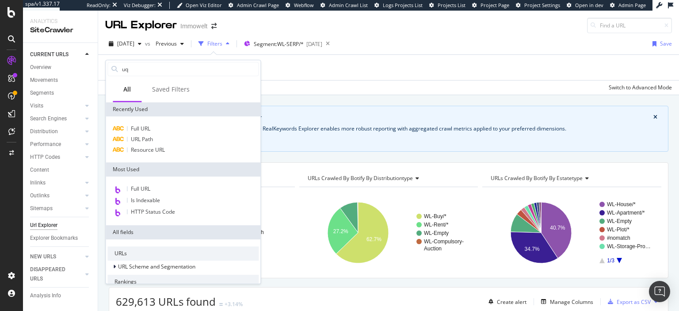
click at [124, 67] on input "uq" at bounding box center [189, 68] width 137 height 13
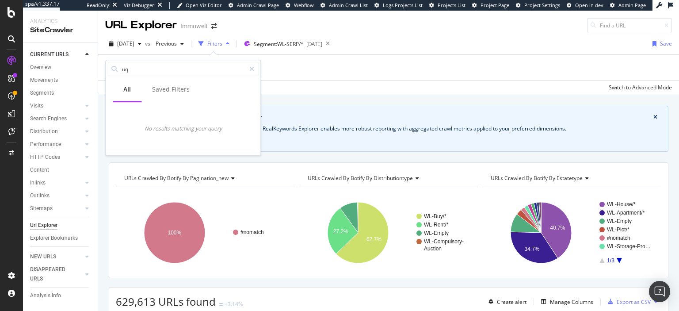
type input "u"
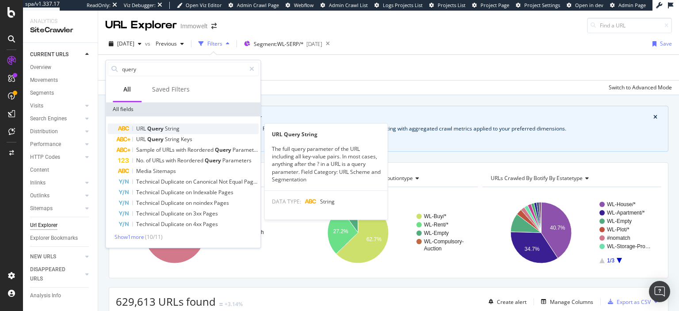
type input "query"
click at [141, 132] on div "URL Query String" at bounding box center [188, 128] width 141 height 11
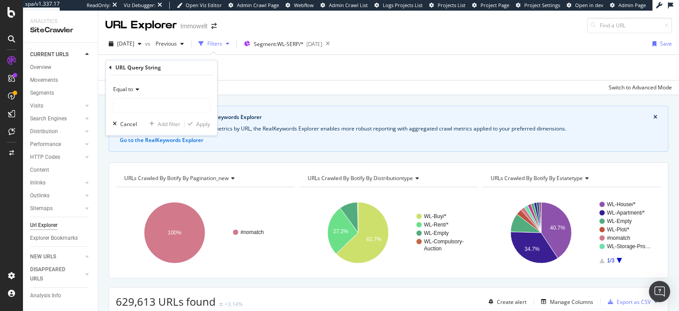
click at [137, 88] on icon at bounding box center [136, 89] width 6 height 5
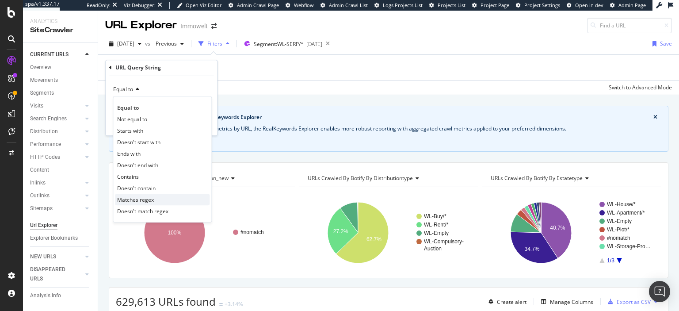
click at [139, 203] on span "Matches regex" at bounding box center [135, 200] width 37 height 8
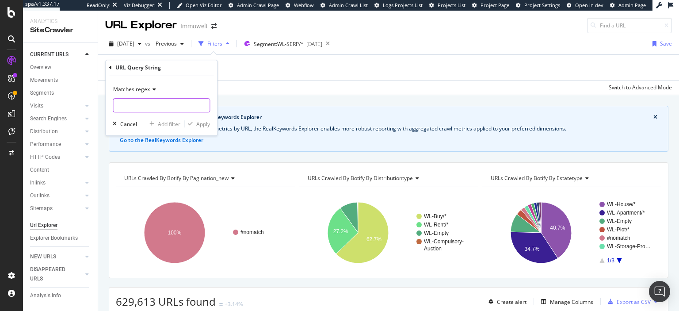
click at [163, 109] on input "text" at bounding box center [161, 105] width 96 height 14
type input ".+"
click at [201, 126] on div "Apply" at bounding box center [203, 124] width 14 height 8
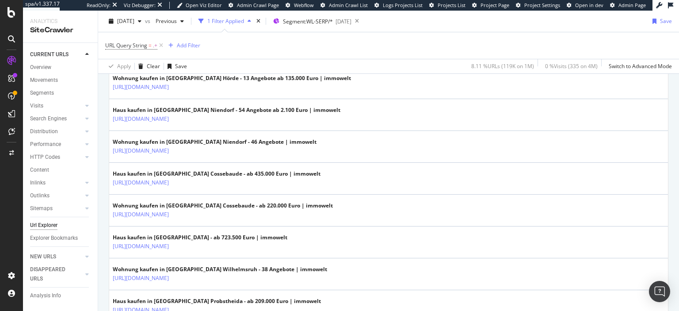
scroll to position [544, 0]
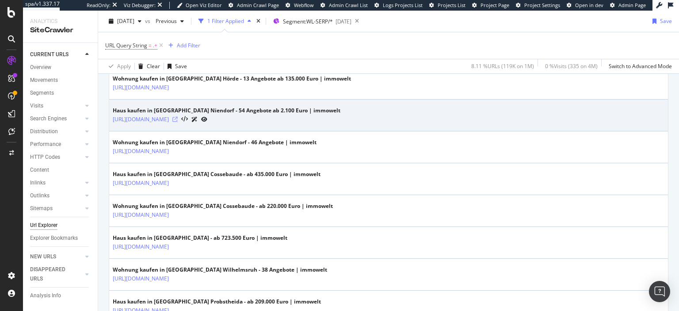
click at [178, 117] on icon at bounding box center [174, 119] width 5 height 5
